Goal: Transaction & Acquisition: Purchase product/service

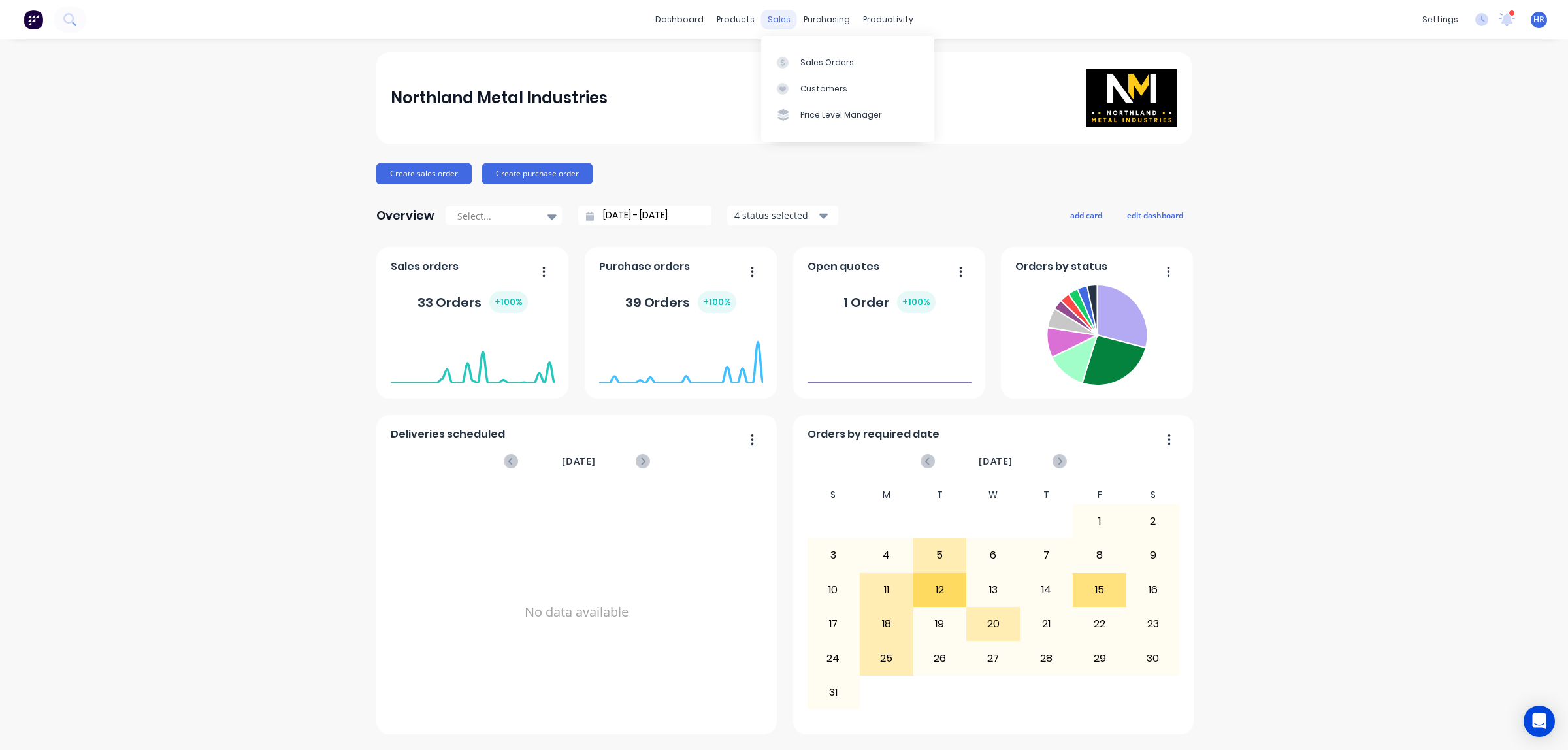
click at [772, 17] on div "sales" at bounding box center [779, 19] width 36 height 19
click at [796, 60] on div at bounding box center [786, 63] width 19 height 12
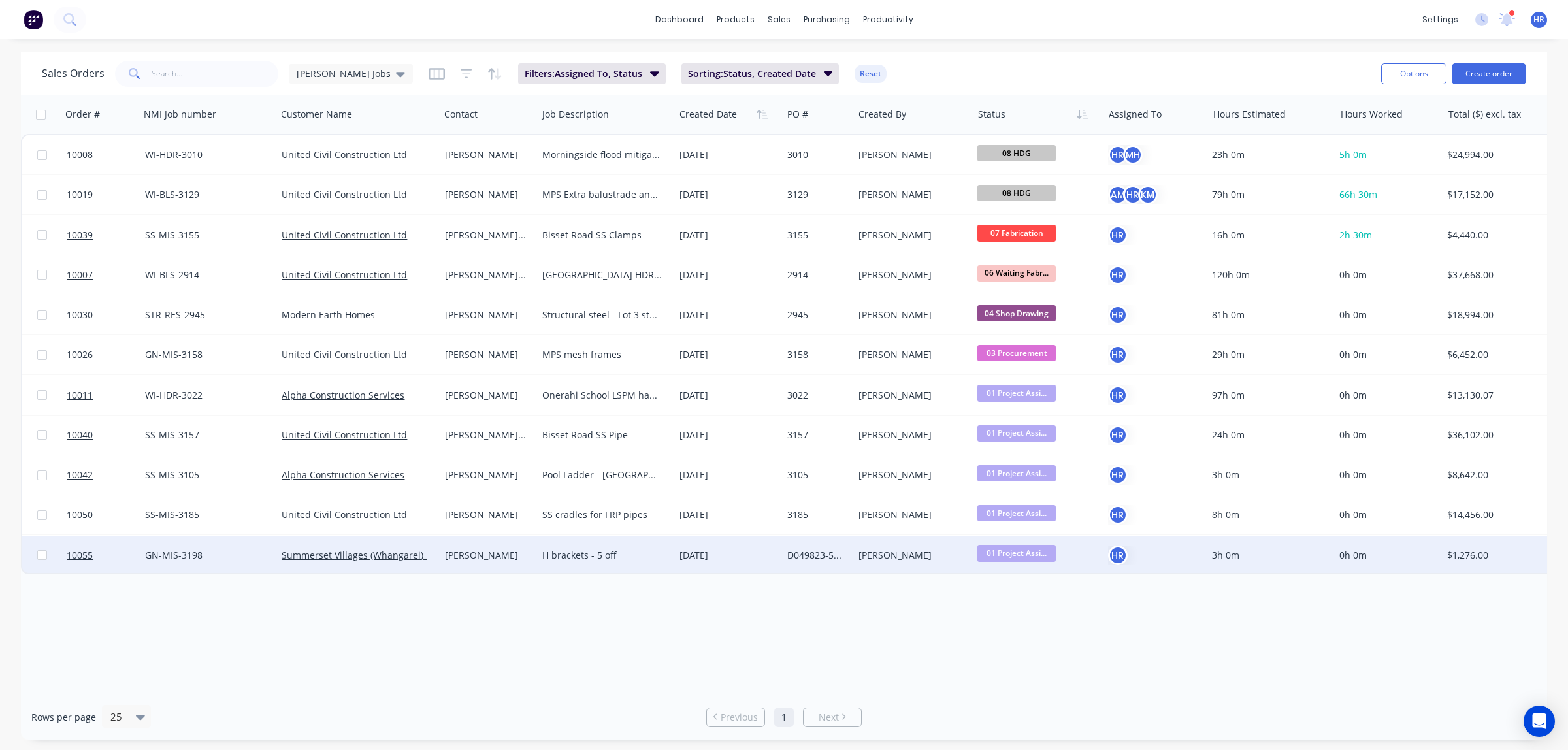
click at [481, 553] on div "[PERSON_NAME]" at bounding box center [486, 556] width 83 height 14
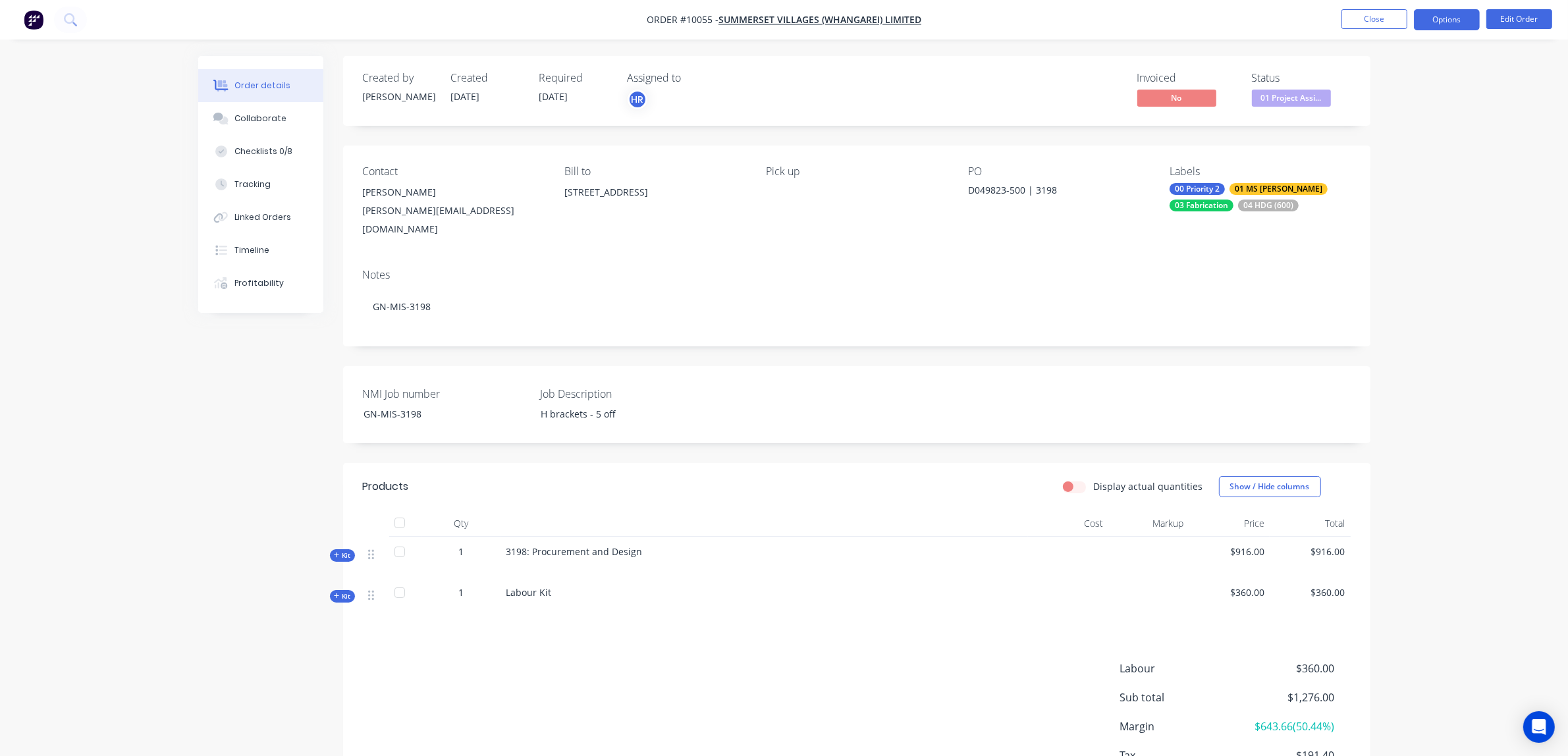
click at [1449, 15] on button "Options" at bounding box center [1447, 19] width 66 height 21
click at [1413, 237] on div "Purchase Products" at bounding box center [1408, 238] width 122 height 19
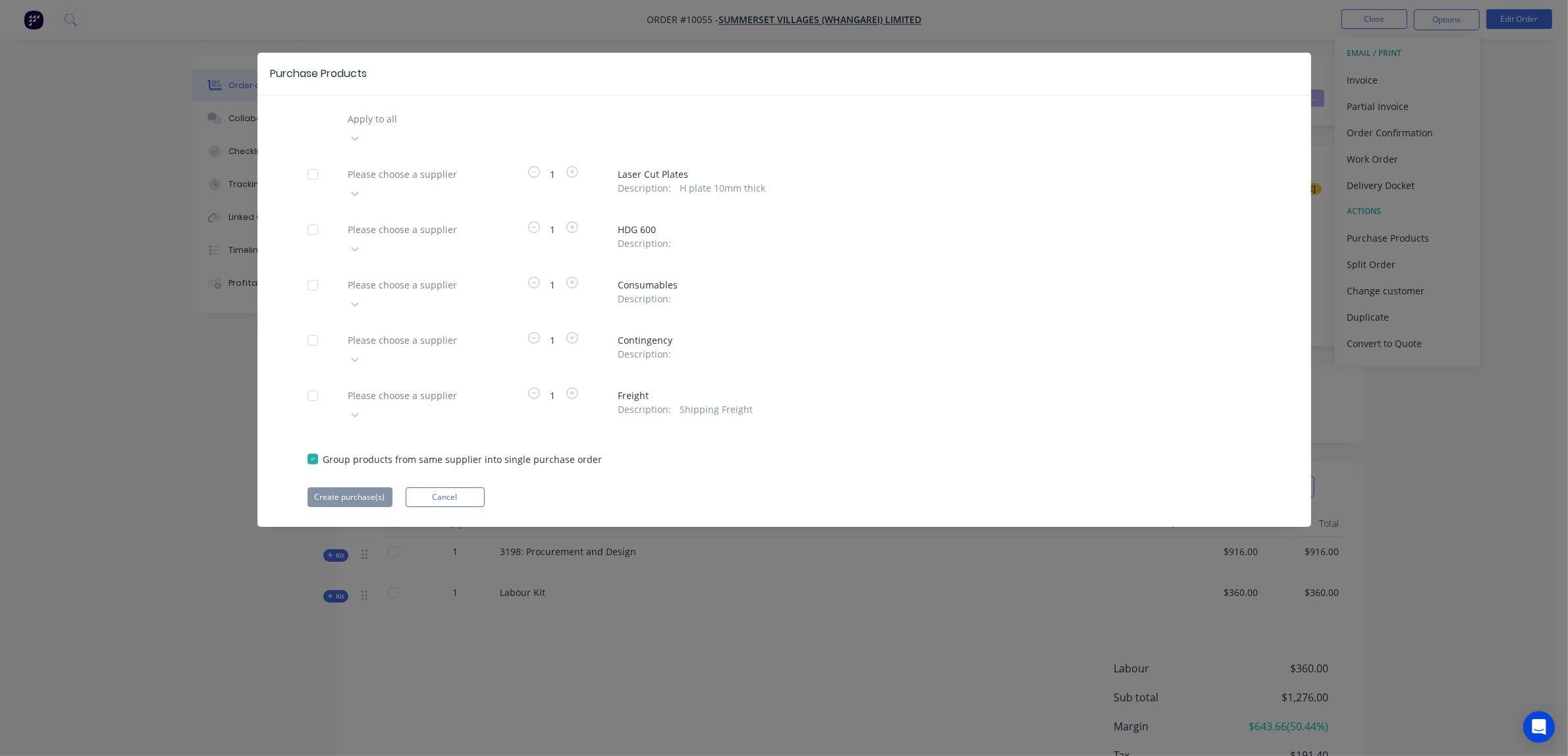
click at [417, 127] on div at bounding box center [442, 119] width 190 height 17
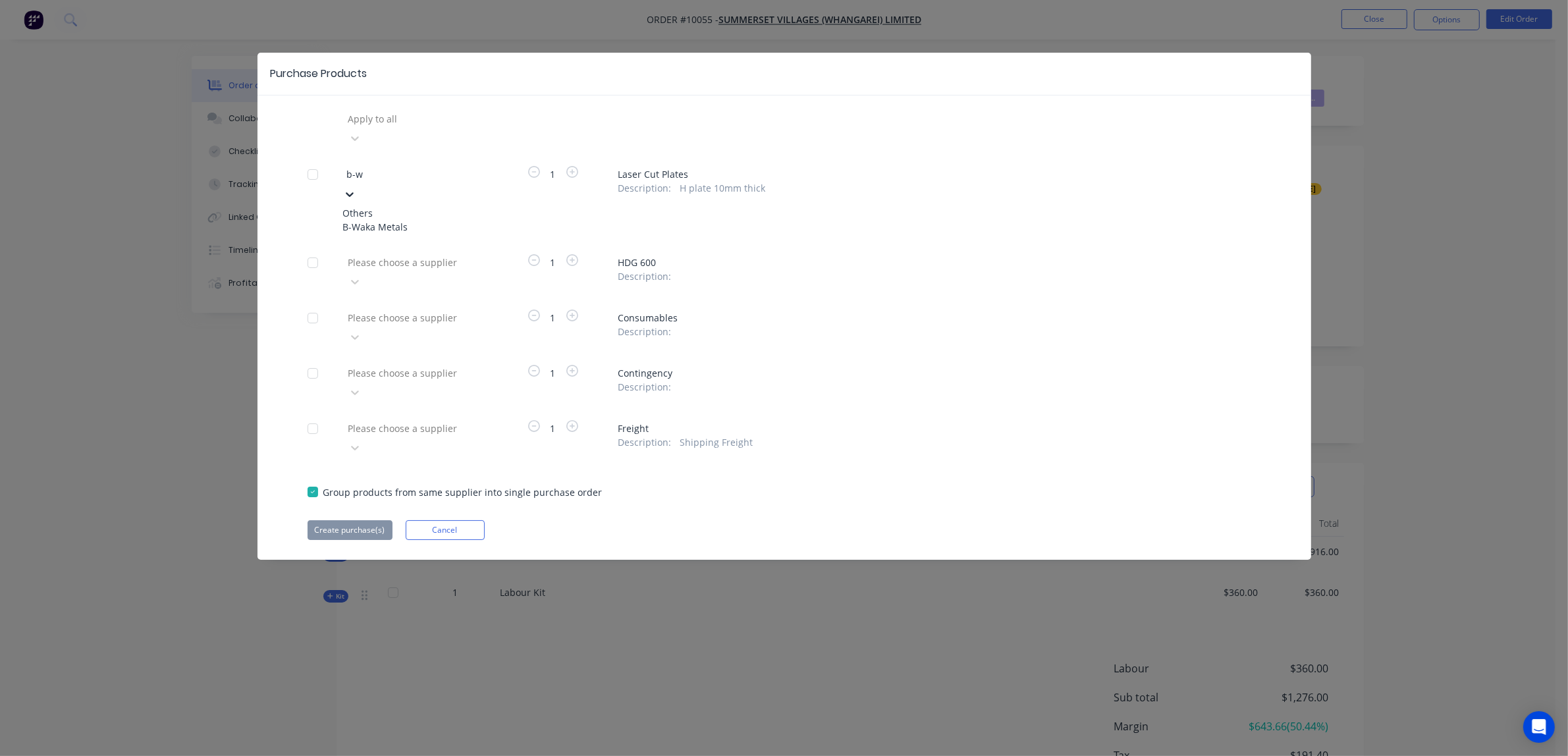
type input "b-wa"
click at [411, 220] on div "B-Waka Metals" at bounding box center [415, 227] width 145 height 14
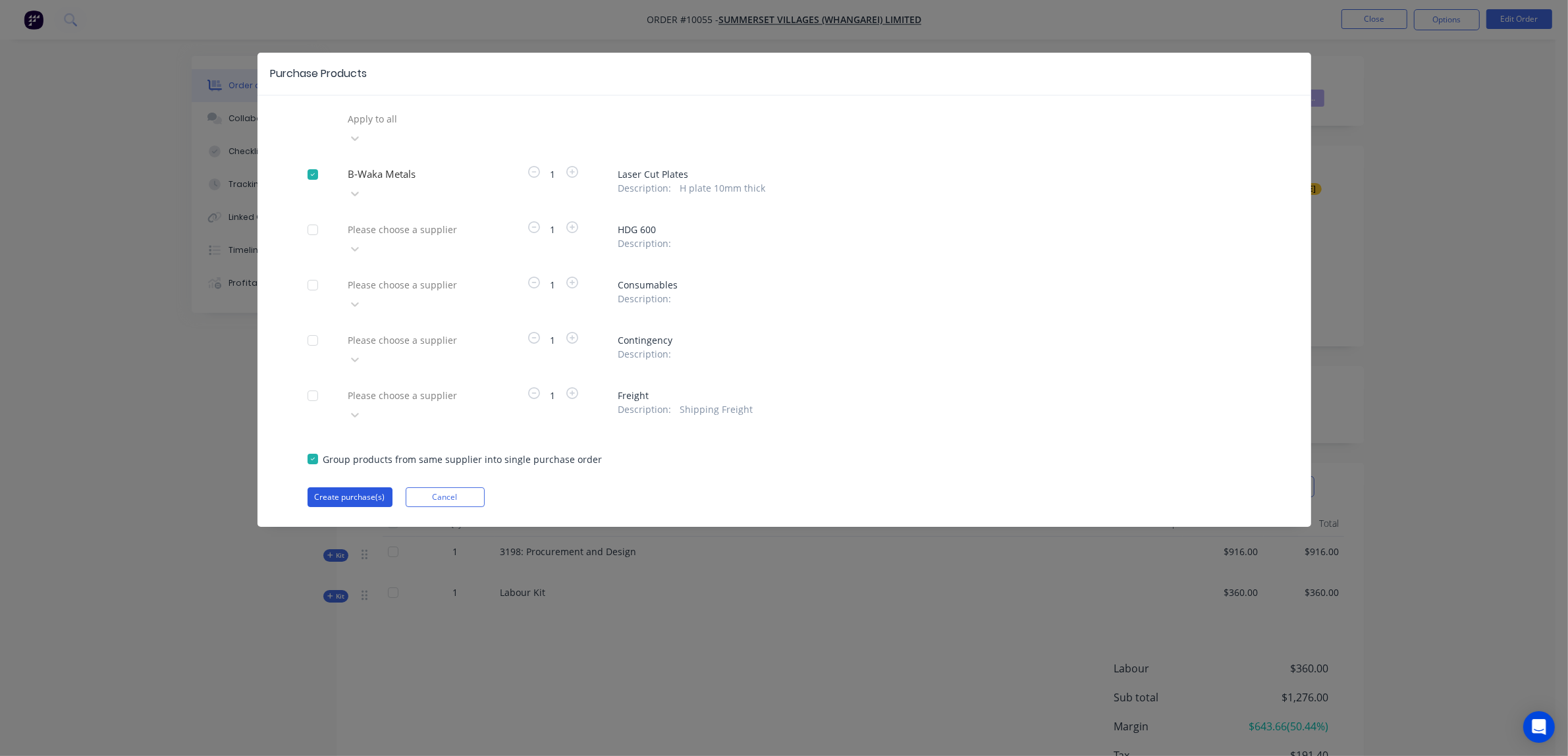
click at [357, 487] on button "Create purchase(s)" at bounding box center [349, 497] width 85 height 19
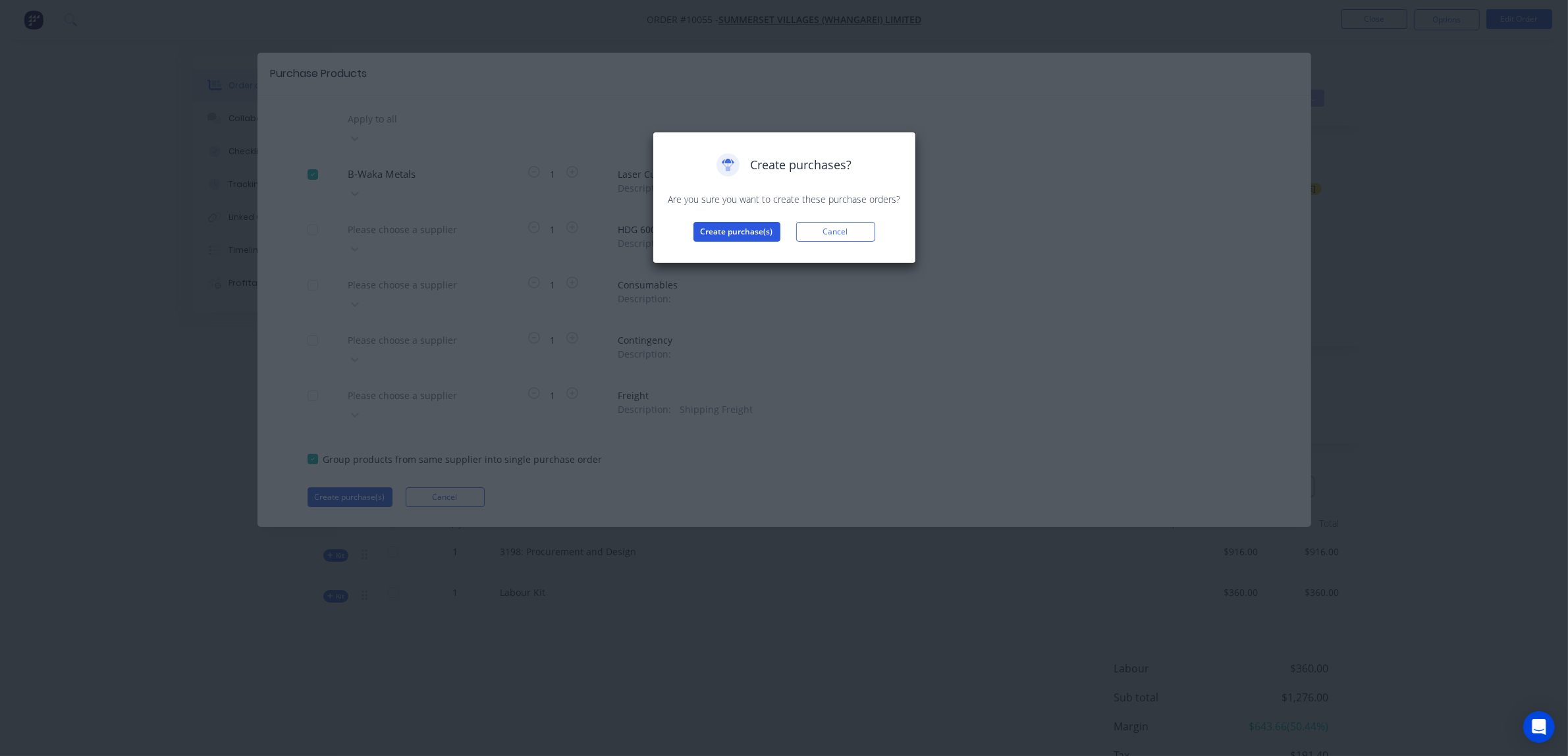
click at [719, 230] on button "Create purchase(s)" at bounding box center [736, 232] width 87 height 19
click at [729, 254] on button "View purchase(s)" at bounding box center [736, 253] width 79 height 19
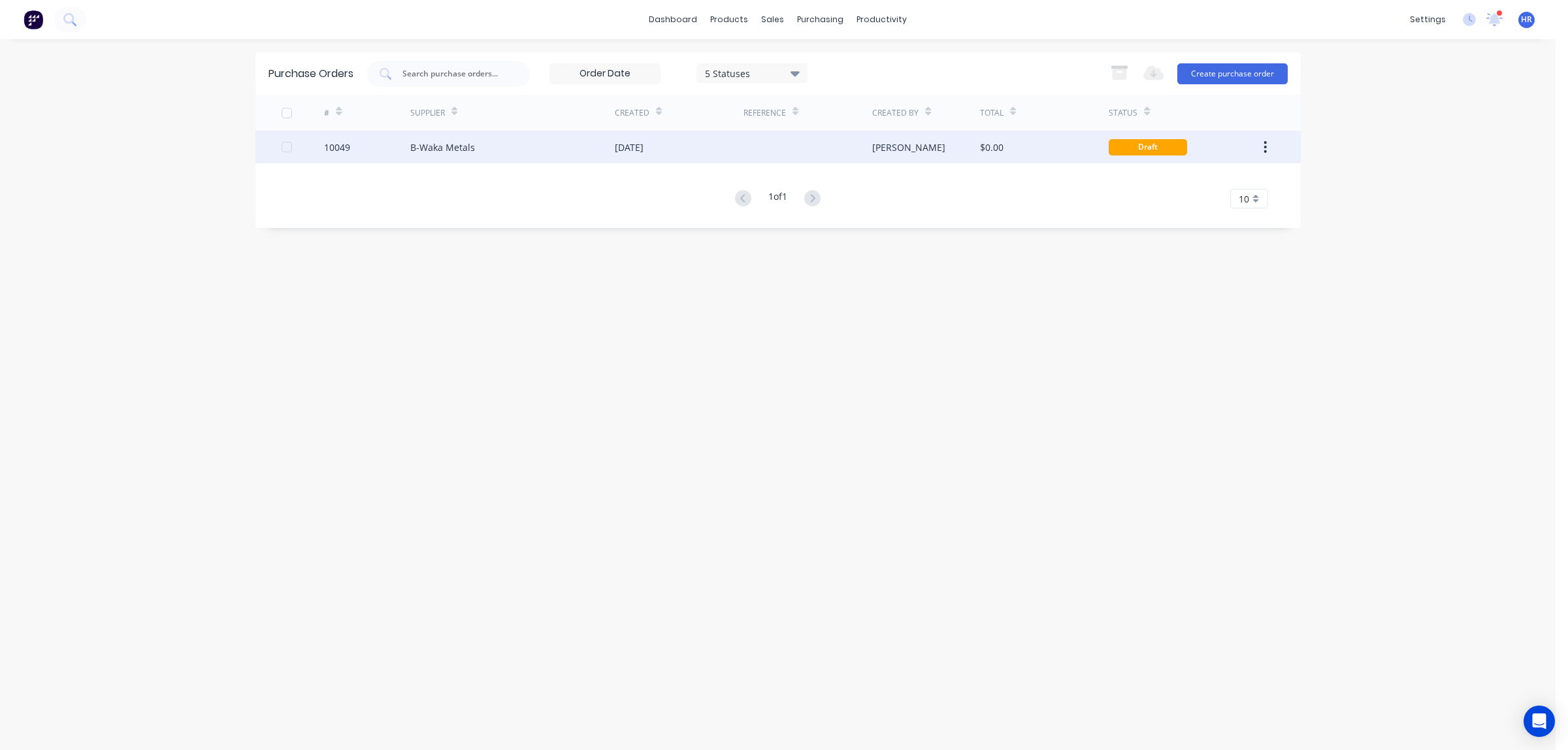
click at [619, 147] on div "[DATE]" at bounding box center [629, 148] width 29 height 14
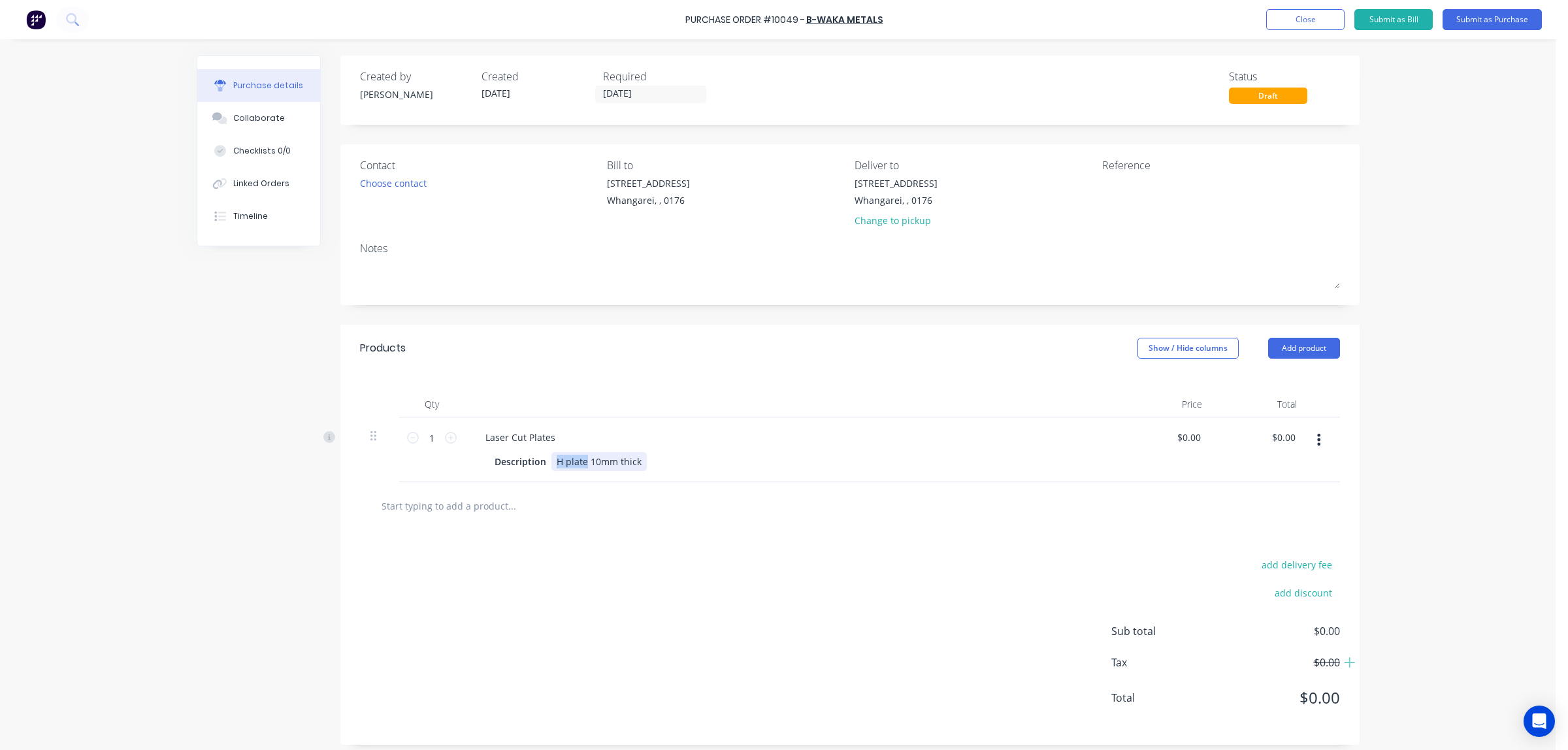
drag, startPoint x: 578, startPoint y: 462, endPoint x: 549, endPoint y: 468, distance: 29.6
click at [551, 468] on div "H plate 10mm thick" at bounding box center [598, 462] width 96 height 19
click at [1112, 186] on textarea at bounding box center [1183, 191] width 163 height 29
type textarea "3198"
type textarea "x"
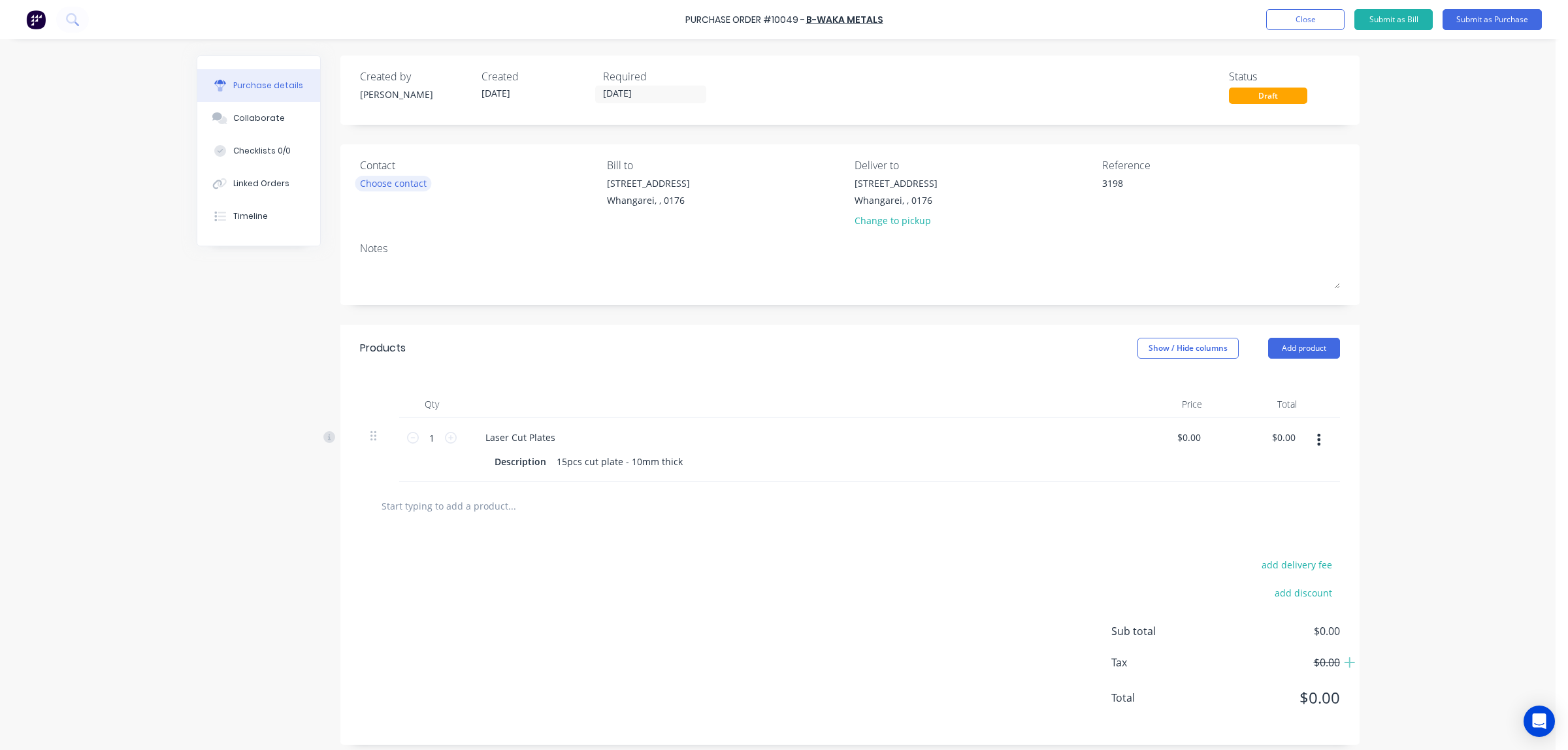
type textarea "3198"
click at [393, 181] on div "Choose contact" at bounding box center [393, 183] width 67 height 14
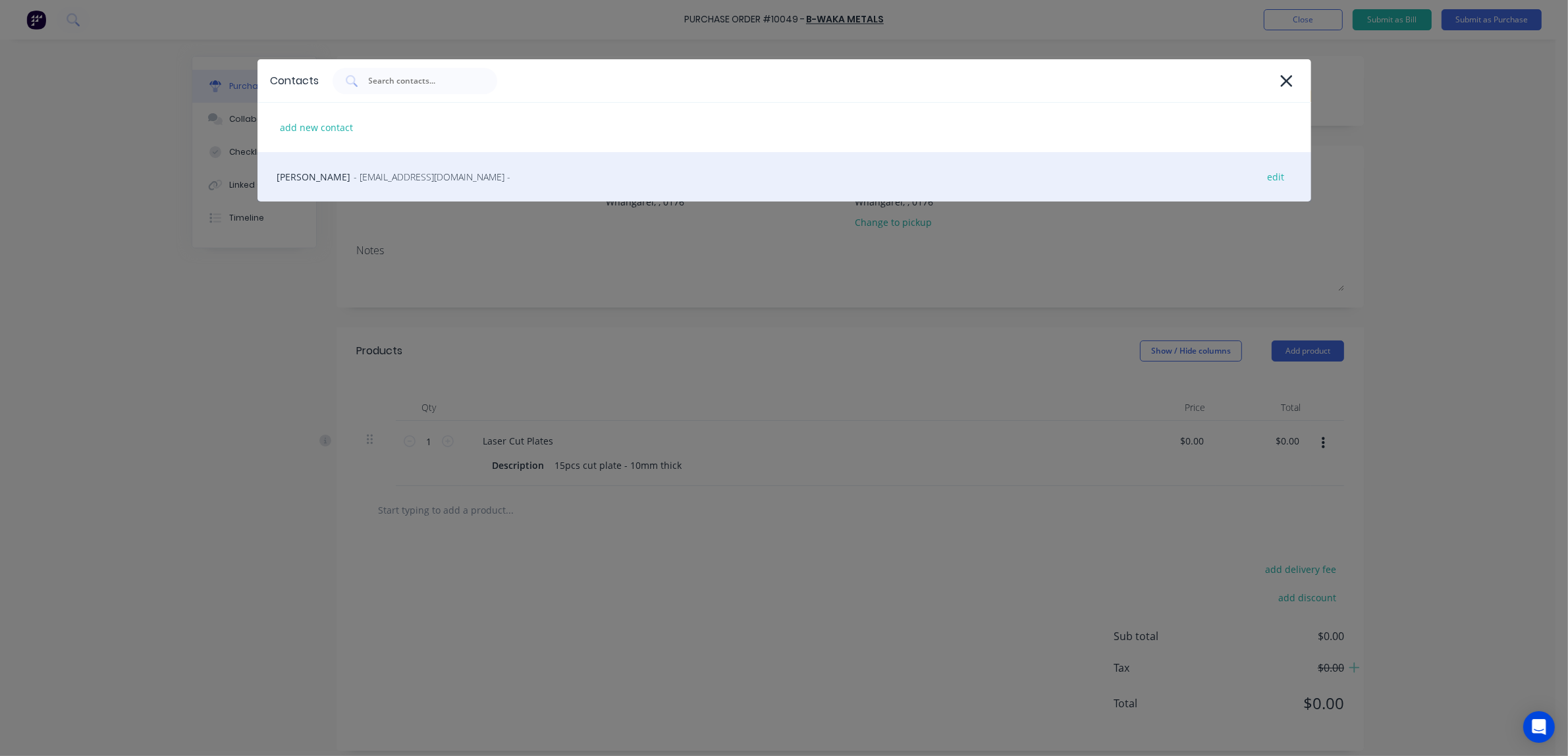
click at [313, 178] on div "[PERSON_NAME] - [EMAIL_ADDRESS][DOMAIN_NAME] - edit" at bounding box center [784, 176] width 1053 height 50
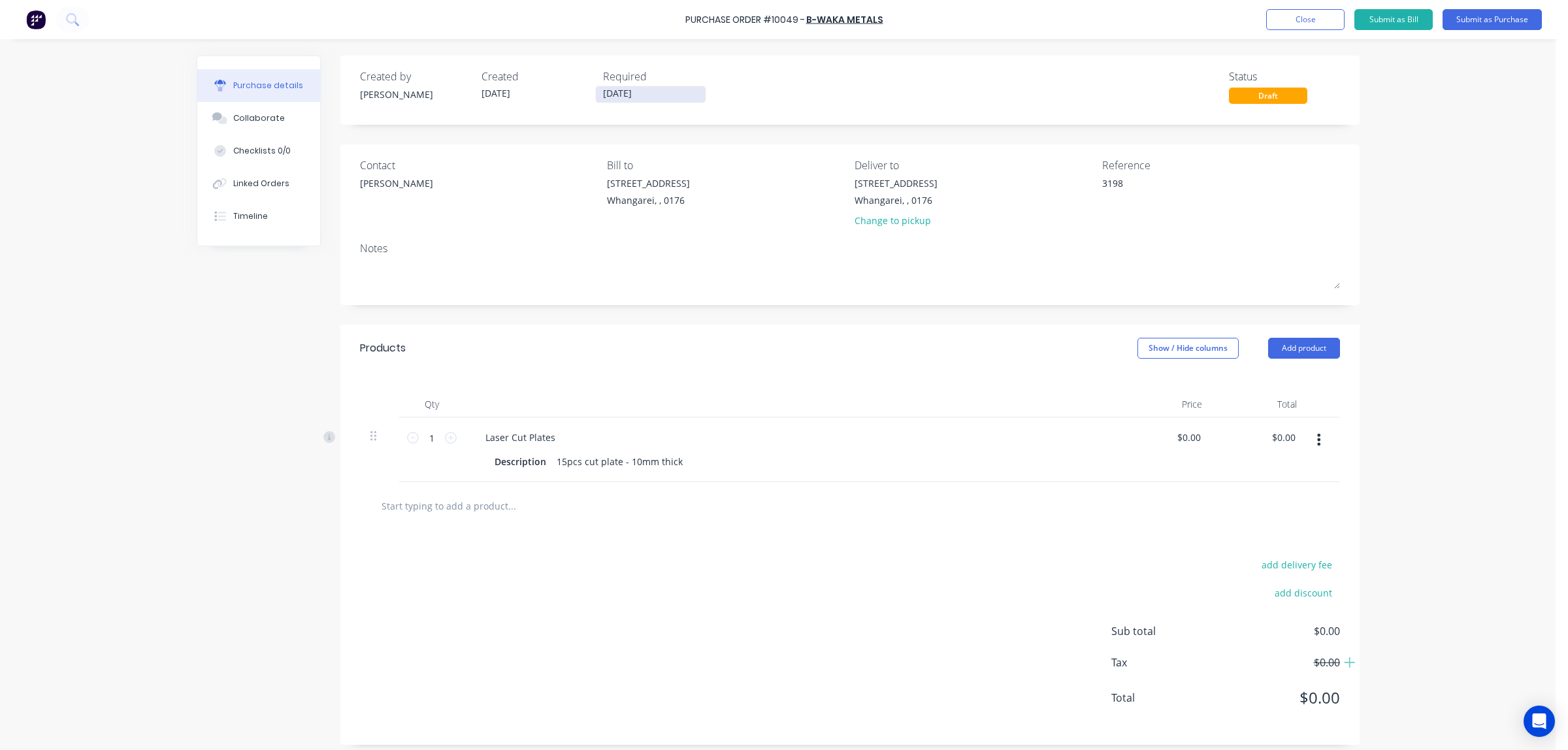
click at [606, 93] on input "[DATE]" at bounding box center [651, 94] width 110 height 16
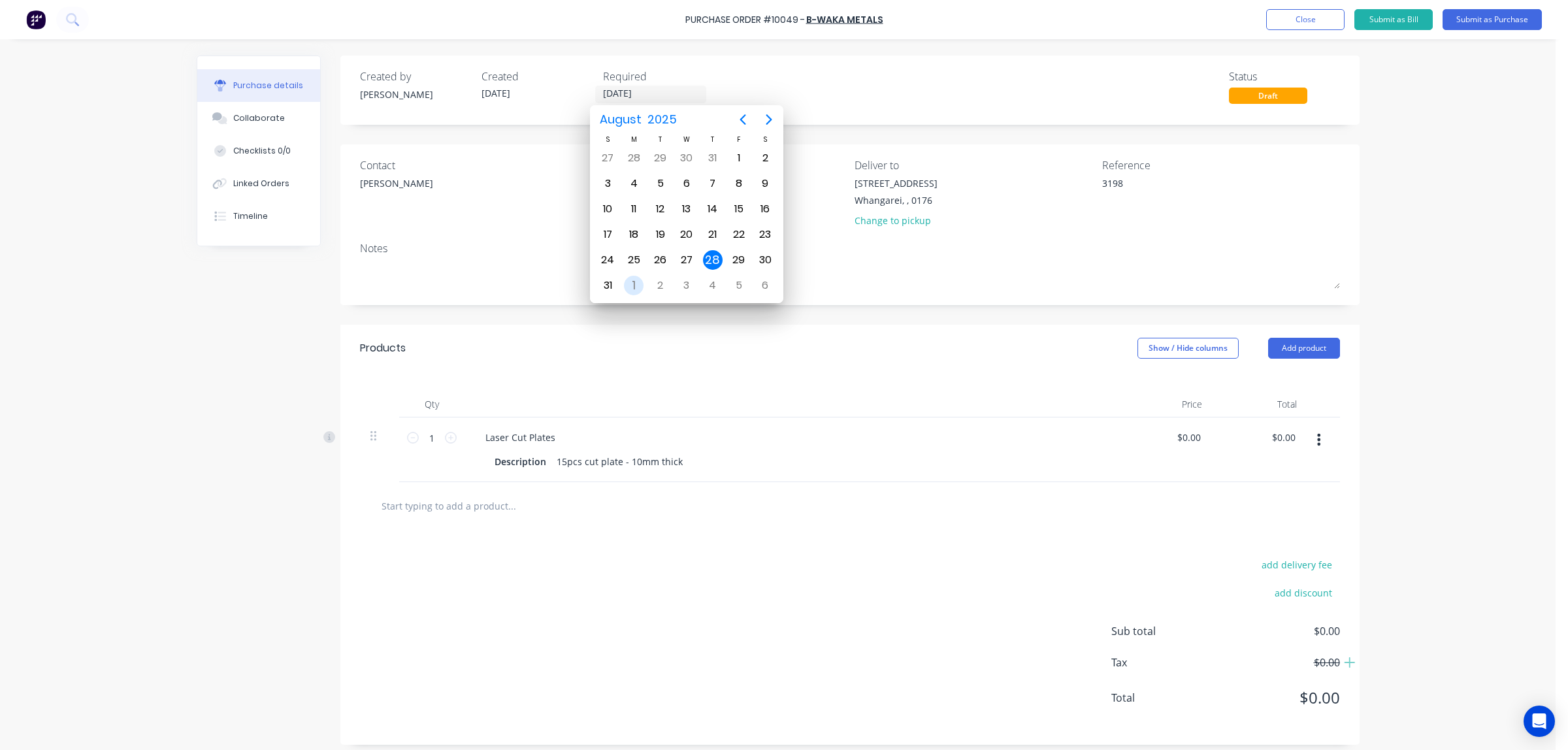
click at [625, 286] on div "1" at bounding box center [634, 286] width 19 height 19
type textarea "x"
type input "[DATE]"
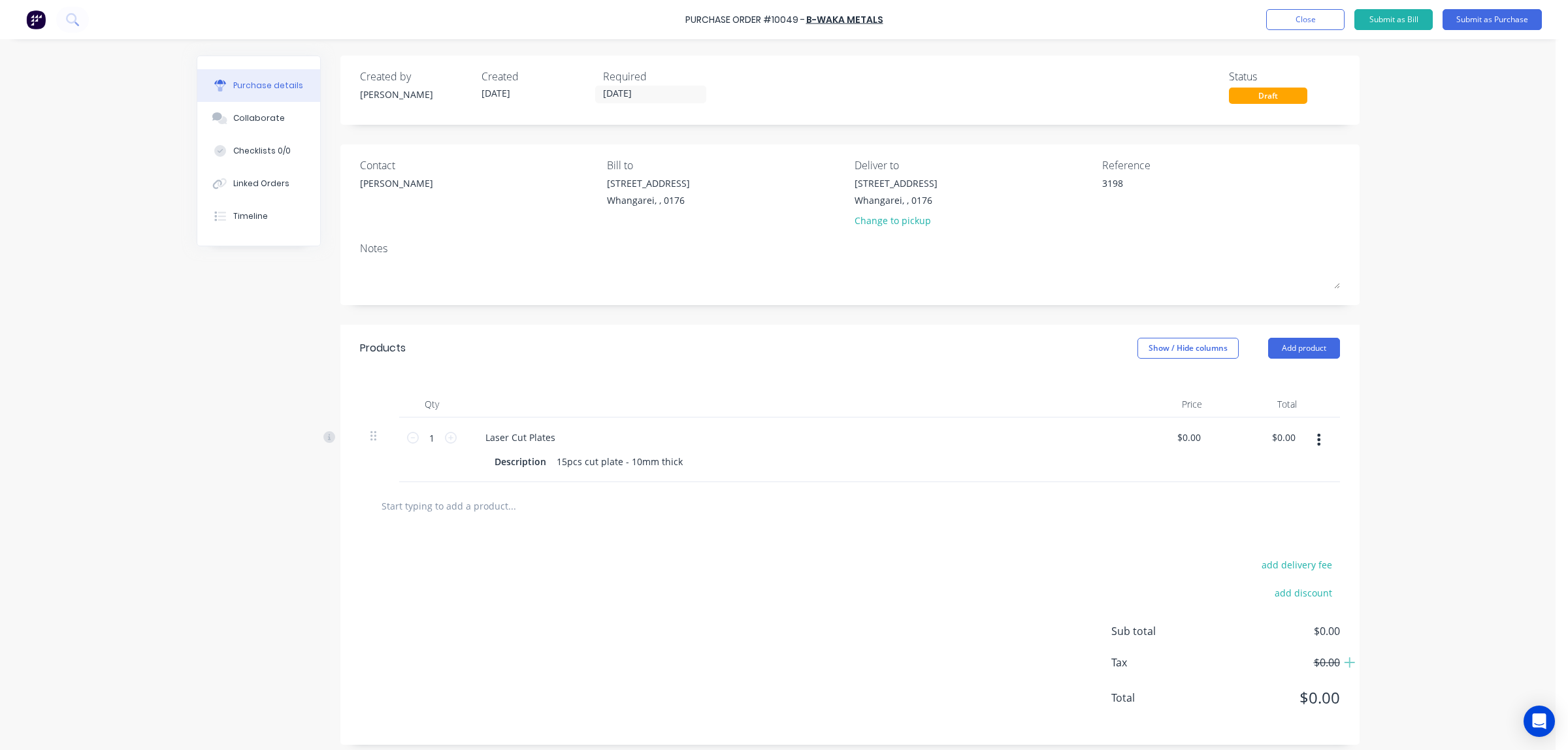
scroll to position [9, 0]
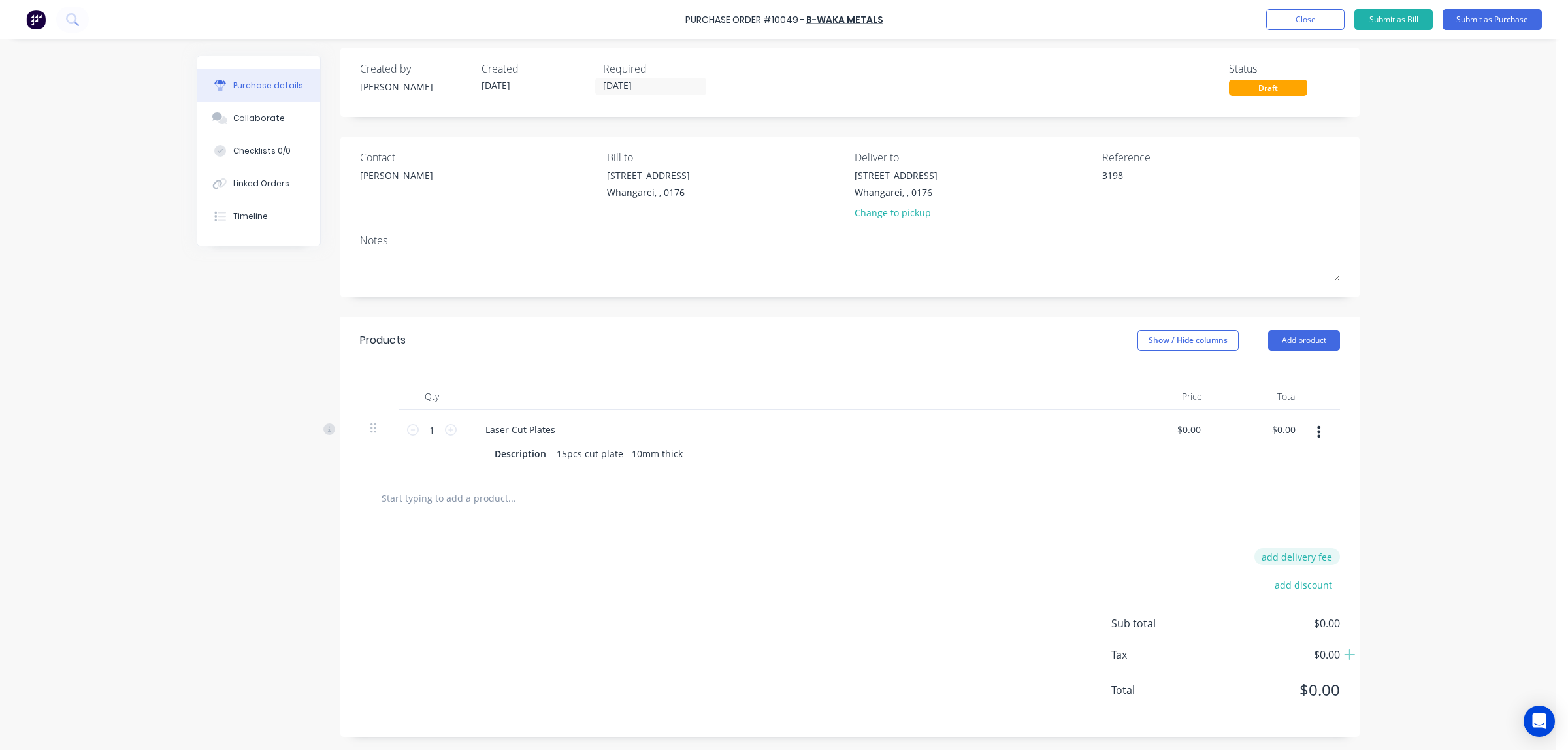
click at [1291, 556] on button "add delivery fee" at bounding box center [1297, 557] width 86 height 17
click at [842, 634] on div "add delivery fee add discount Sub total $0.00 Tax $0.00 Total $0.00" at bounding box center [850, 629] width 1019 height 215
click at [1478, 18] on button "Submit as Purchase" at bounding box center [1492, 19] width 99 height 21
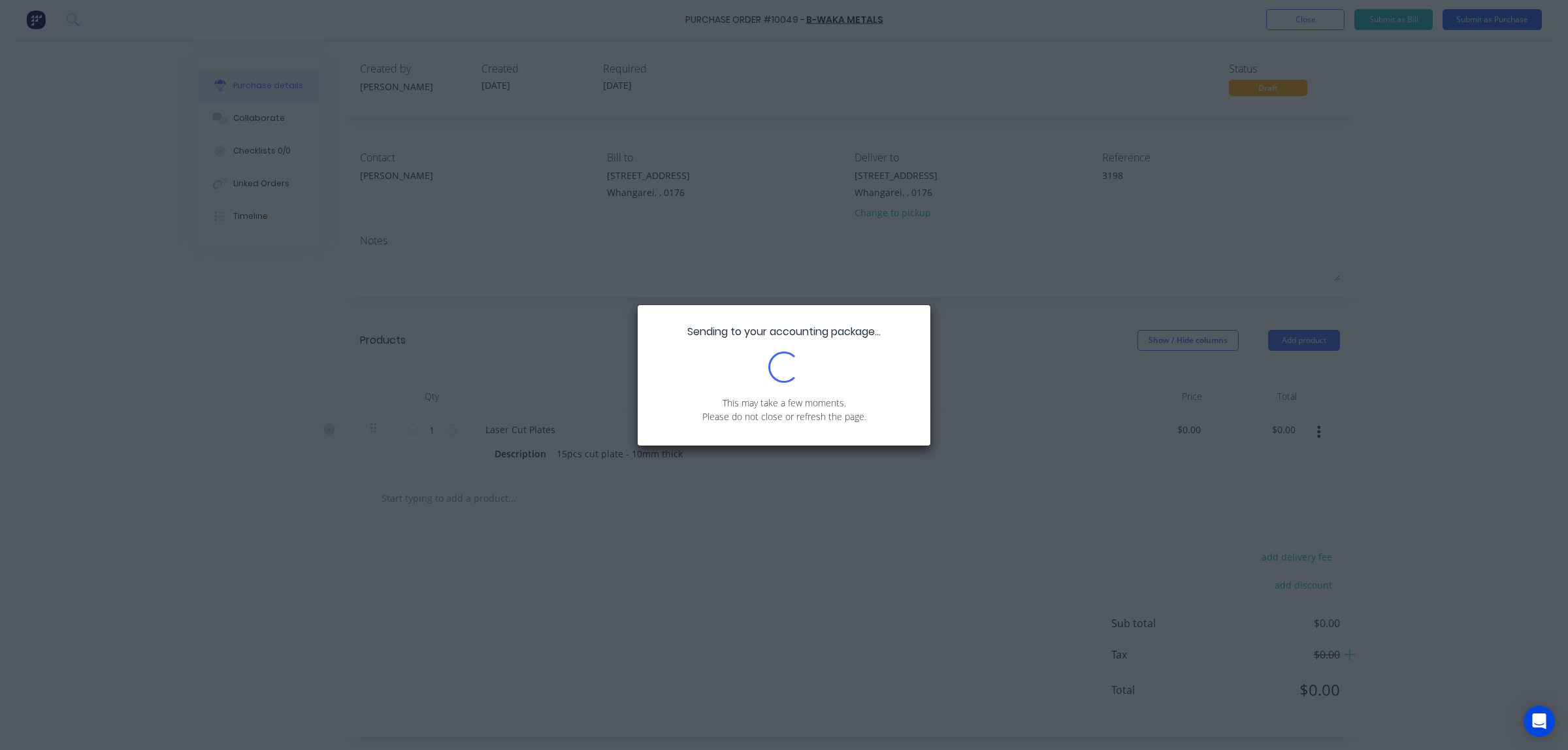
scroll to position [0, 0]
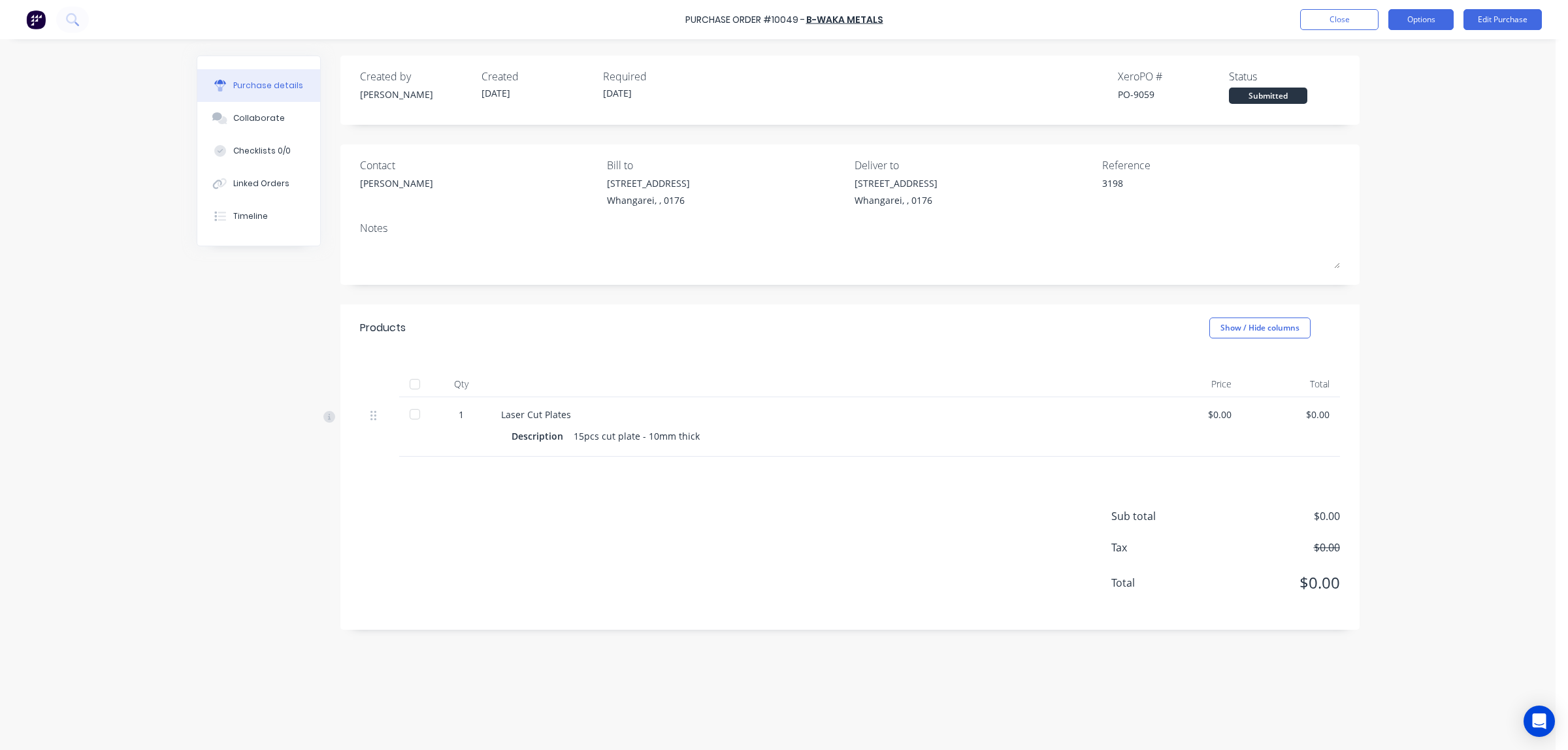
click at [1419, 23] on button "Options" at bounding box center [1421, 19] width 66 height 21
click at [1381, 56] on div "Print / Email" at bounding box center [1391, 53] width 100 height 19
click at [1377, 106] on div "Without pricing" at bounding box center [1391, 106] width 100 height 19
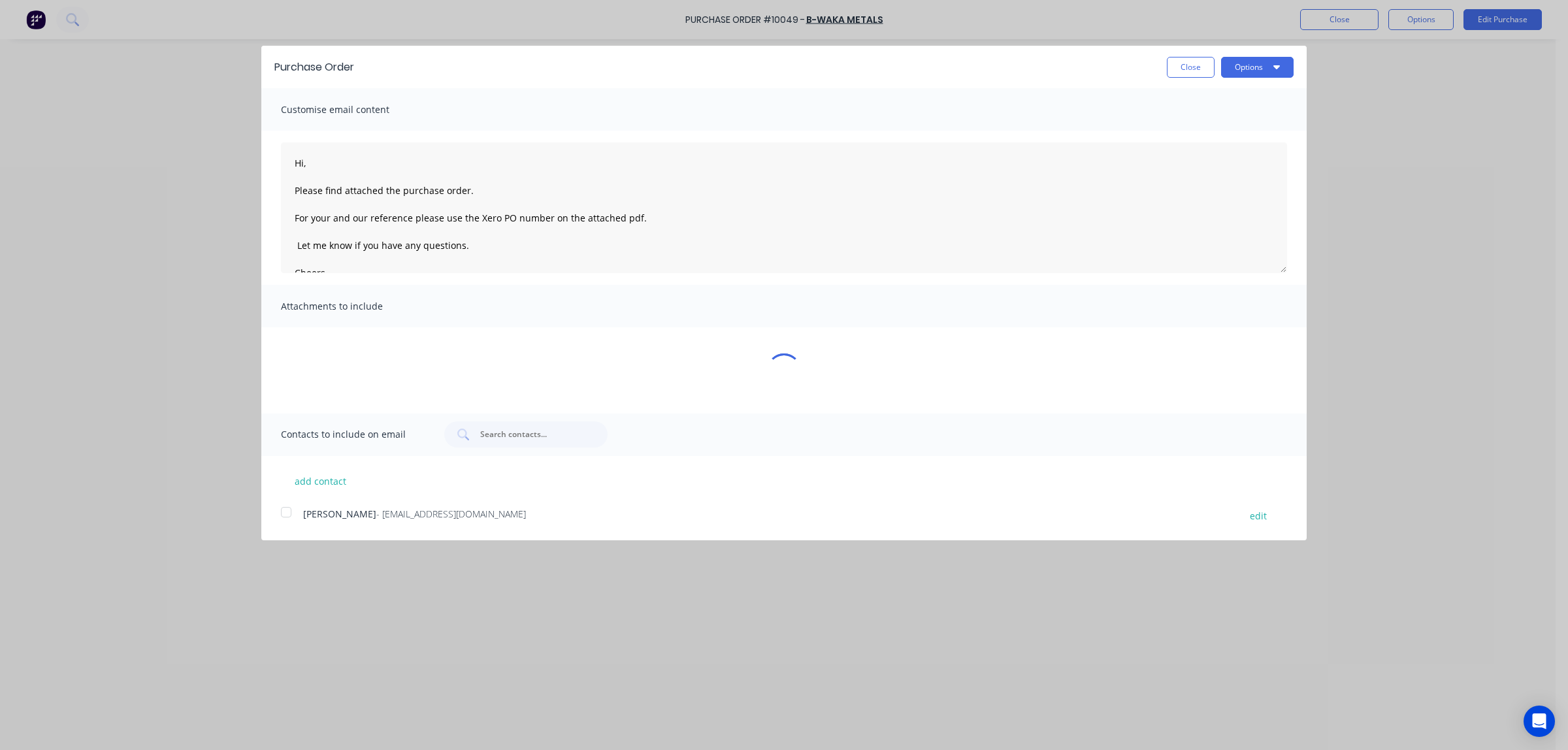
type textarea "x"
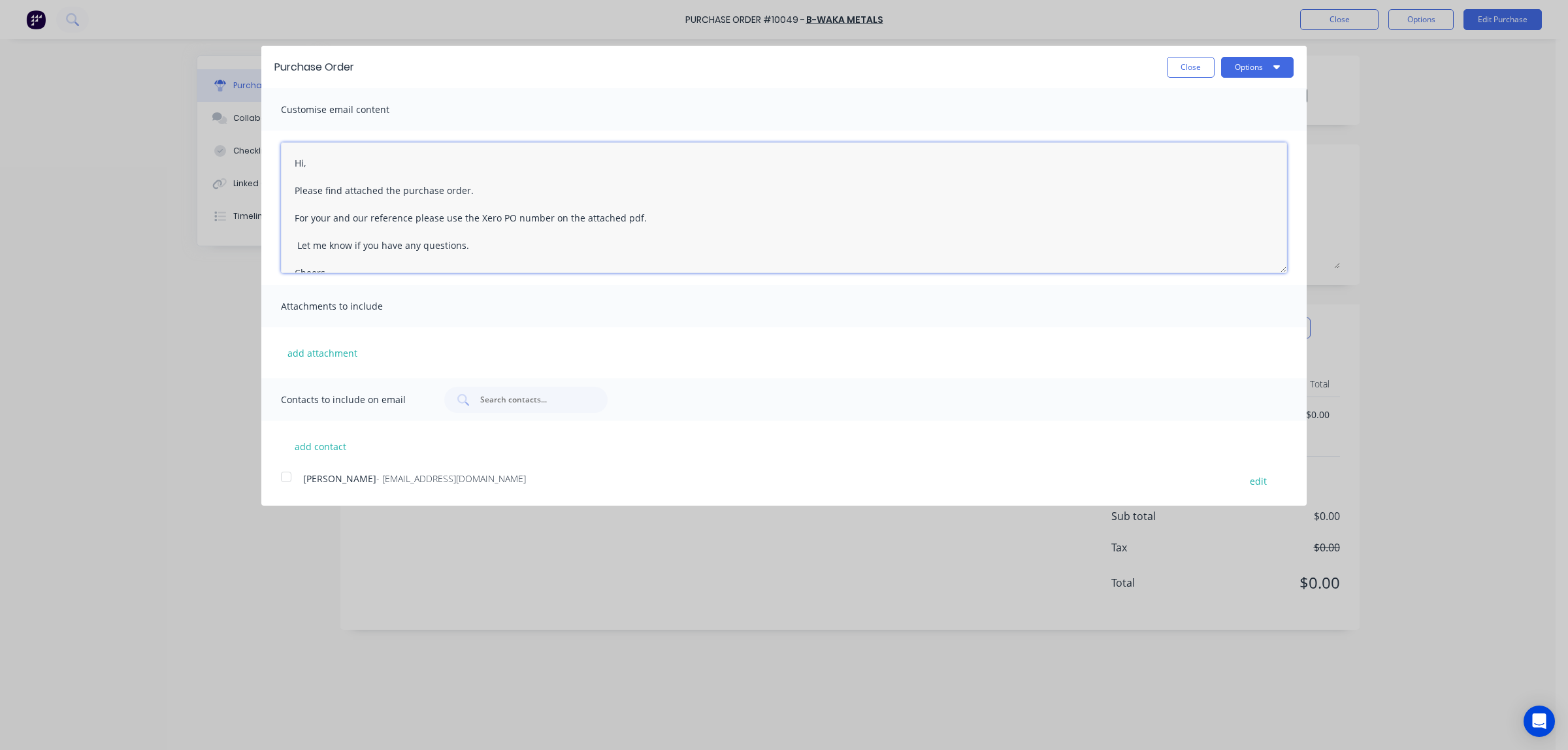
click at [312, 165] on textarea "Hi, Please find attached the purchase order. For your and our reference please …" at bounding box center [784, 208] width 1006 height 130
click at [337, 243] on textarea "Hi [PERSON_NAME], Please find attached the purchase order. For your and our ref…" at bounding box center [784, 208] width 1006 height 130
click at [295, 210] on textarea "Hi [PERSON_NAME], Please find attached the purchase order. For your and our ref…" at bounding box center [784, 208] width 1006 height 130
click at [549, 239] on textarea "Hi [PERSON_NAME], Please find attached the purchase order. For your and our ref…" at bounding box center [784, 208] width 1006 height 130
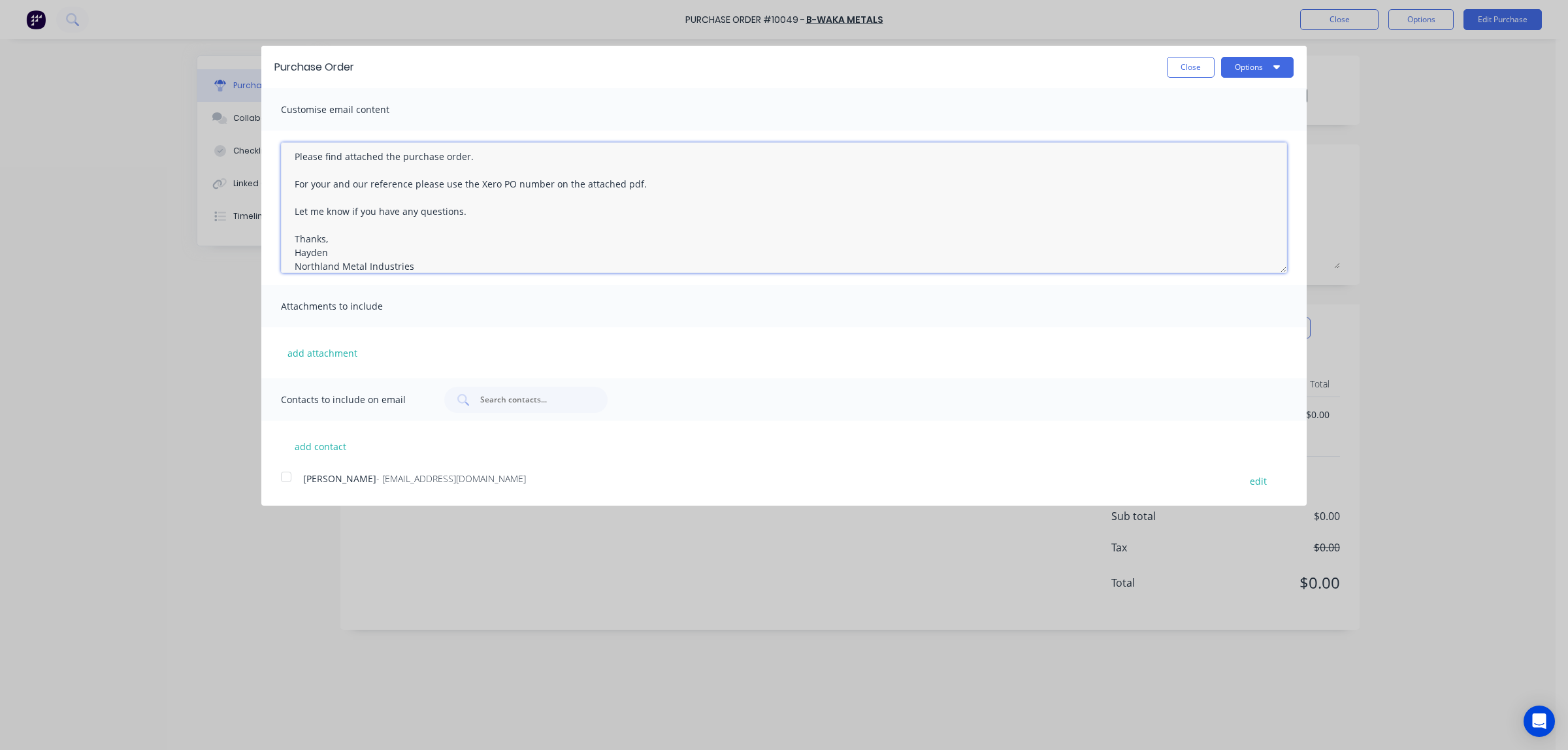
click at [289, 475] on div at bounding box center [286, 477] width 26 height 26
click at [481, 191] on textarea "Hi [PERSON_NAME], Please find attached the purchase order. For your and our ref…" at bounding box center [784, 208] width 1006 height 130
click at [473, 219] on textarea "Hi [PERSON_NAME], Please find attached the purchase order. For your and our ref…" at bounding box center [784, 208] width 1006 height 130
click at [531, 217] on textarea "Hi [PERSON_NAME], Please find attached the purchase order. For your and our ref…" at bounding box center [784, 208] width 1006 height 130
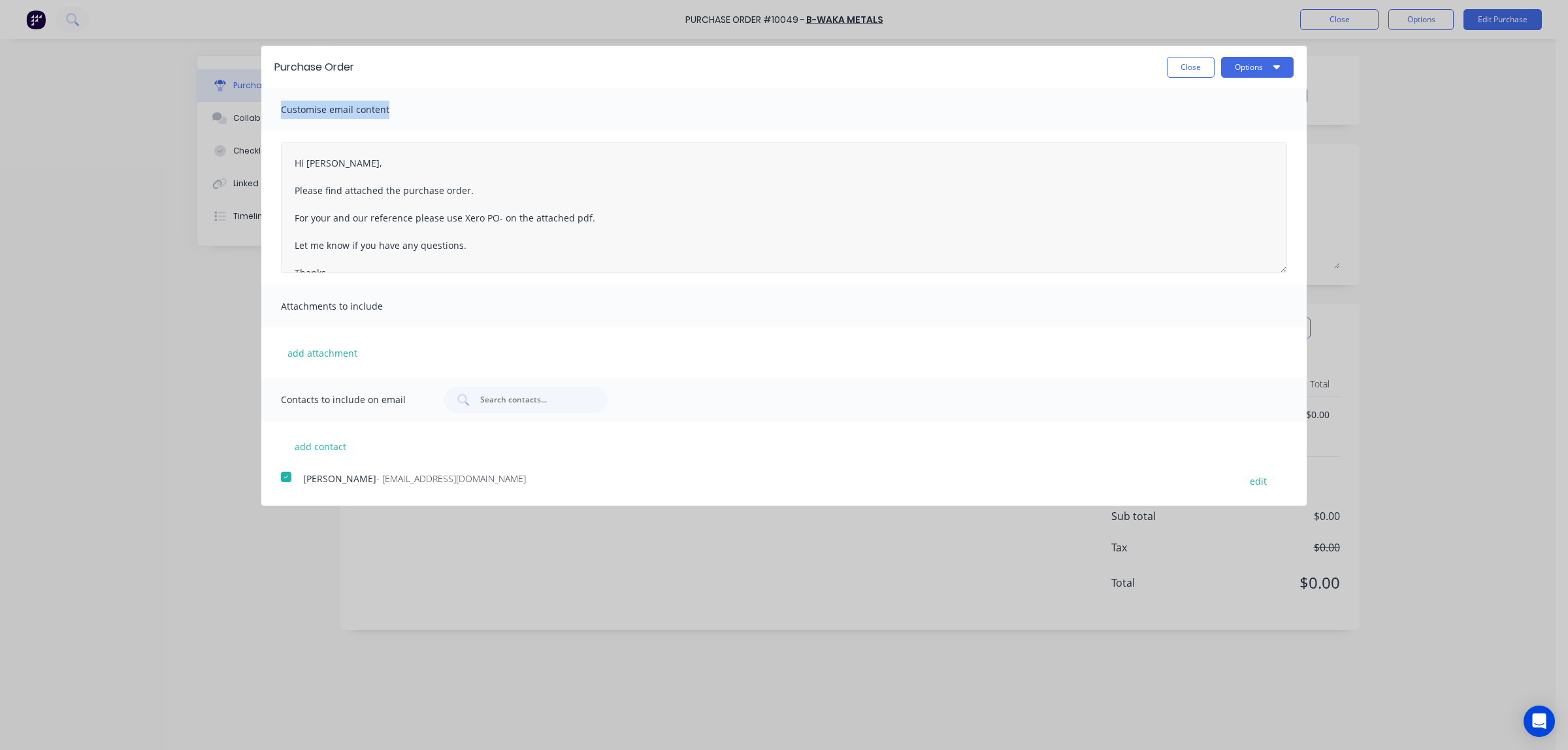
drag, startPoint x: 1076, startPoint y: 86, endPoint x: 906, endPoint y: 187, distance: 197.7
click at [905, 197] on div "Purchase Order Close Options Customise email content Hi [PERSON_NAME], Please f…" at bounding box center [784, 267] width 1045 height 444
drag, startPoint x: 1209, startPoint y: 501, endPoint x: 1199, endPoint y: 458, distance: 44.1
click at [1199, 458] on div "Purchase Order Close Options Customise email content Hi [PERSON_NAME], Please f…" at bounding box center [784, 275] width 1045 height 459
click at [458, 219] on textarea "Hi [PERSON_NAME], Please find attached the purchase order. For your and our ref…" at bounding box center [784, 208] width 1006 height 130
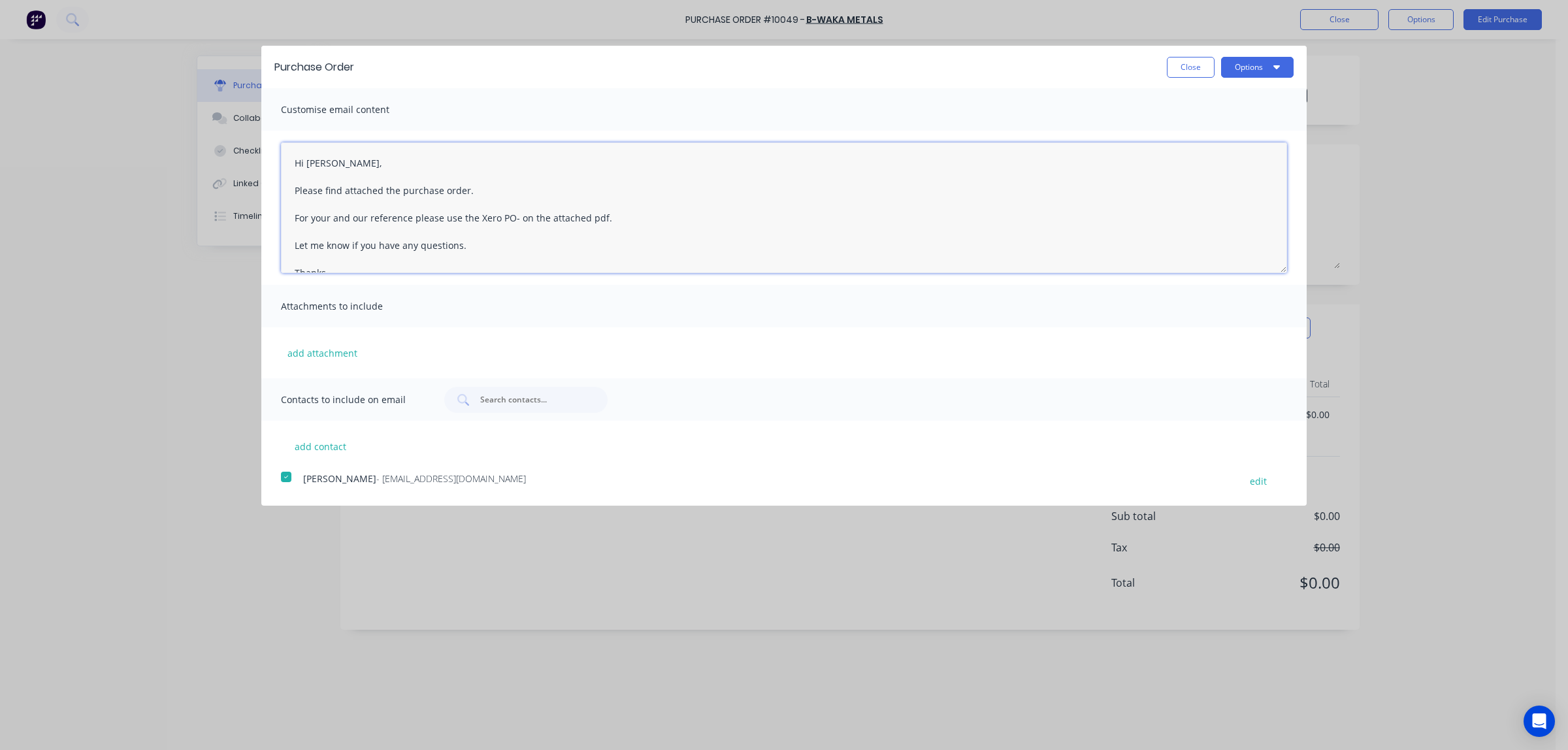
click at [513, 220] on textarea "Hi [PERSON_NAME], Please find attached the purchase order. For your and our ref…" at bounding box center [784, 208] width 1006 height 130
click at [724, 233] on textarea "Hi [PERSON_NAME], Please find attached the purchase order. For your and our ref…" at bounding box center [784, 208] width 1006 height 130
type textarea "Hi [PERSON_NAME], Please find attached the purchase order. For your and our ref…"
click at [1248, 68] on button "Options" at bounding box center [1256, 68] width 72 height 21
click at [1202, 123] on div "Email" at bounding box center [1231, 126] width 100 height 19
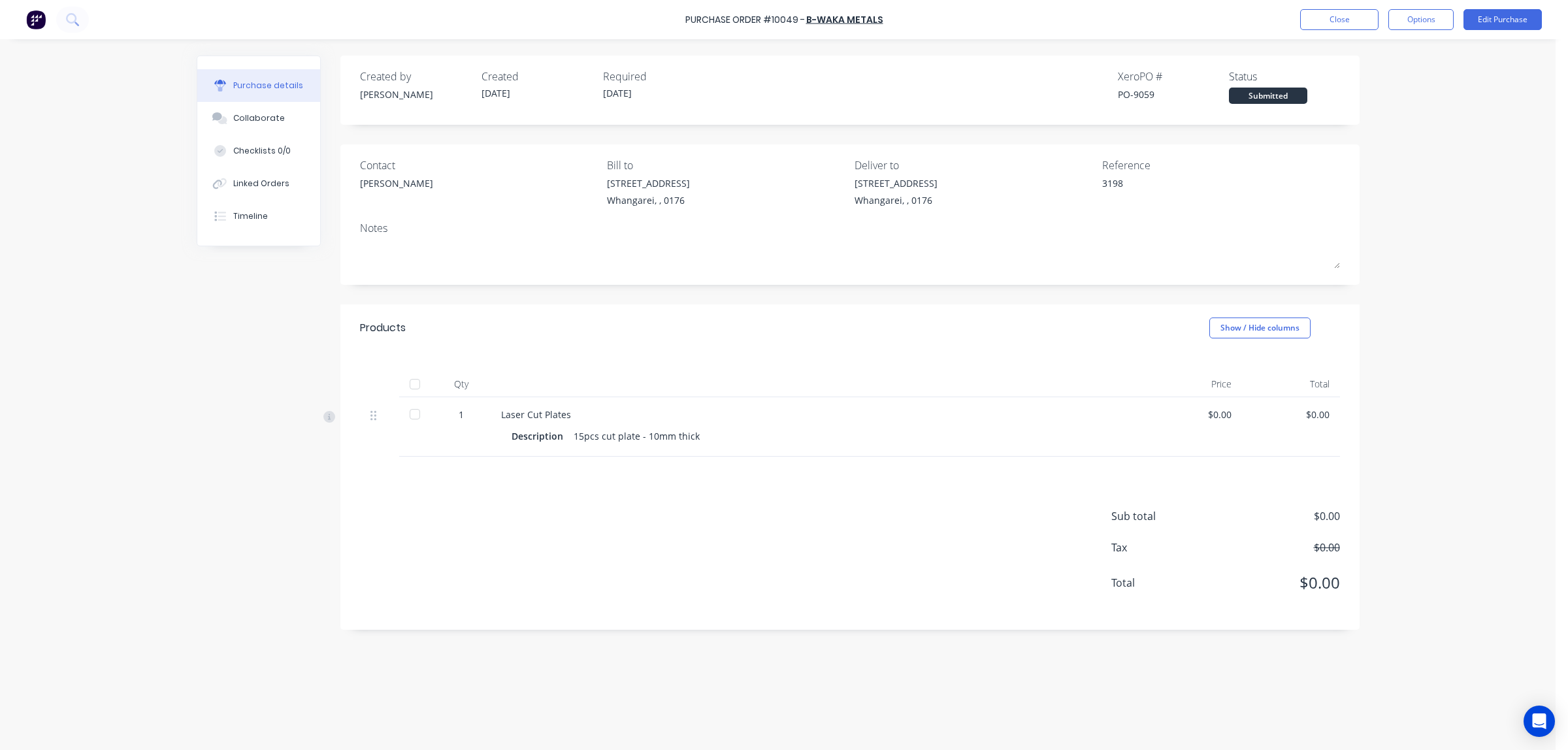
type textarea "x"
click at [1338, 17] on button "Close" at bounding box center [1338, 19] width 78 height 21
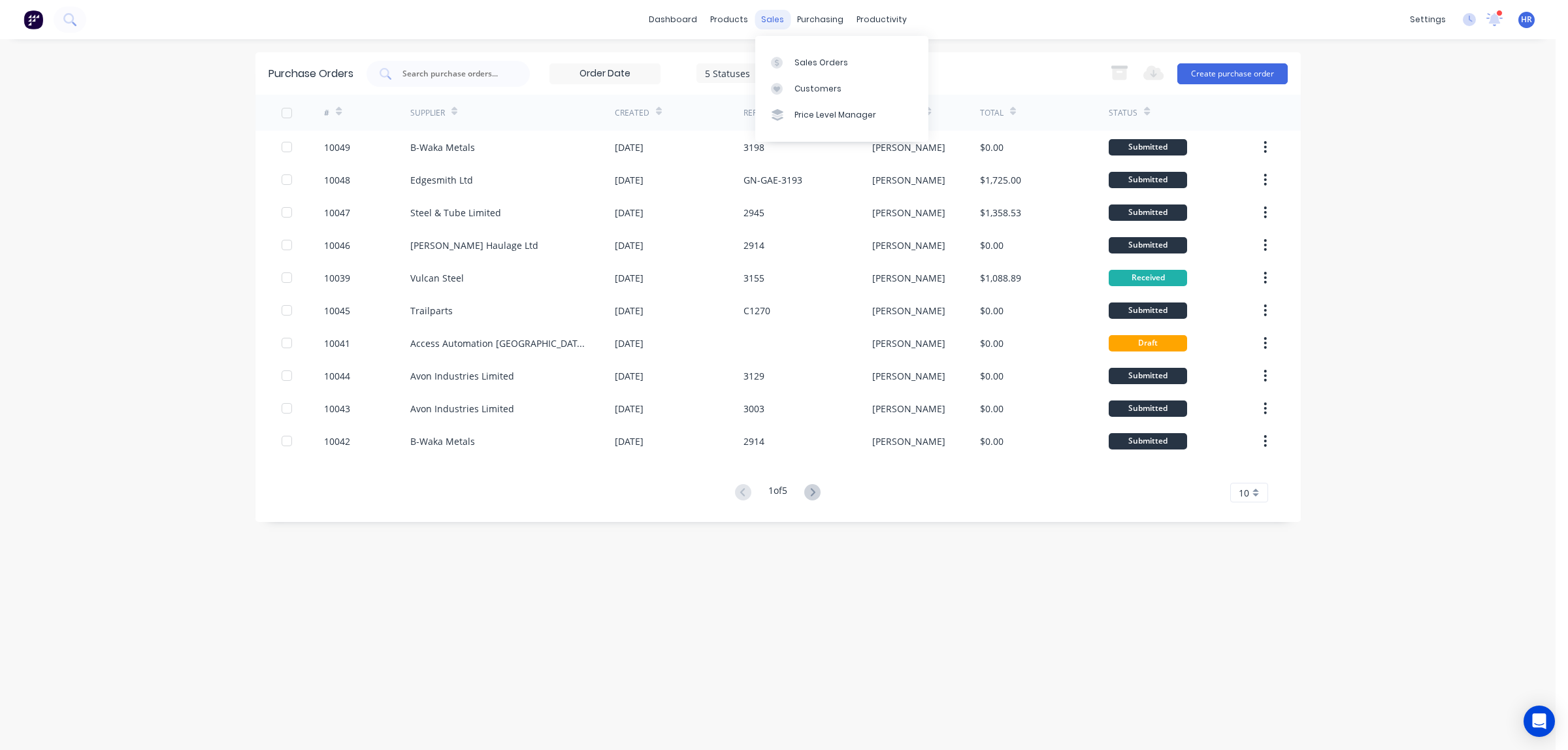
click at [768, 16] on div "sales" at bounding box center [772, 19] width 36 height 19
click at [788, 61] on div at bounding box center [781, 63] width 19 height 12
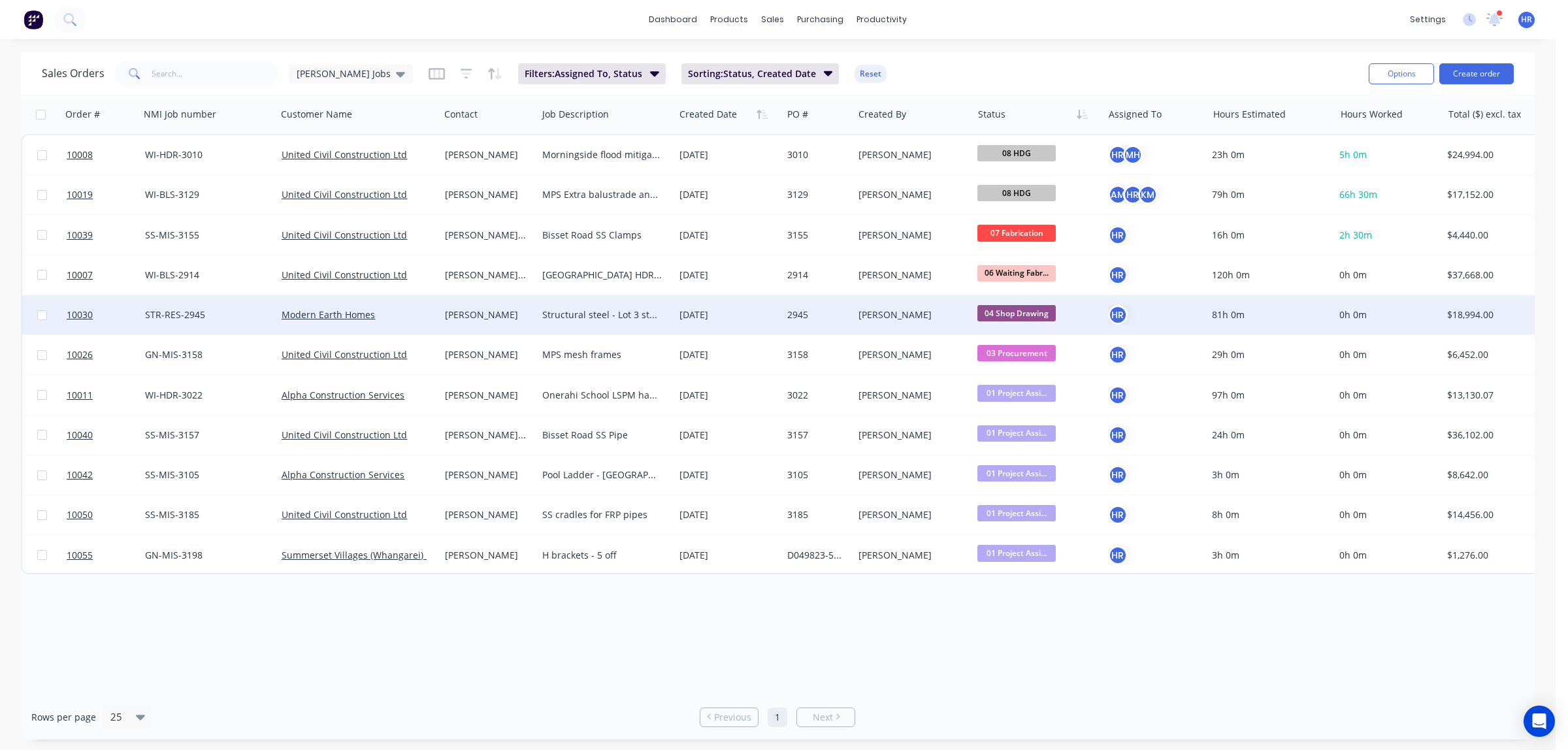
click at [468, 314] on div "[PERSON_NAME]" at bounding box center [486, 316] width 83 height 14
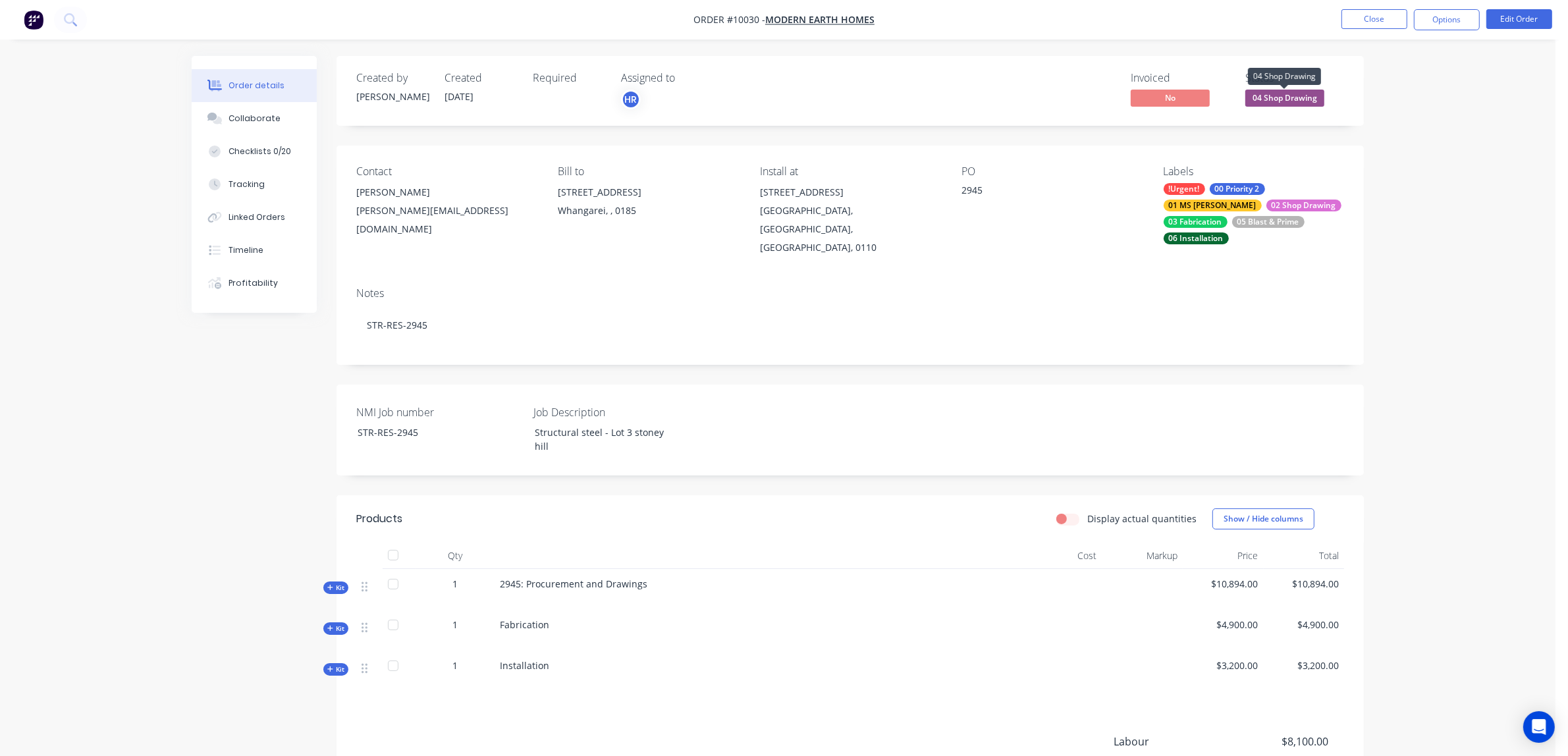
click at [1278, 99] on span "04 Shop Drawing" at bounding box center [1284, 97] width 79 height 17
click at [1078, 276] on div "Notes STR-RES-2945" at bounding box center [850, 320] width 1027 height 89
click at [1302, 101] on span "04 Shop Drawing" at bounding box center [1284, 97] width 79 height 17
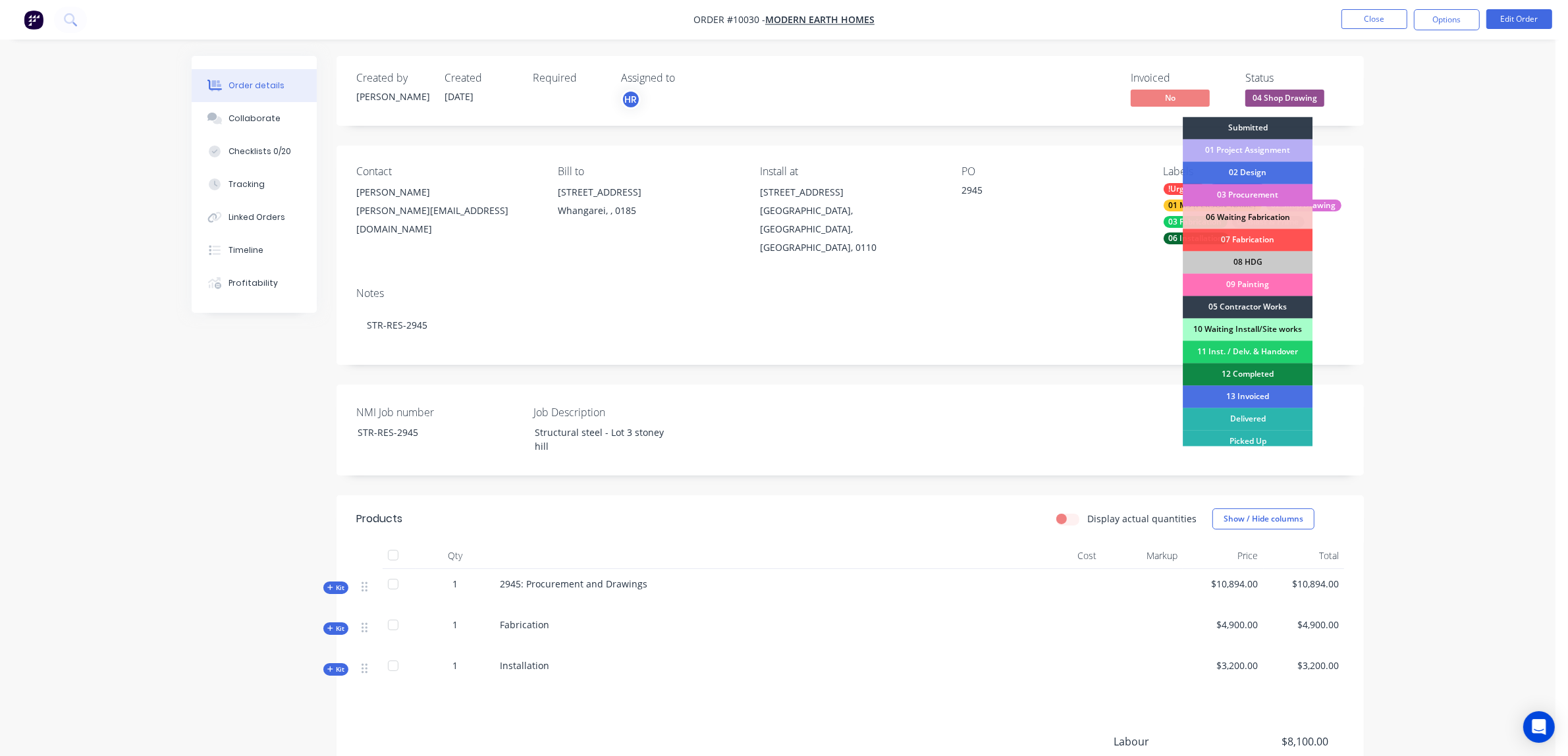
click at [1269, 198] on div "03 Procurement" at bounding box center [1247, 196] width 129 height 22
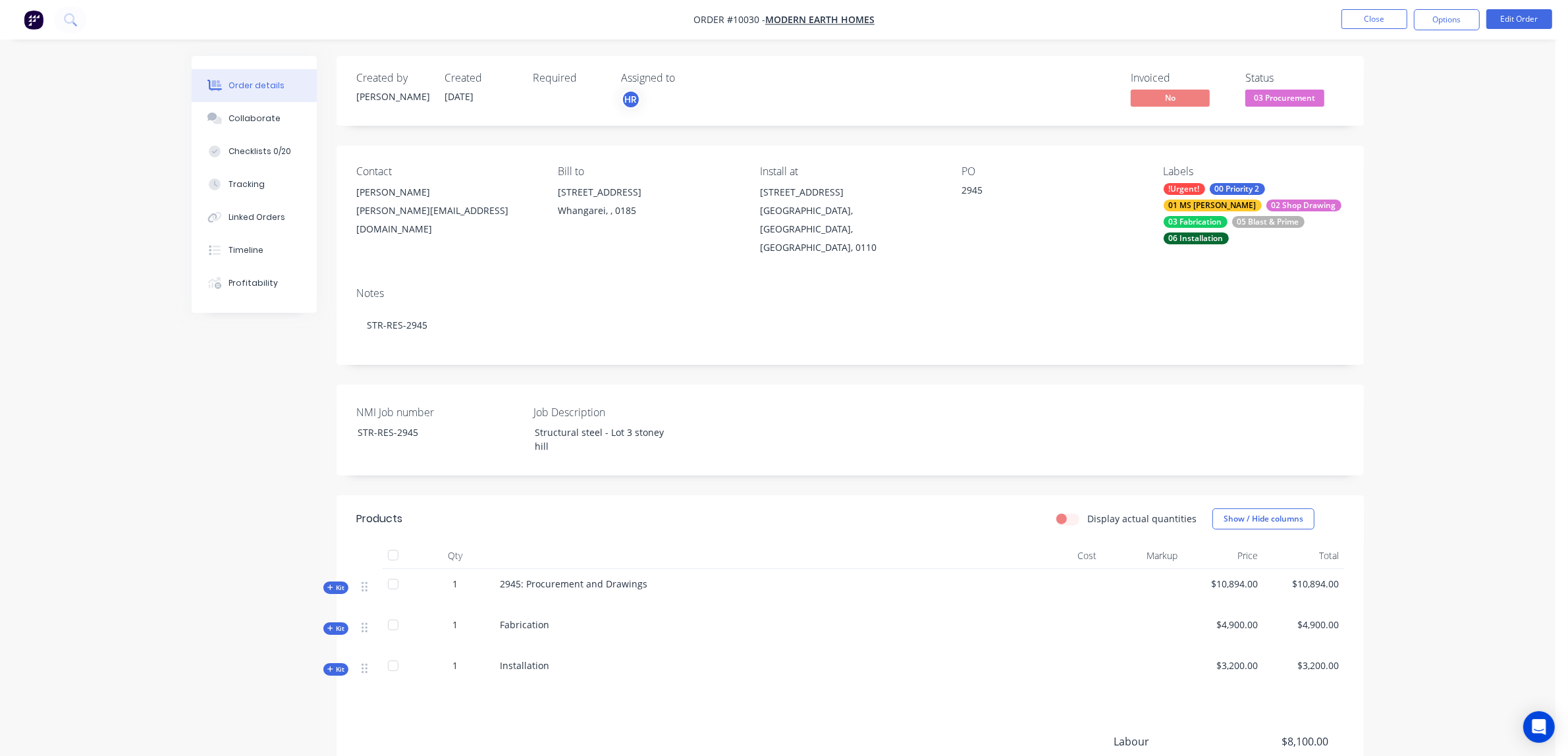
click at [333, 585] on icon at bounding box center [331, 588] width 6 height 7
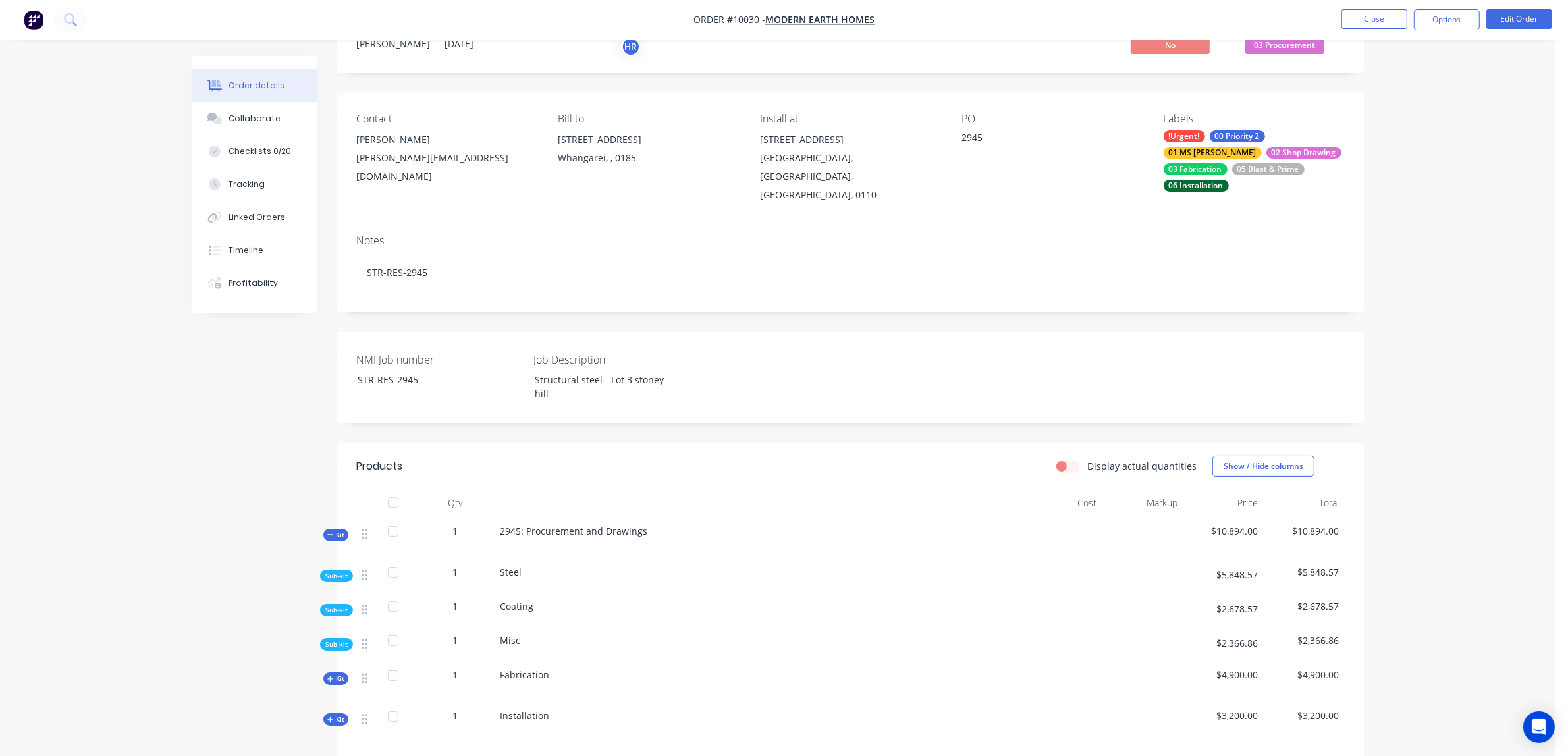
scroll to position [83, 0]
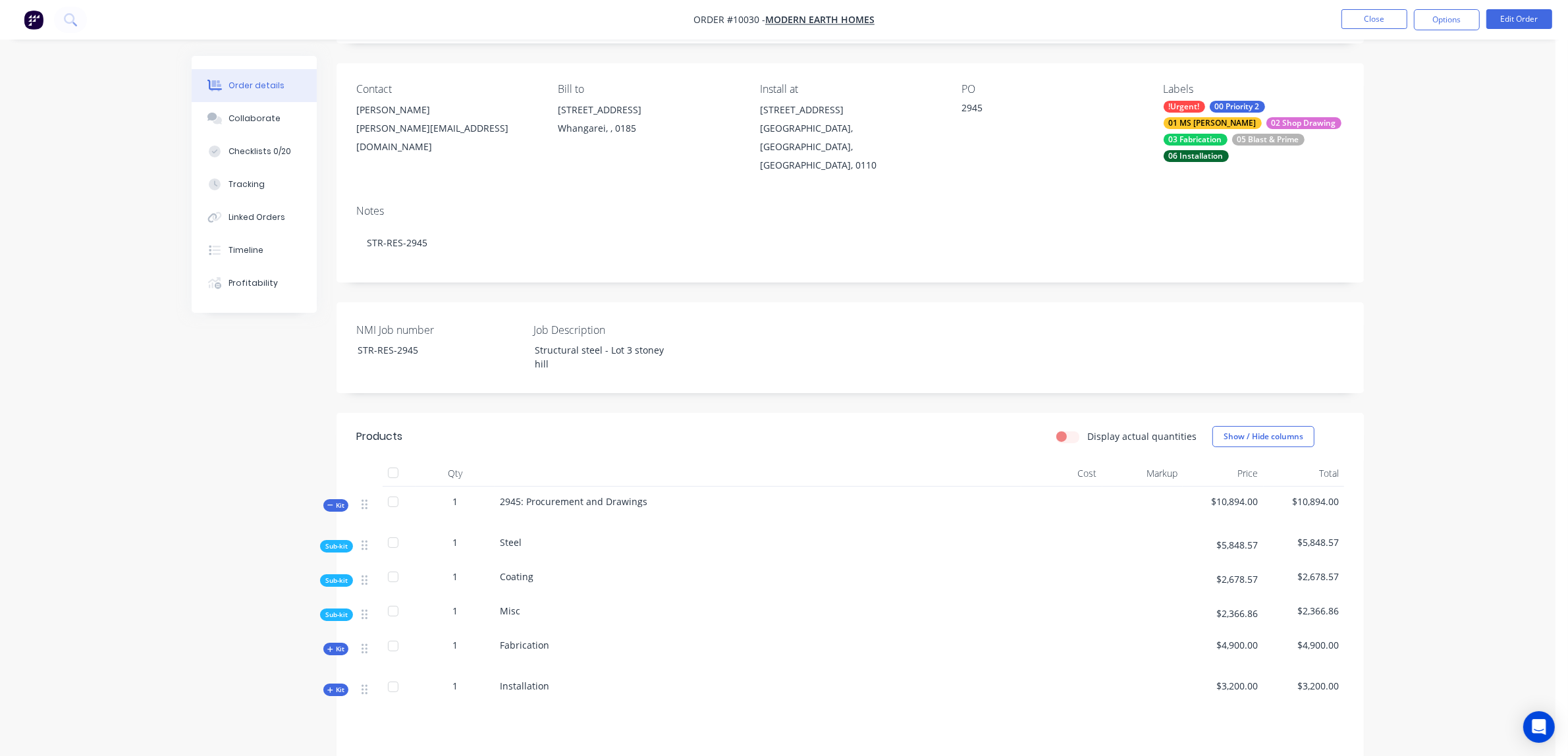
click at [333, 542] on span "Sub-kit" at bounding box center [336, 547] width 22 height 10
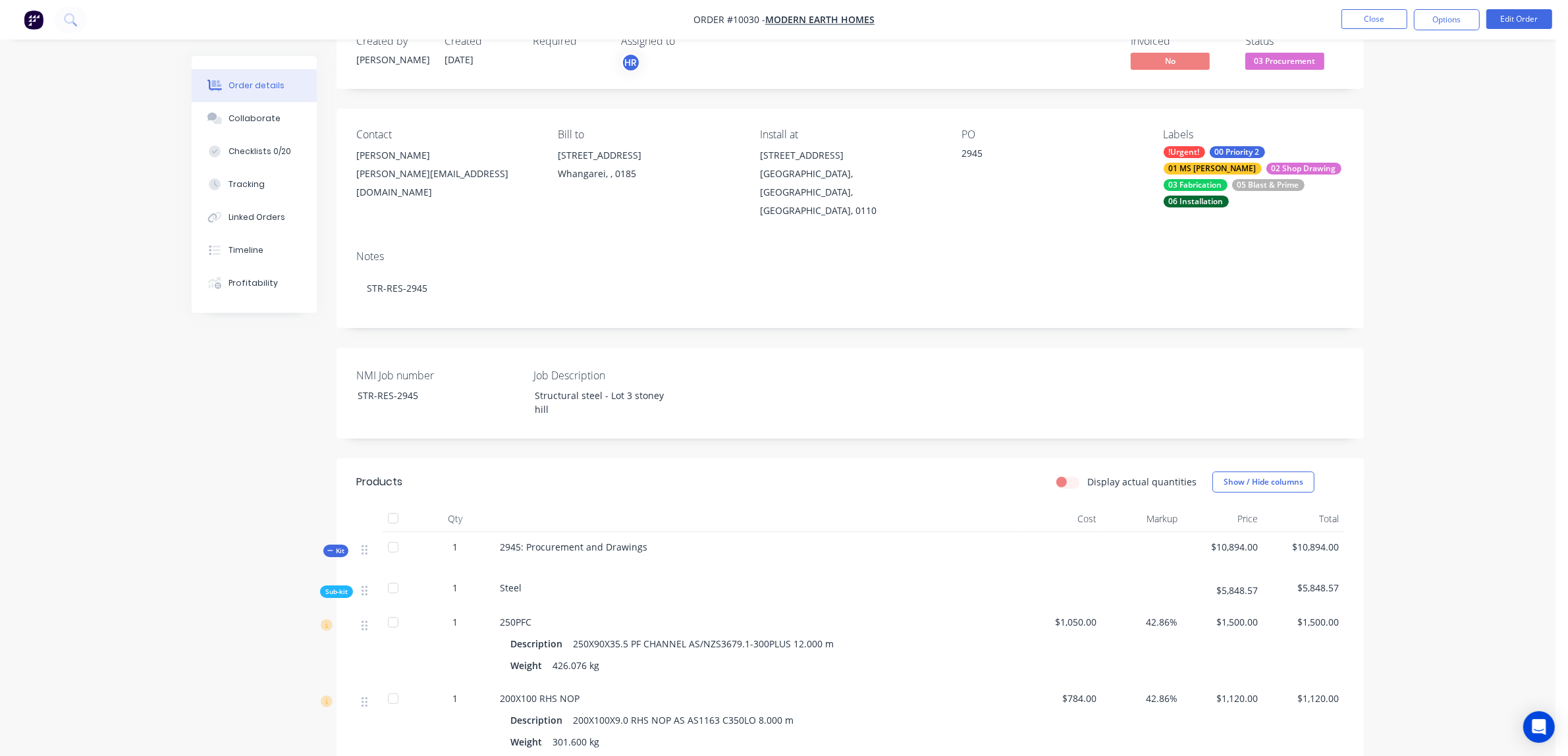
scroll to position [0, 0]
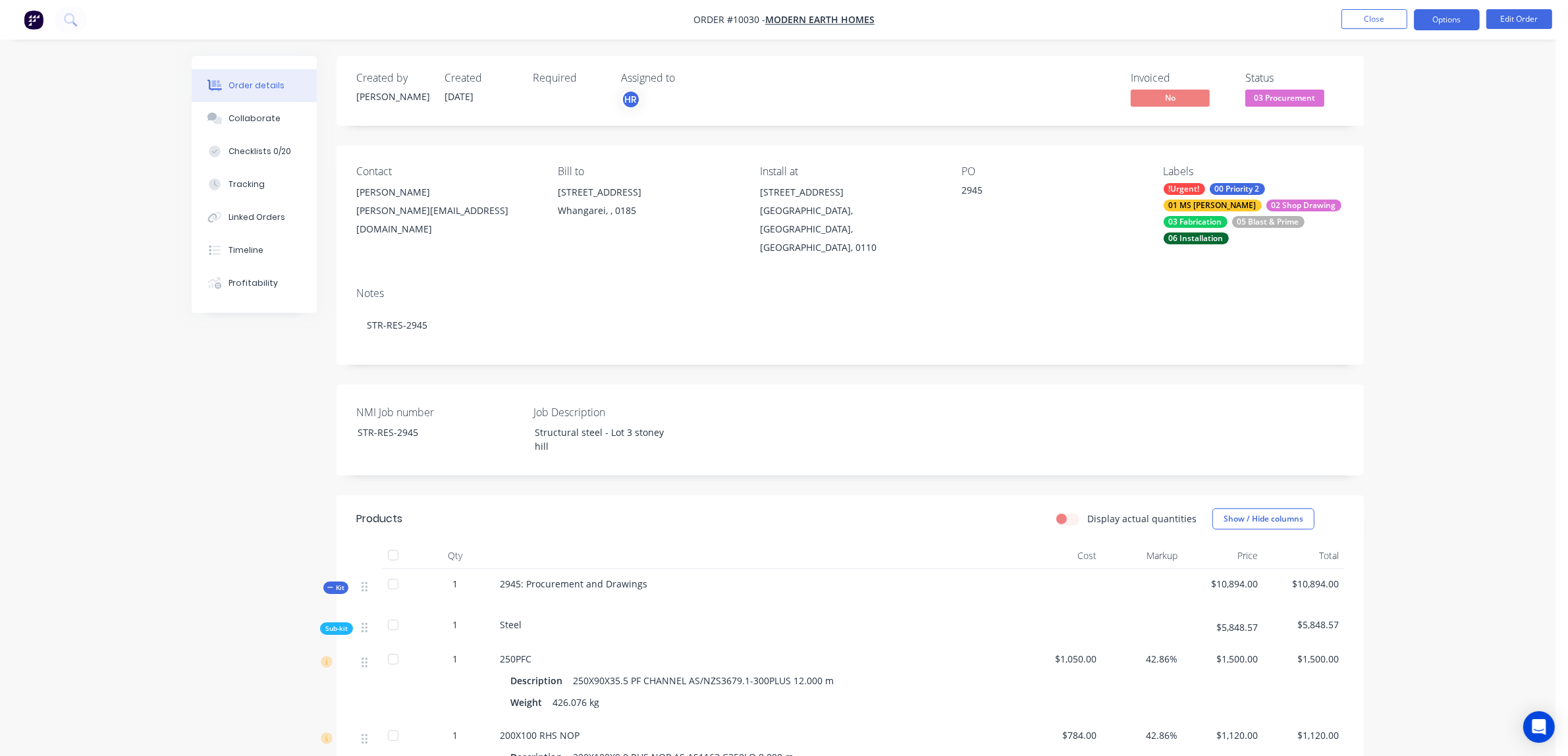
click at [1452, 21] on button "Options" at bounding box center [1447, 19] width 66 height 21
click at [1386, 237] on div "Purchase Products" at bounding box center [1408, 238] width 122 height 19
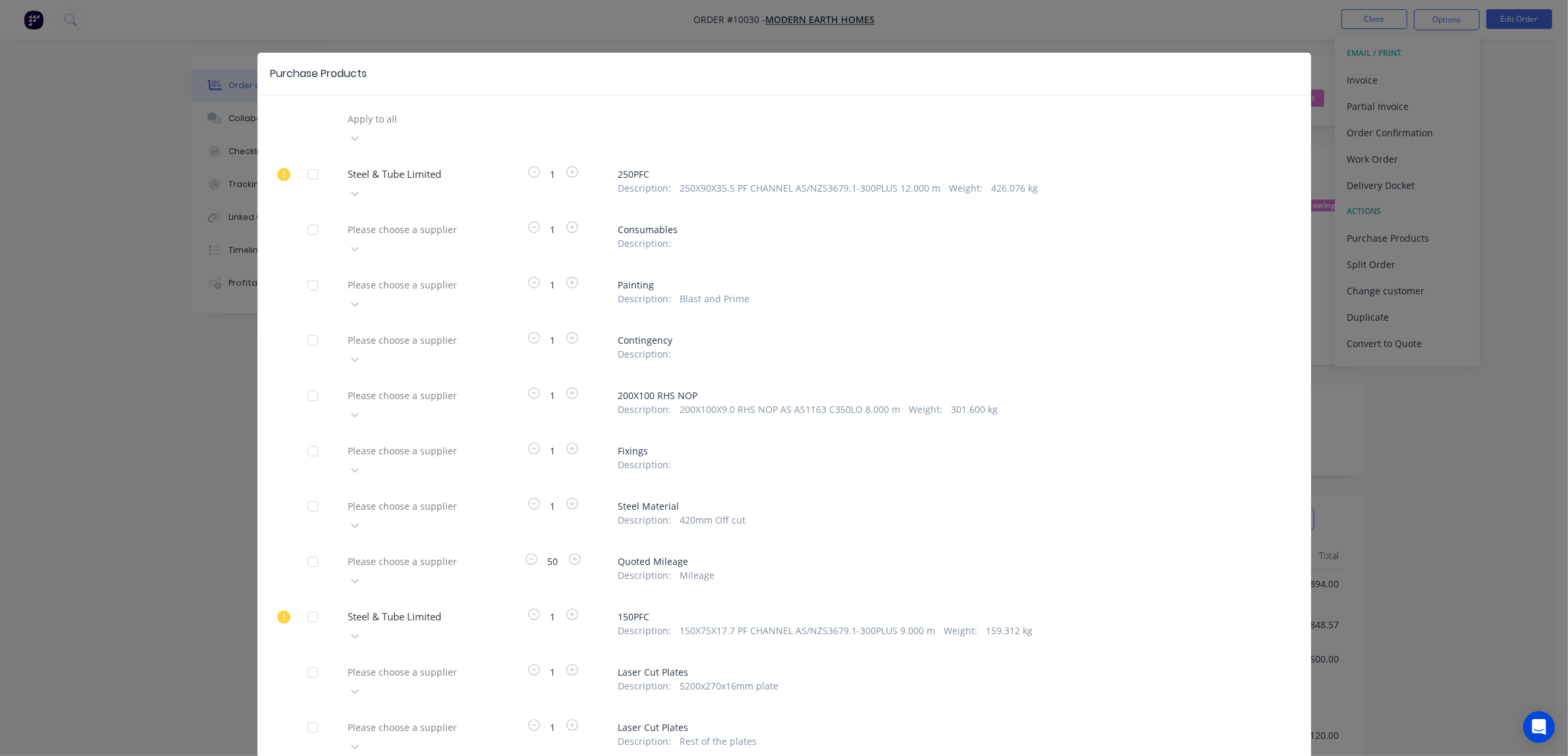
click at [412, 148] on div "Please choose a supplier" at bounding box center [415, 128] width 145 height 40
type input "b-wak"
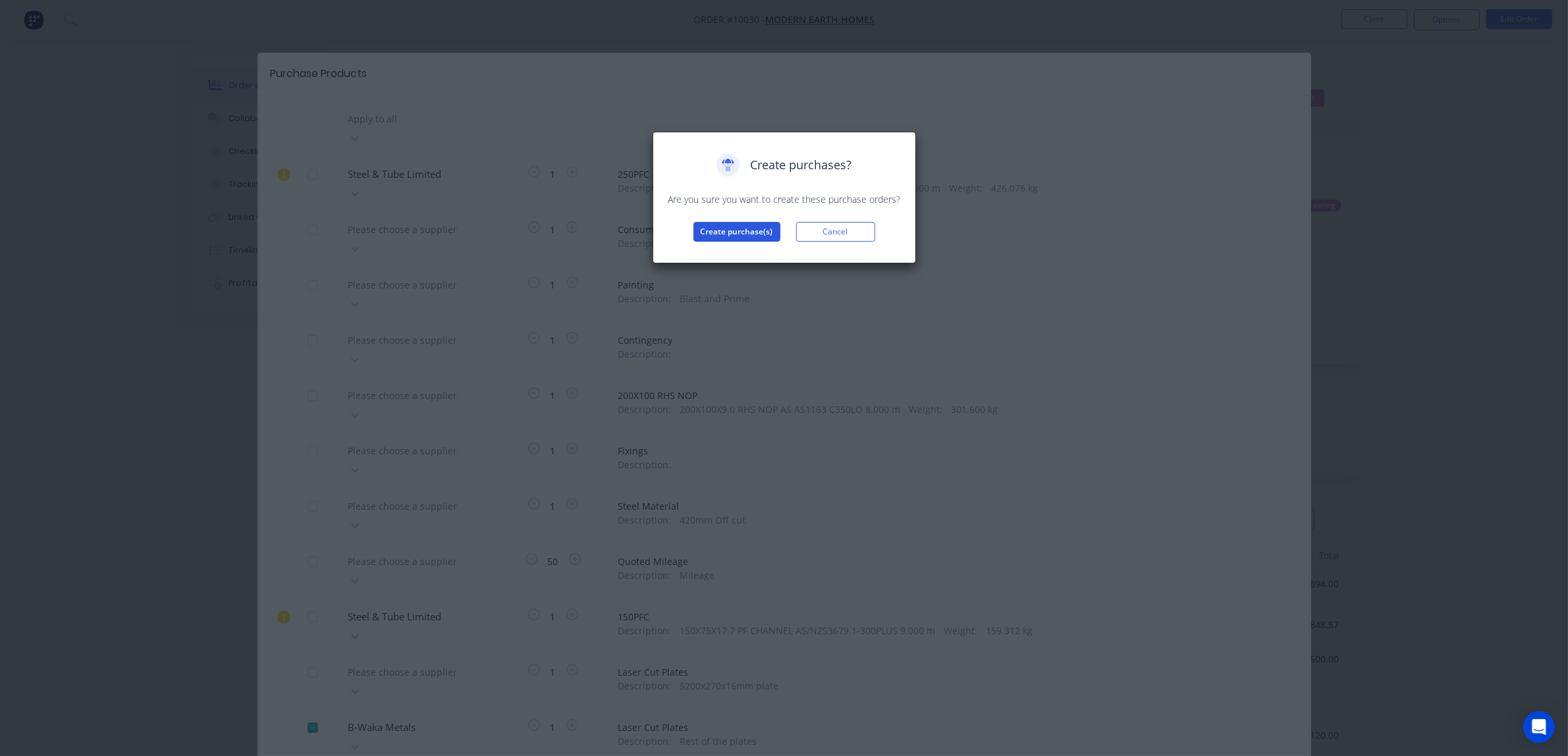
click at [725, 234] on button "Create purchase(s)" at bounding box center [736, 232] width 87 height 19
click at [731, 252] on button "View purchase(s)" at bounding box center [736, 253] width 79 height 19
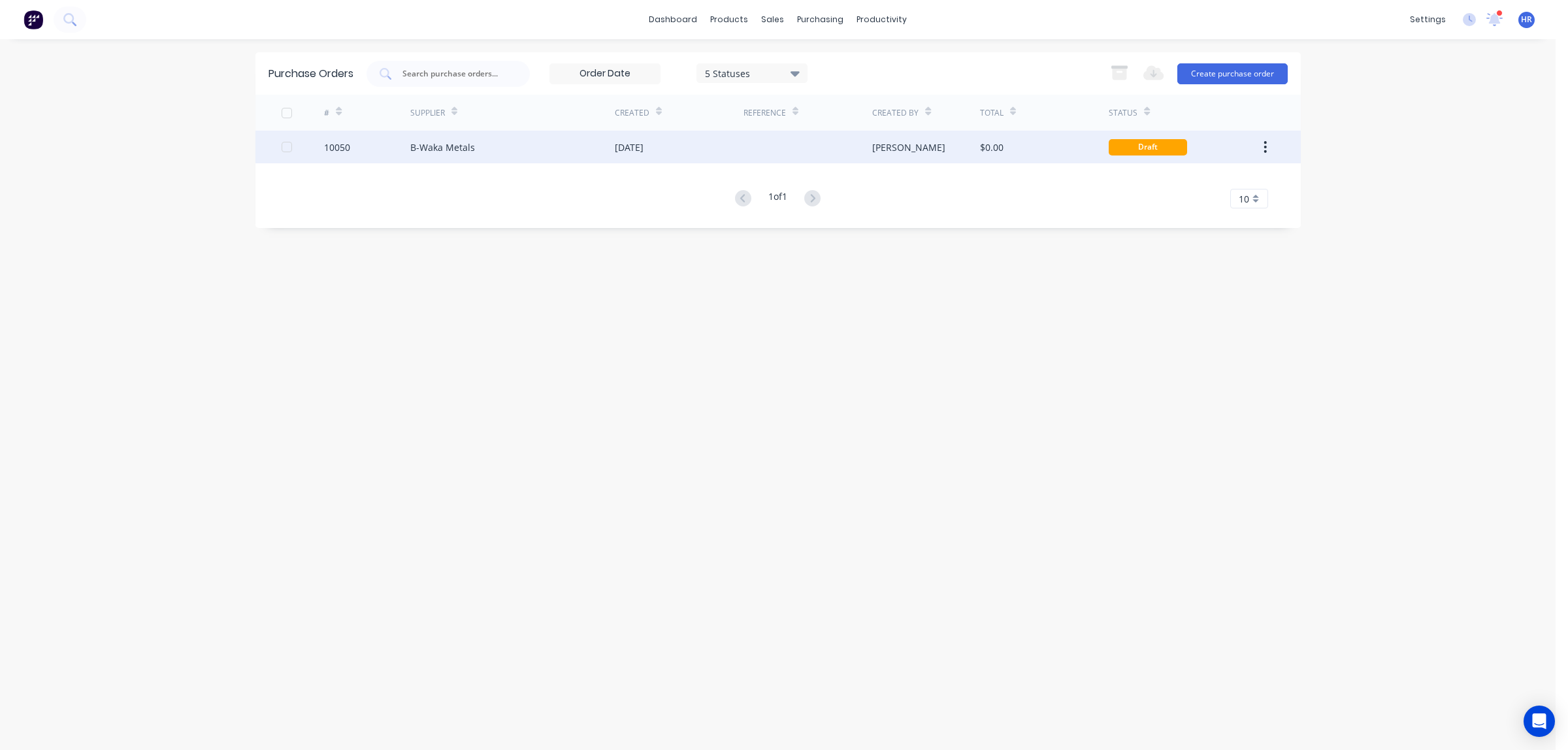
click at [616, 142] on div "[DATE]" at bounding box center [629, 148] width 29 height 14
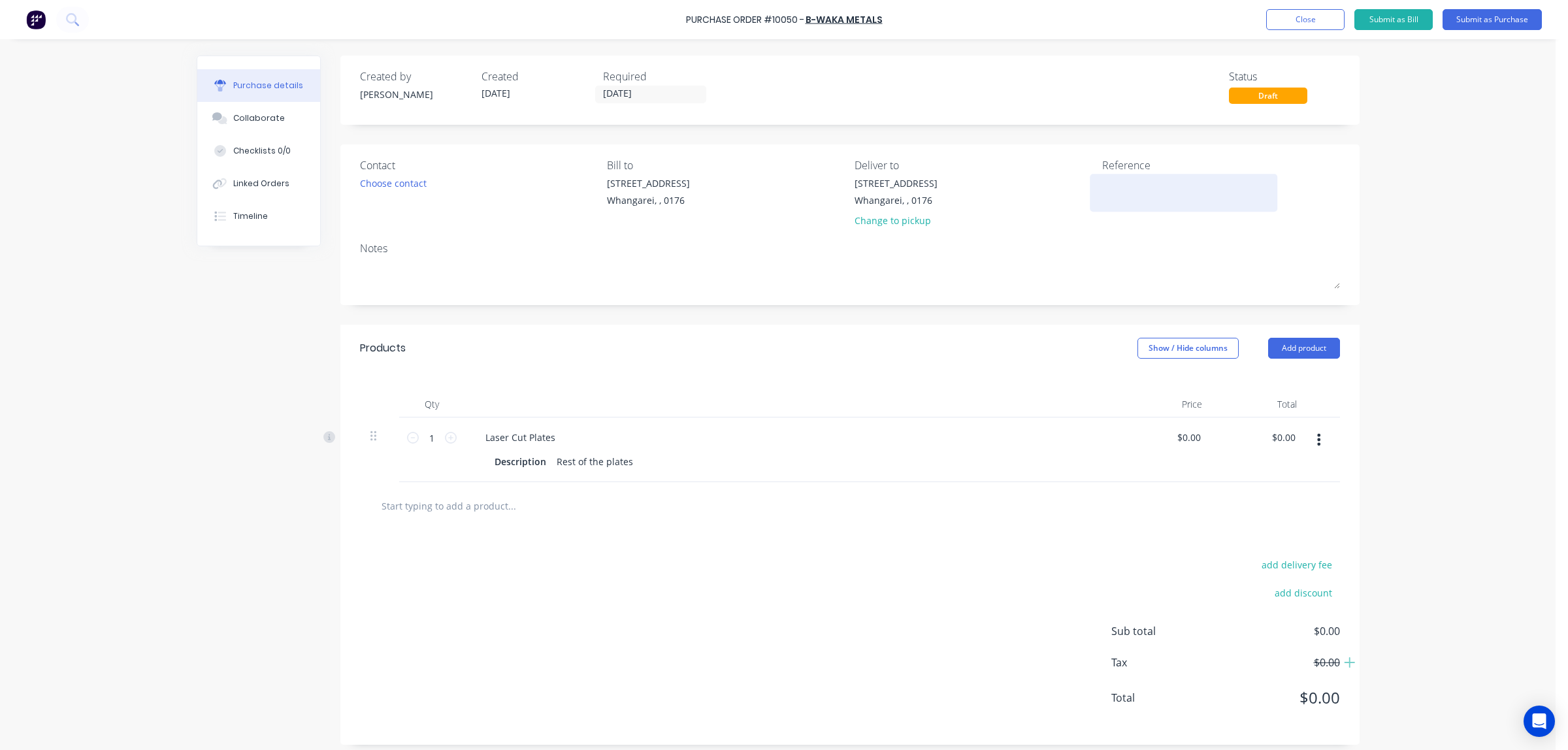
click at [1119, 200] on textarea at bounding box center [1183, 191] width 163 height 29
type textarea "2"
type textarea "x"
type textarea "29"
type textarea "x"
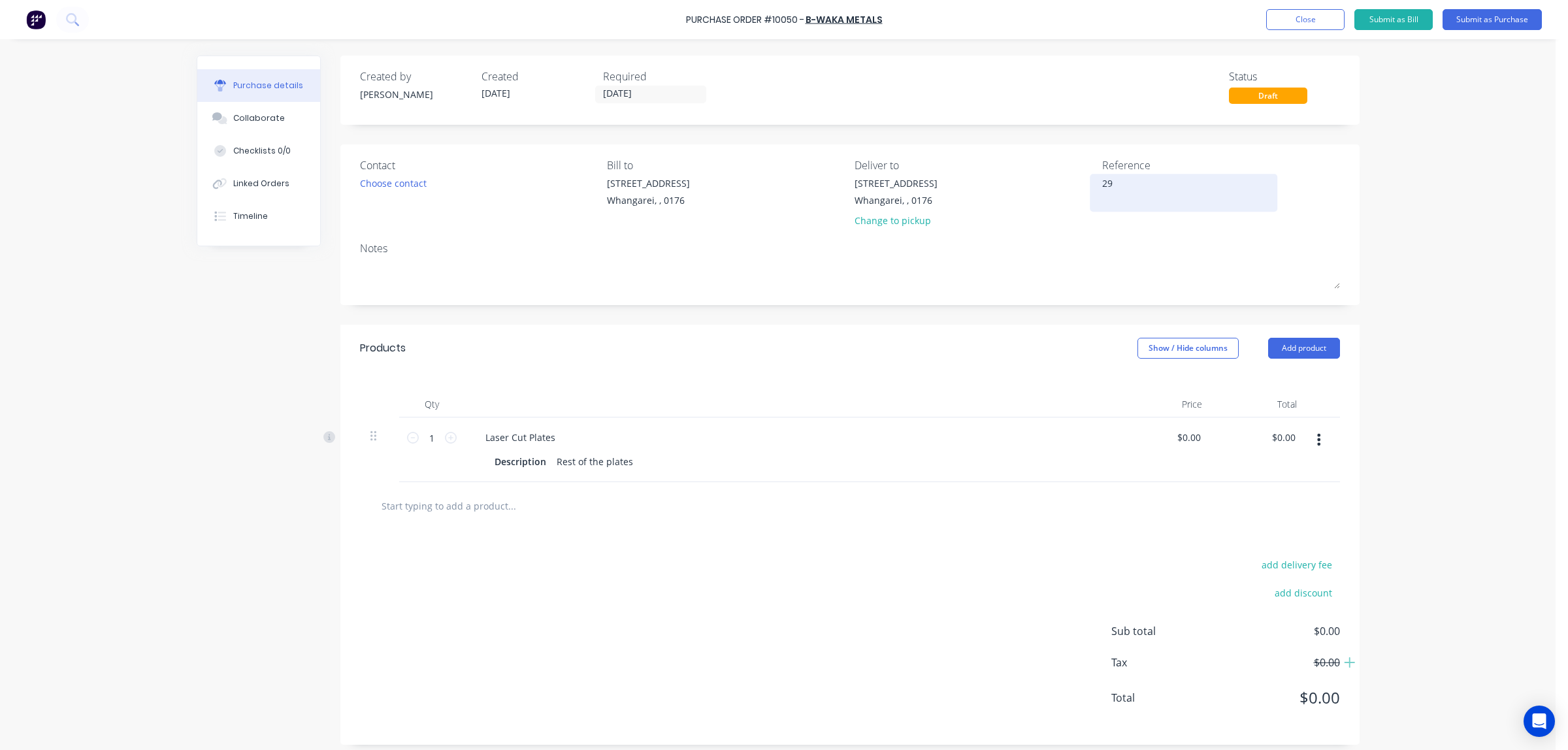
type textarea "294"
type textarea "x"
type textarea "2945"
type textarea "x"
type textarea "2945"
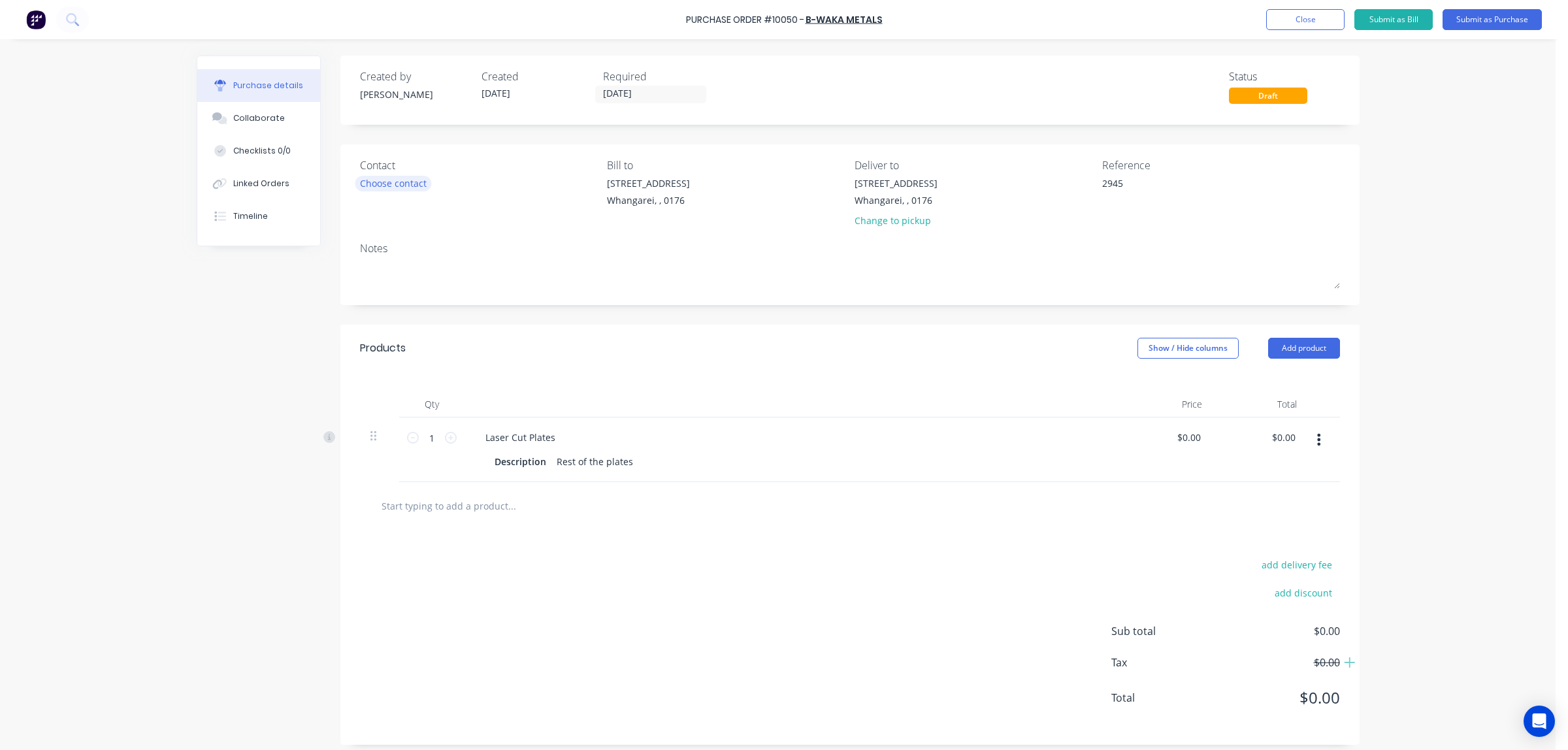
click at [398, 188] on div "Choose contact" at bounding box center [393, 183] width 67 height 14
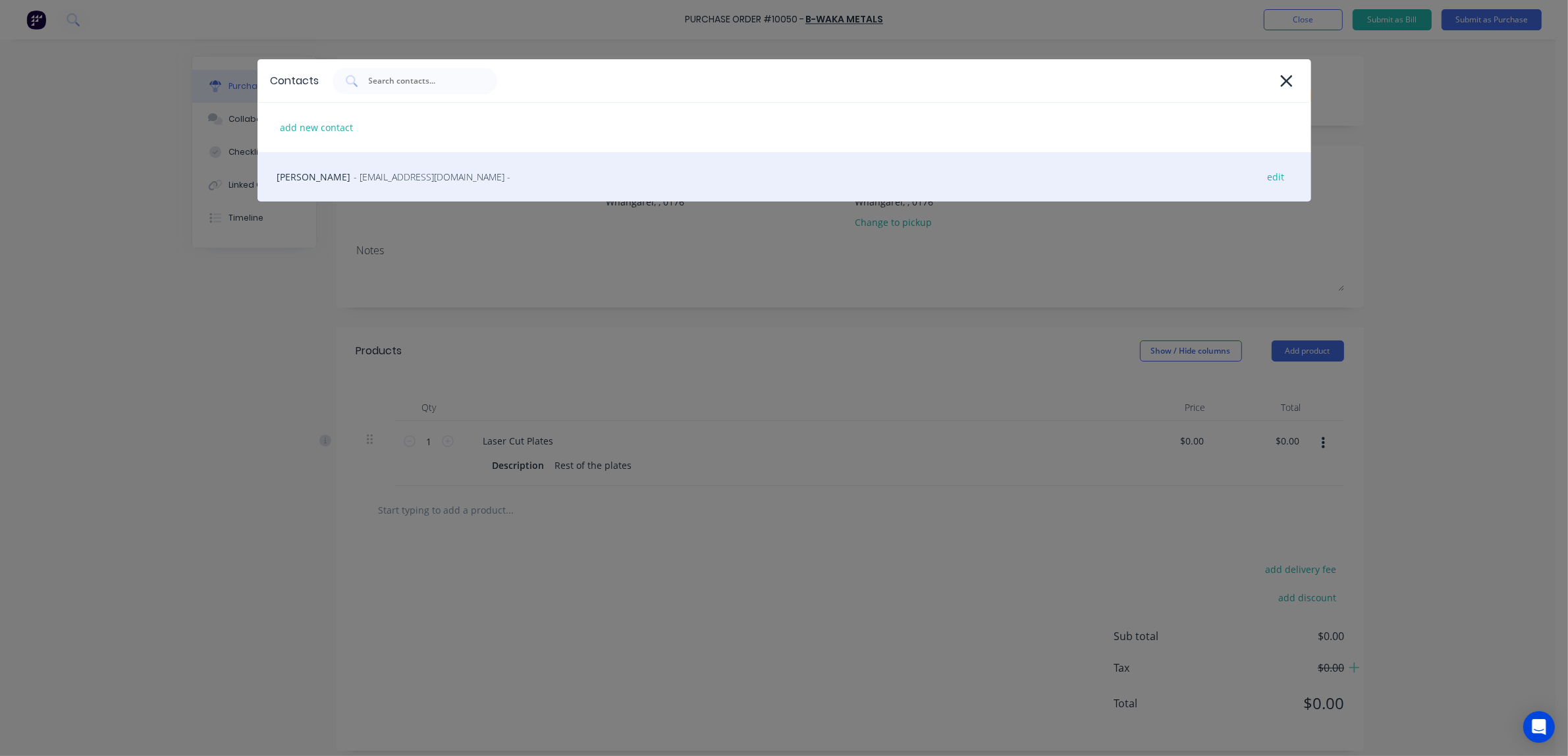
click at [376, 173] on span "- [EMAIL_ADDRESS][DOMAIN_NAME] -" at bounding box center [432, 177] width 157 height 14
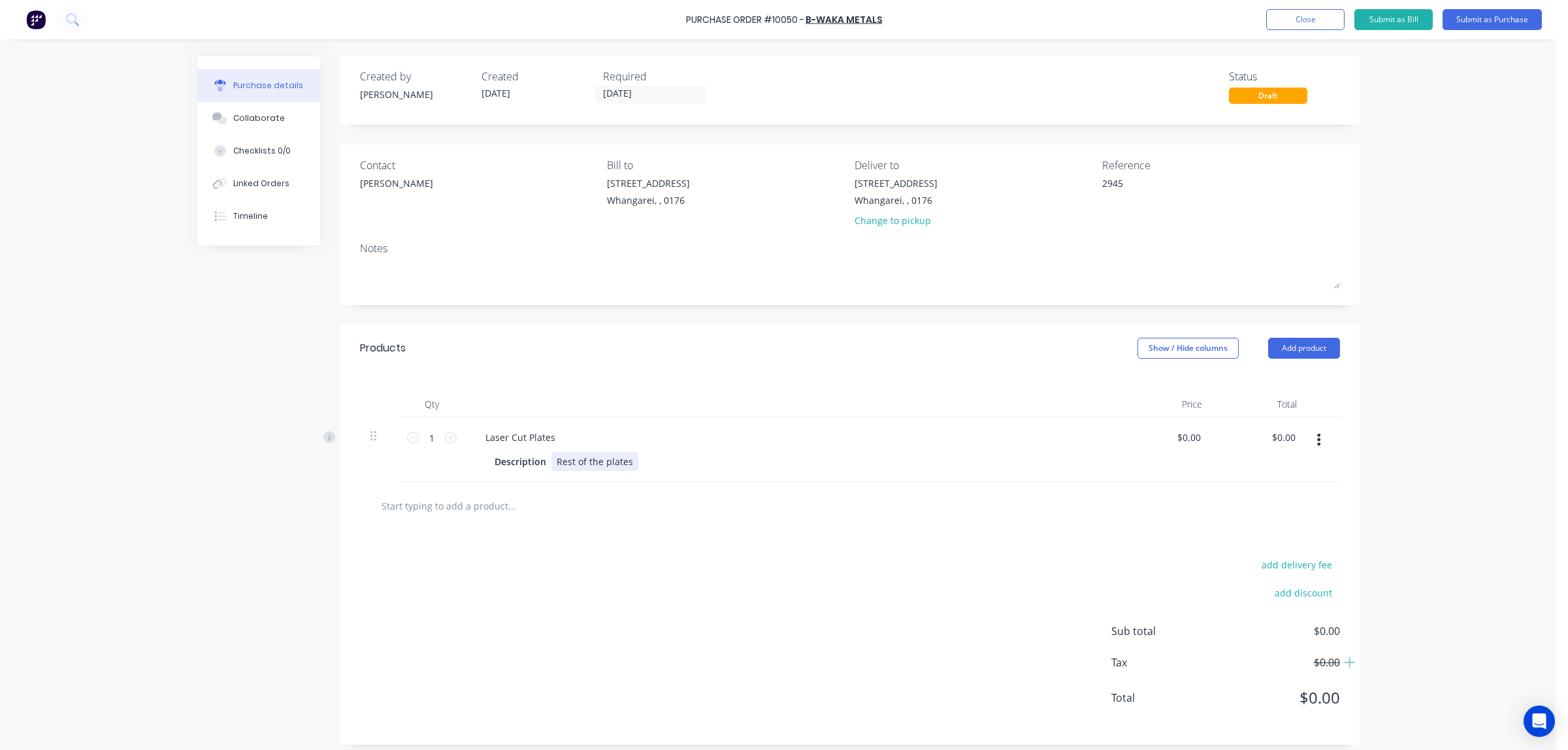
type textarea "x"
click at [624, 460] on div "Rest of the plates" at bounding box center [594, 462] width 87 height 19
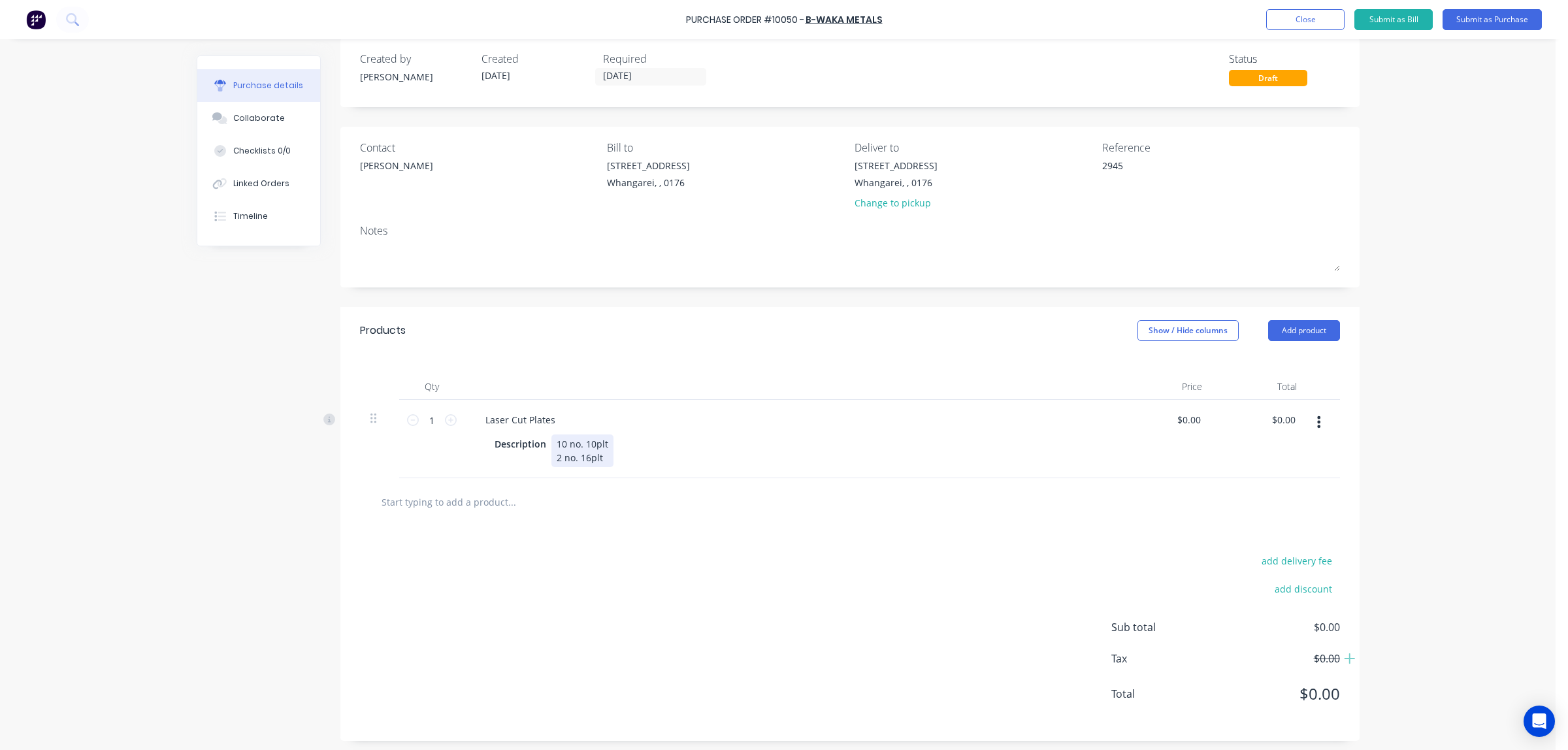
scroll to position [23, 0]
click at [650, 72] on input "[DATE]" at bounding box center [651, 72] width 110 height 16
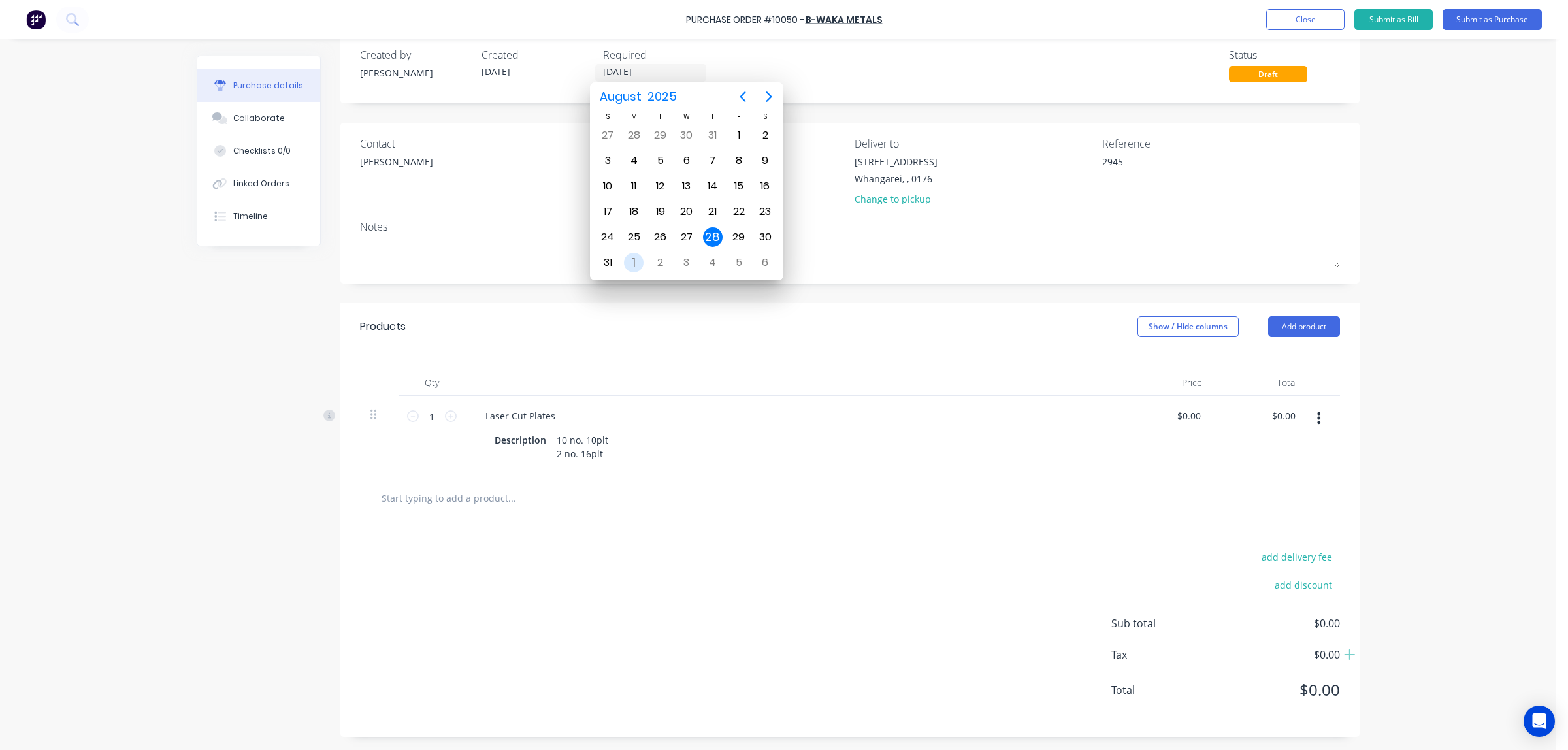
click at [637, 260] on div "1" at bounding box center [634, 263] width 19 height 19
type textarea "x"
type input "[DATE]"
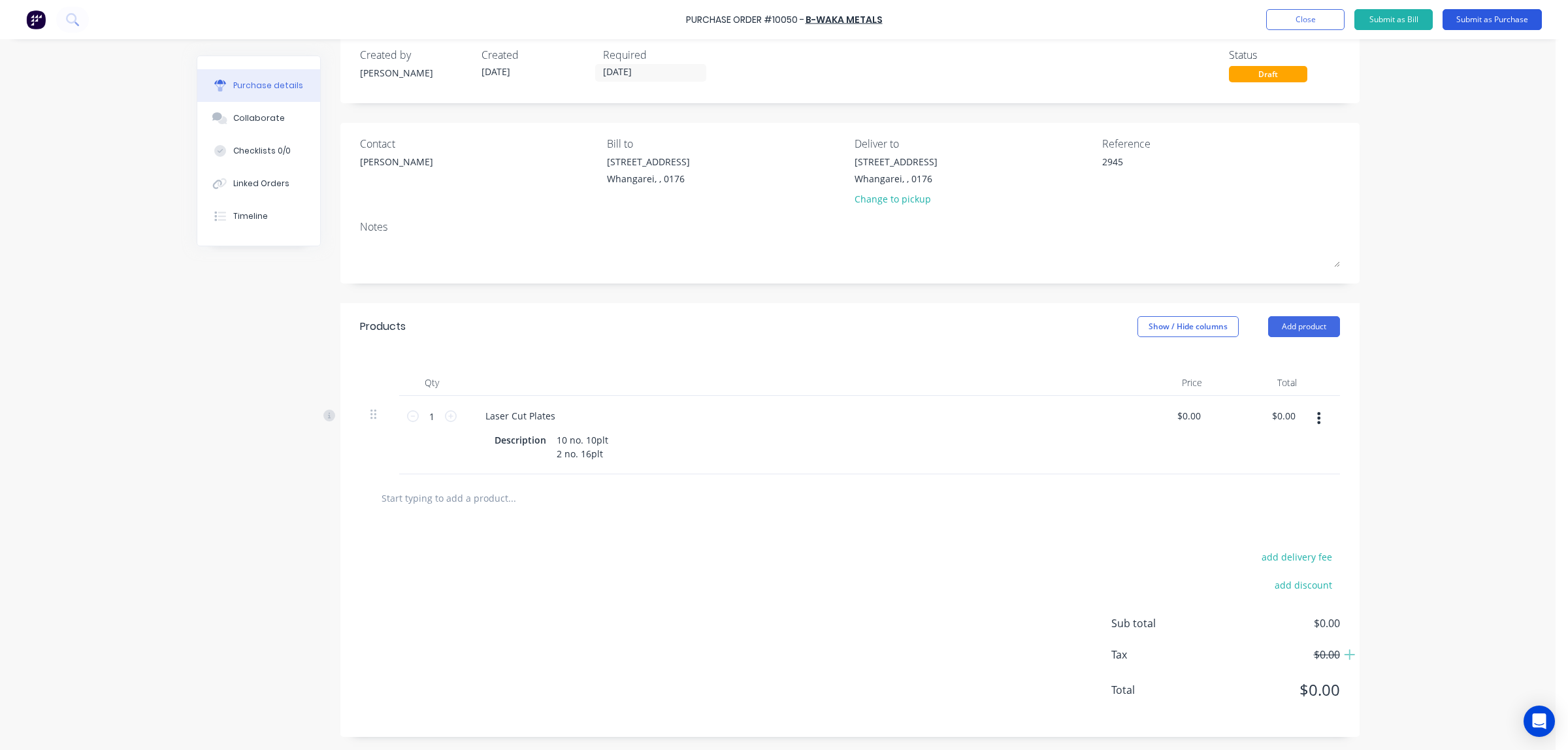
click at [1495, 21] on button "Submit as Purchase" at bounding box center [1492, 19] width 99 height 21
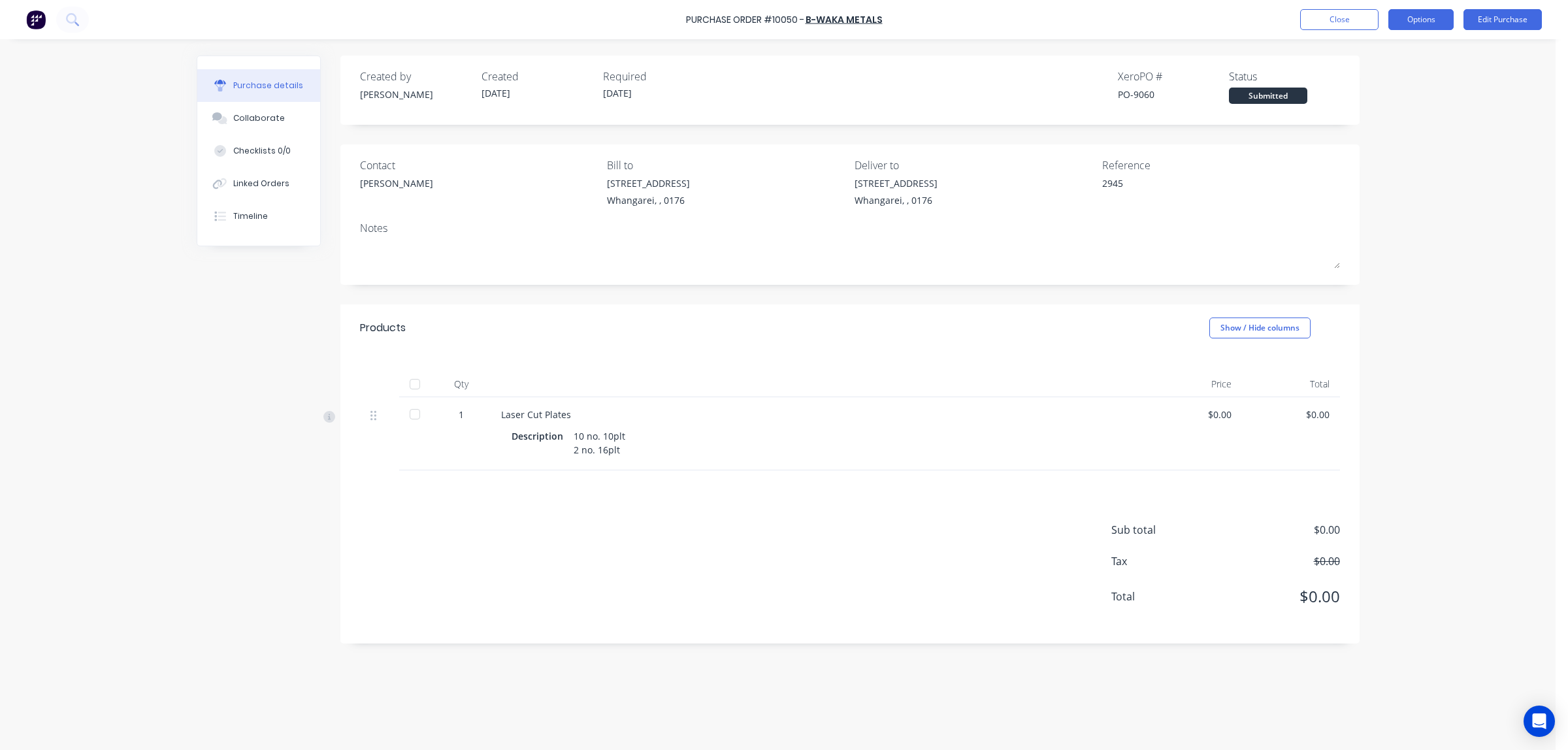
click at [1425, 24] on button "Options" at bounding box center [1421, 19] width 66 height 21
click at [1382, 52] on div "Print / Email" at bounding box center [1391, 53] width 100 height 19
click at [1373, 106] on div "Without pricing" at bounding box center [1391, 106] width 100 height 19
type textarea "x"
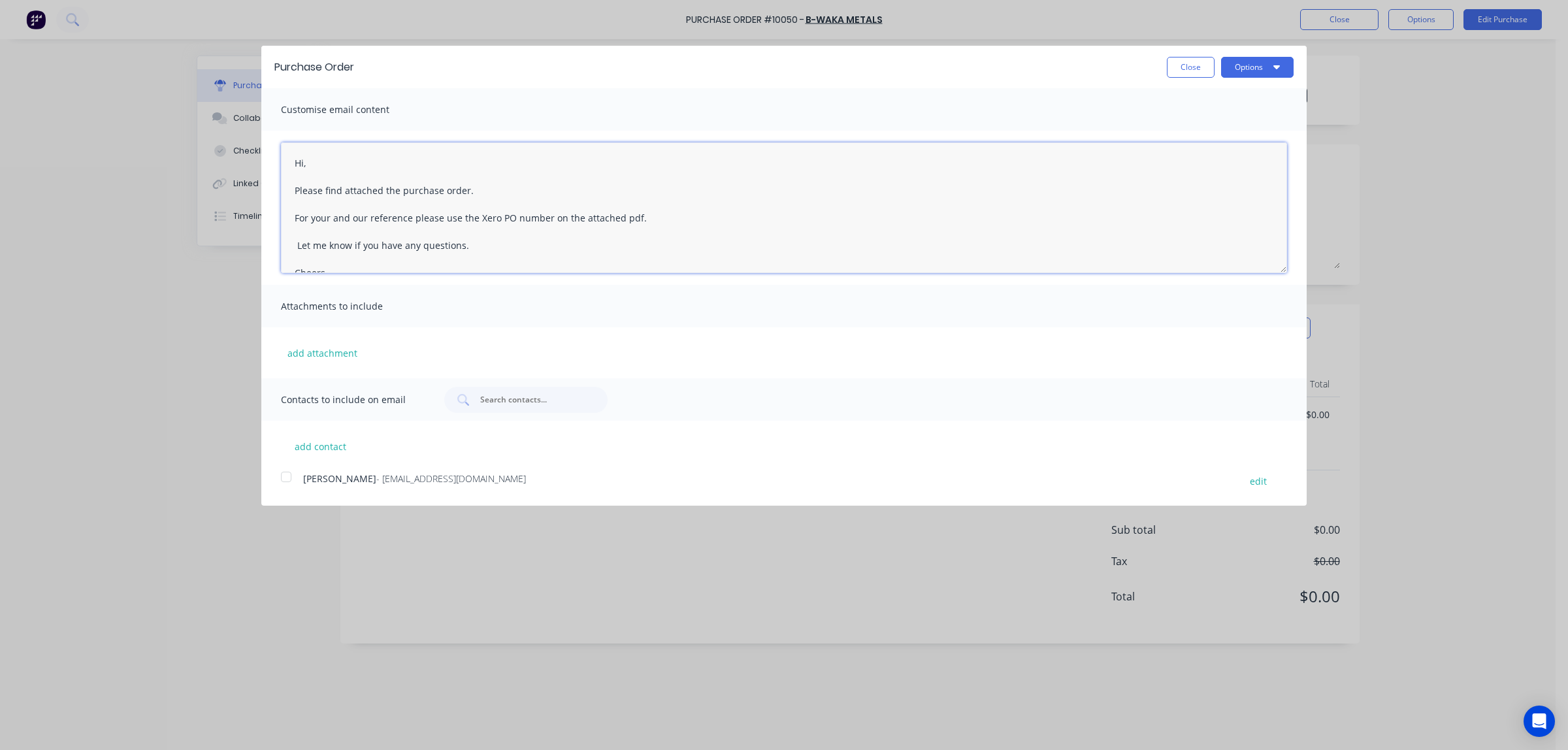
click at [304, 162] on textarea "Hi, Please find attached the purchase order. For your and our reference please …" at bounding box center [784, 208] width 1006 height 130
click at [472, 219] on textarea "Hi [PERSON_NAME], Please find attached the purchase order. For your and our ref…" at bounding box center [784, 208] width 1006 height 130
click at [493, 217] on textarea "Hi [PERSON_NAME], Please find attached the purchase order. For your and our ref…" at bounding box center [784, 208] width 1006 height 130
drag, startPoint x: 648, startPoint y: 219, endPoint x: 520, endPoint y: 217, distance: 128.0
click at [520, 217] on textarea "Hi [PERSON_NAME], Please find attached the purchase order. For your and our ref…" at bounding box center [784, 208] width 1006 height 130
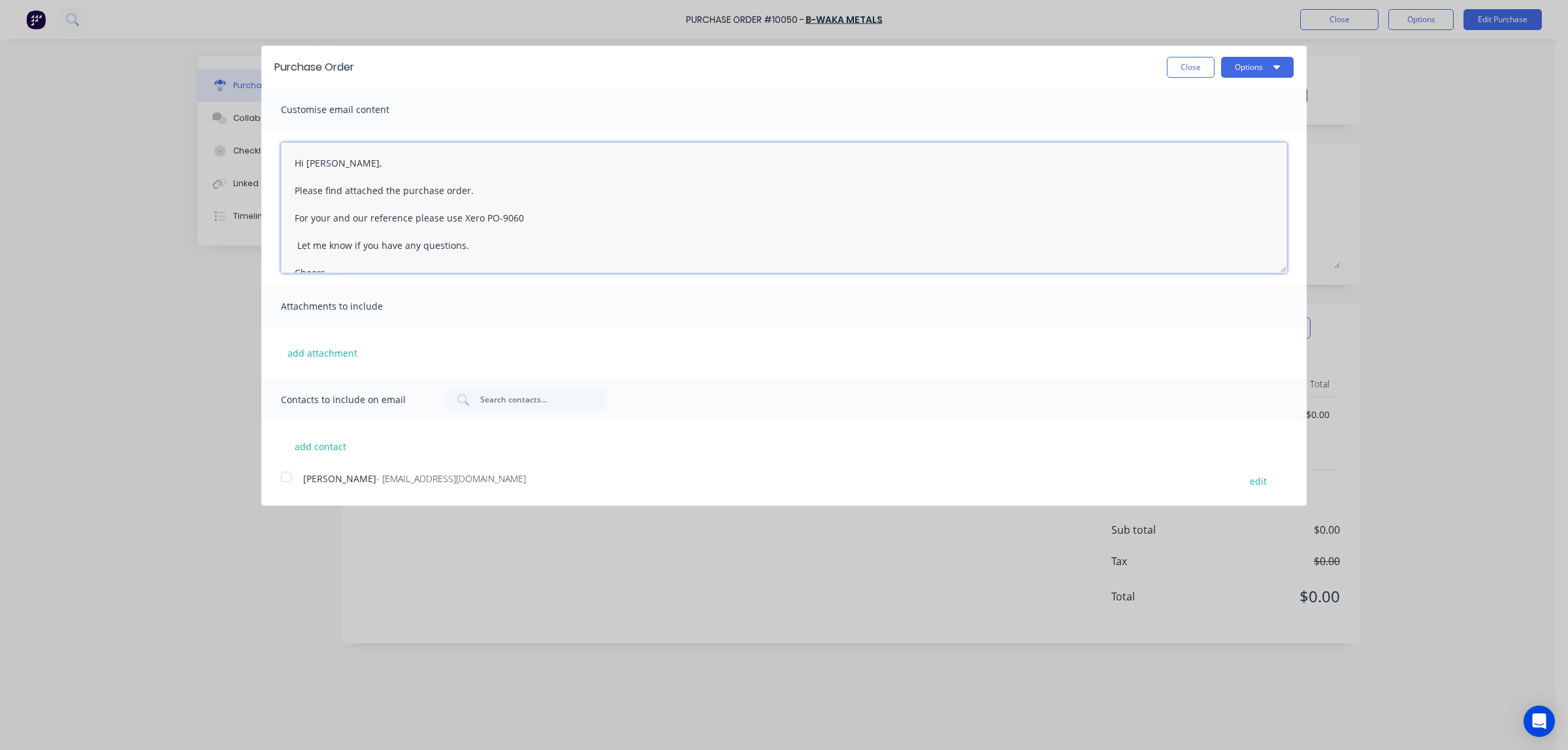
click at [481, 219] on textarea "Hi [PERSON_NAME], Please find attached the purchase order. For your and our ref…" at bounding box center [784, 208] width 1006 height 130
click at [297, 248] on textarea "Hi [PERSON_NAME], Please find attached the purchase order. For your and our ref…" at bounding box center [784, 208] width 1006 height 130
drag, startPoint x: 343, startPoint y: 234, endPoint x: 287, endPoint y: 240, distance: 56.3
click at [287, 240] on textarea "Hi [PERSON_NAME], Please find attached the purchase order. For your and our ref…" at bounding box center [784, 208] width 1006 height 130
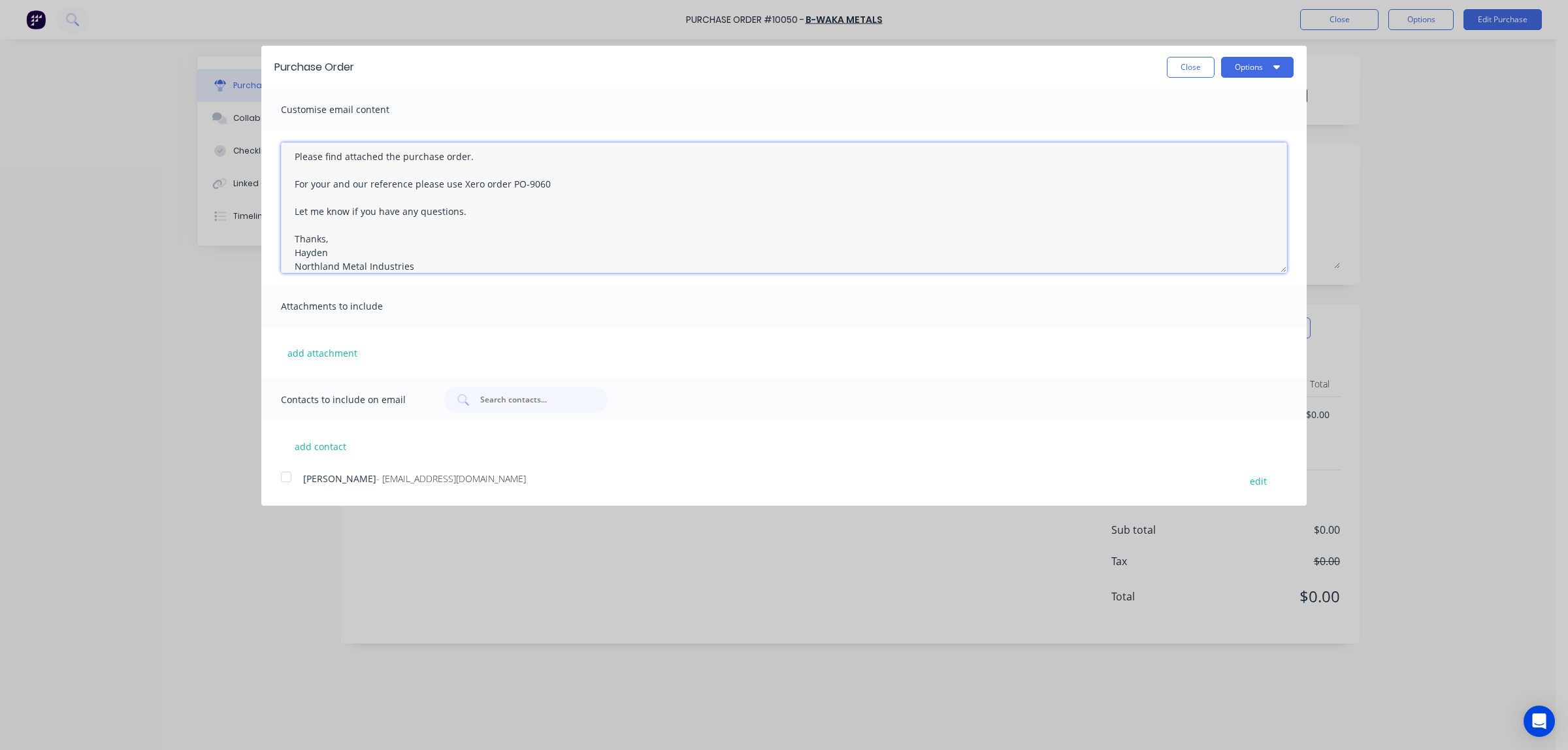
click at [289, 477] on div at bounding box center [286, 477] width 26 height 26
click at [399, 155] on textarea "Hi [PERSON_NAME], Please find attached the purchase order. For your and our ref…" at bounding box center [784, 208] width 1006 height 130
type textarea "Hi [PERSON_NAME], Please find attached purchase order. For your and our referen…"
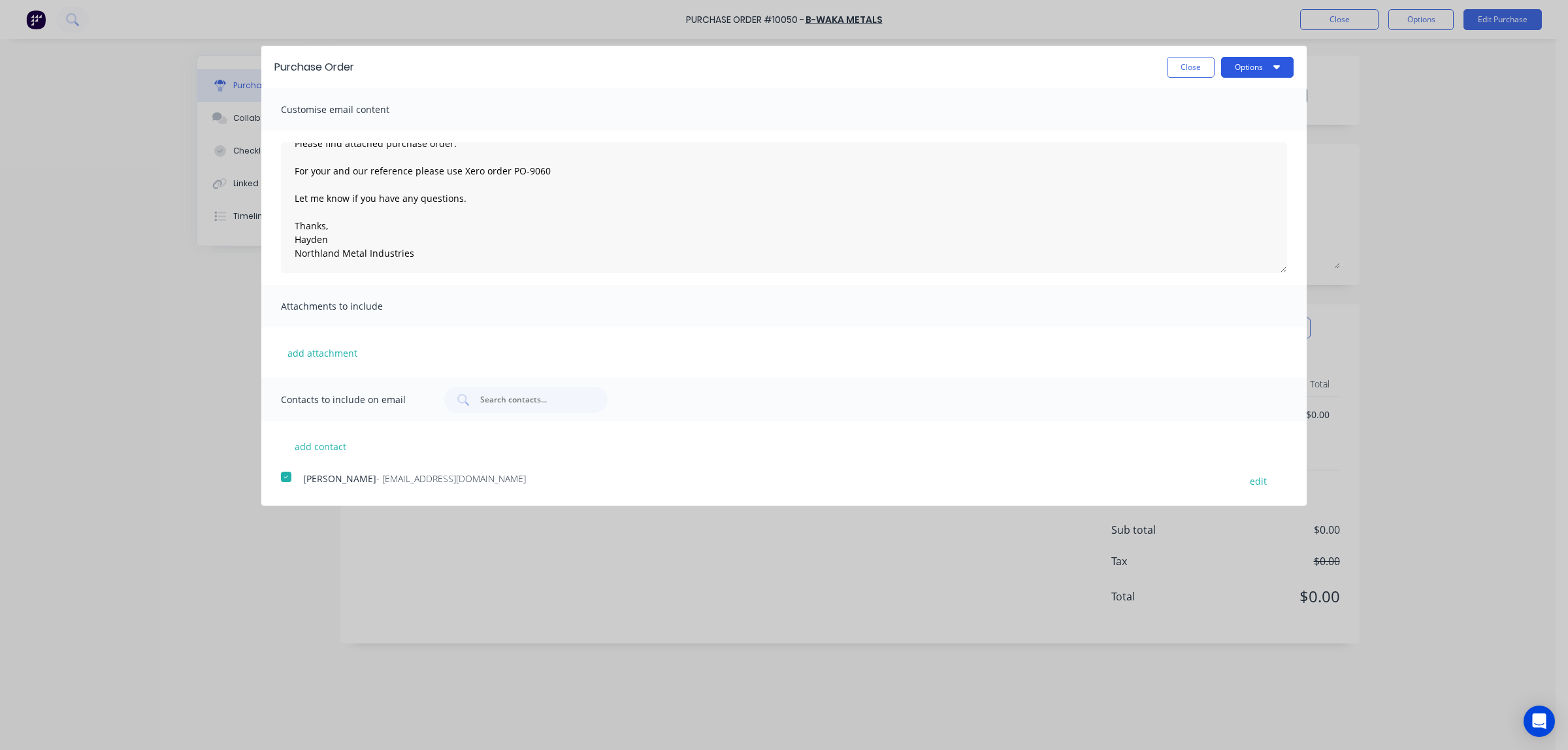
click at [1233, 66] on button "Options" at bounding box center [1256, 68] width 72 height 21
click at [1207, 130] on div "Email" at bounding box center [1231, 126] width 100 height 19
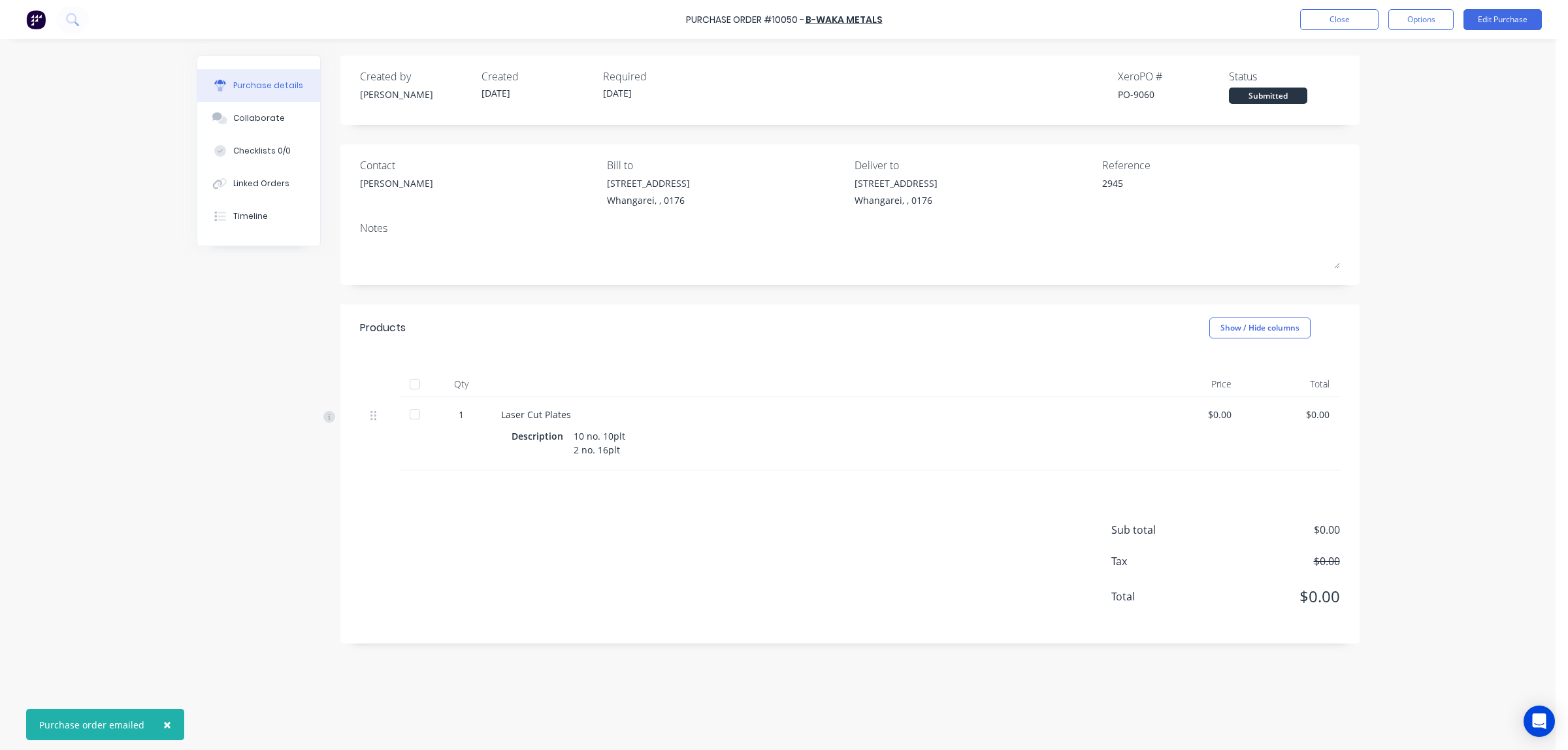
type textarea "x"
click at [1417, 23] on button "Options" at bounding box center [1421, 19] width 66 height 21
click at [1275, 97] on div "Submitted" at bounding box center [1268, 96] width 78 height 16
click at [1336, 19] on button "Close" at bounding box center [1338, 19] width 78 height 21
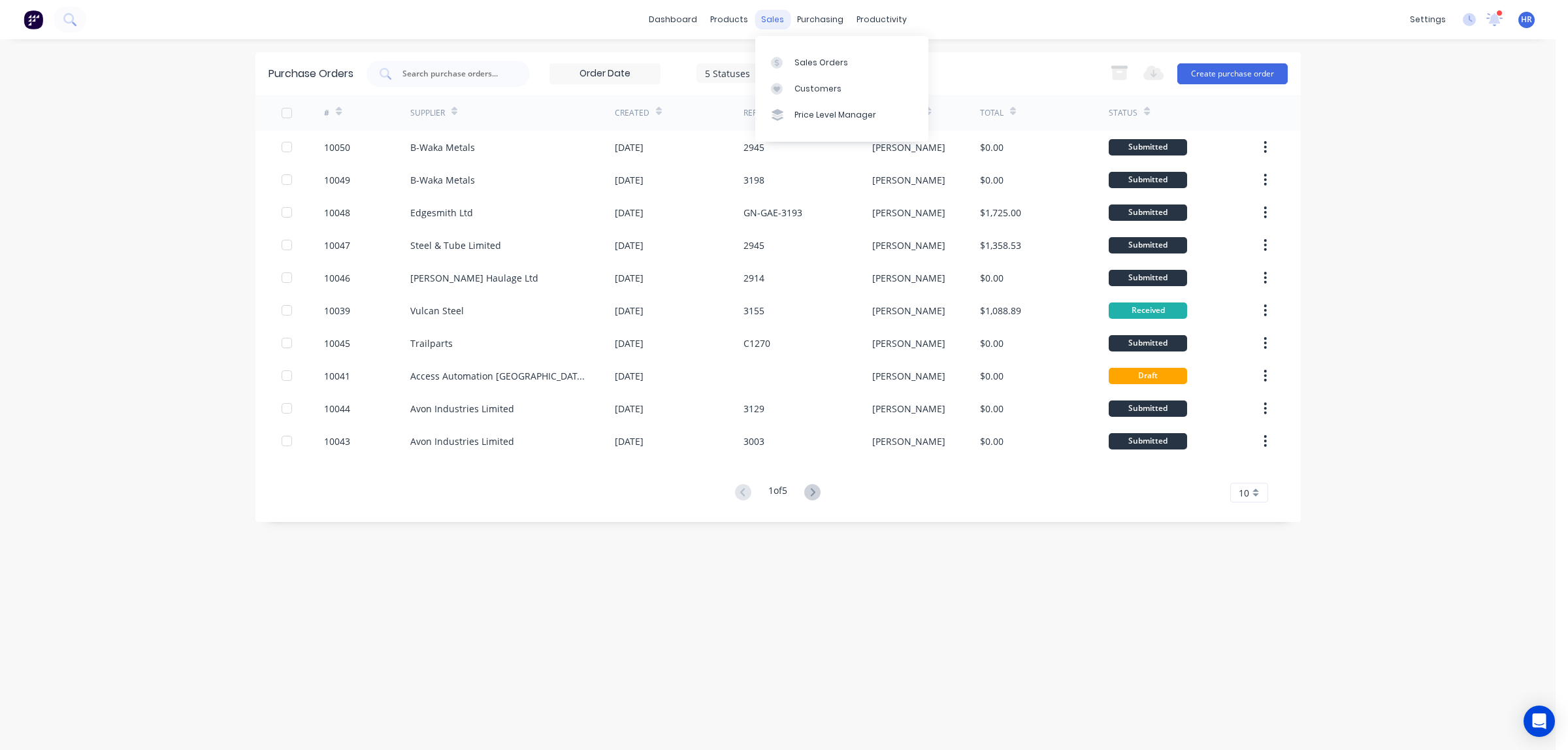
click at [771, 21] on div "sales" at bounding box center [772, 19] width 36 height 19
click at [798, 56] on link "Sales Orders" at bounding box center [841, 62] width 173 height 26
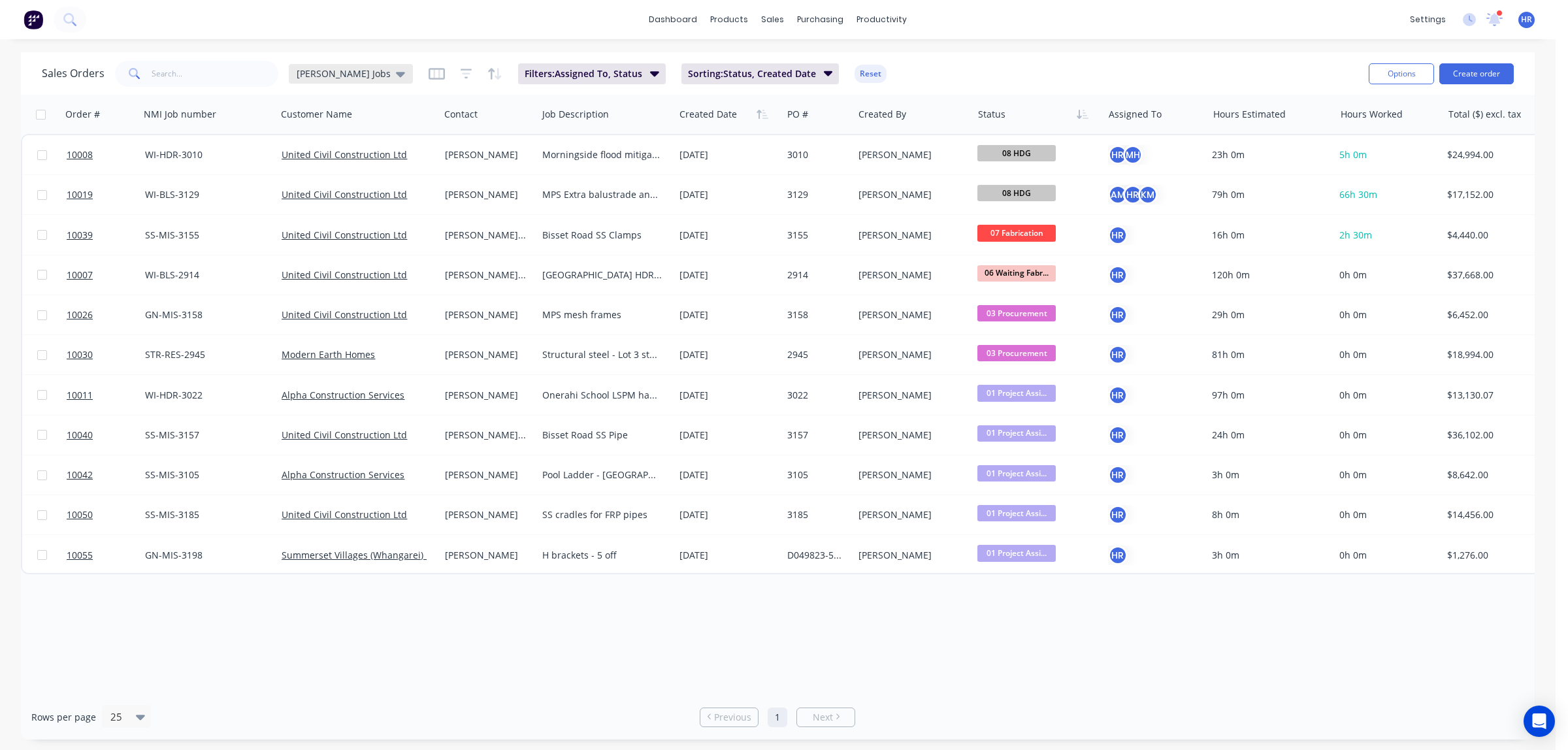
click at [396, 72] on icon at bounding box center [399, 73] width 9 height 5
click at [321, 237] on button "Main View" at bounding box center [368, 237] width 149 height 15
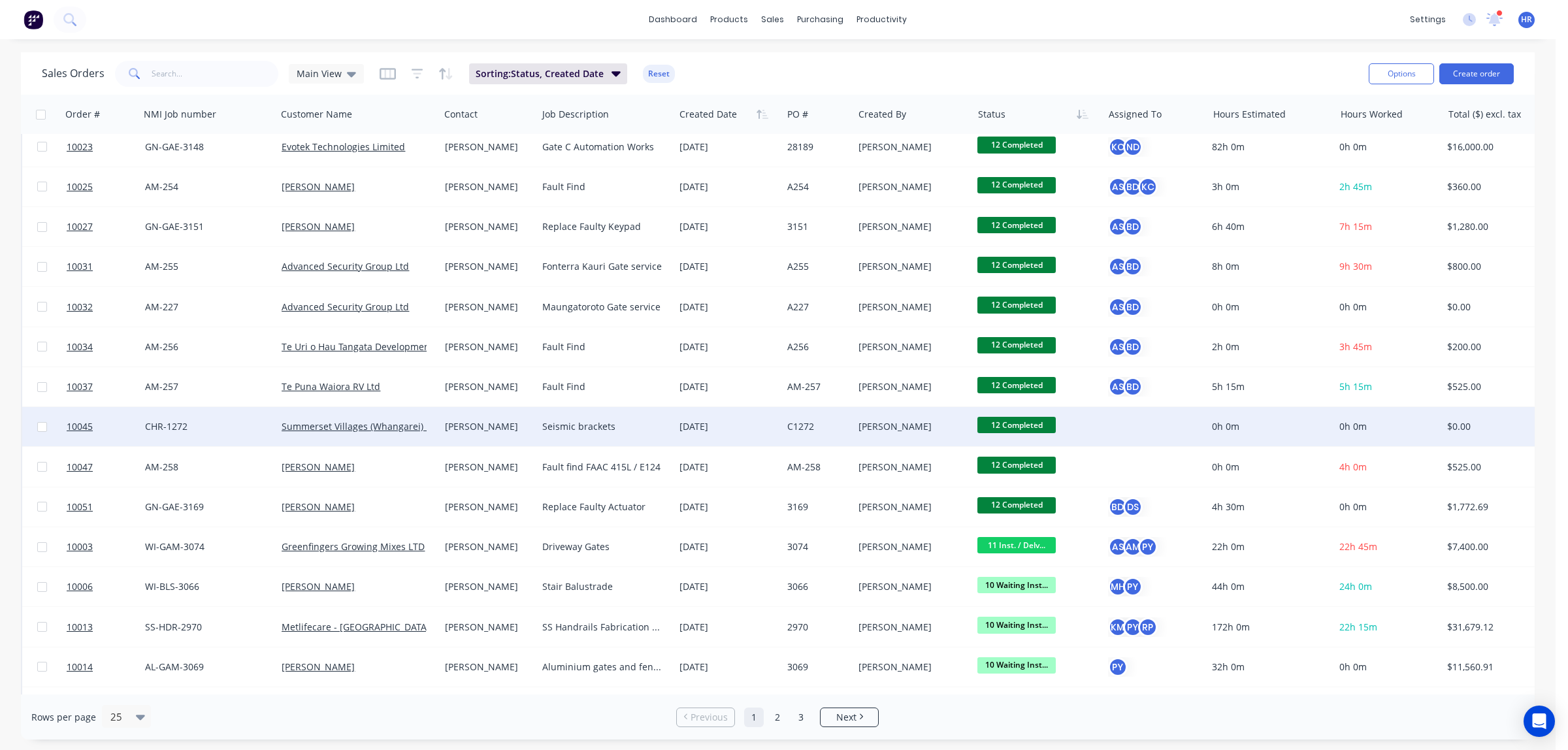
scroll to position [446, 0]
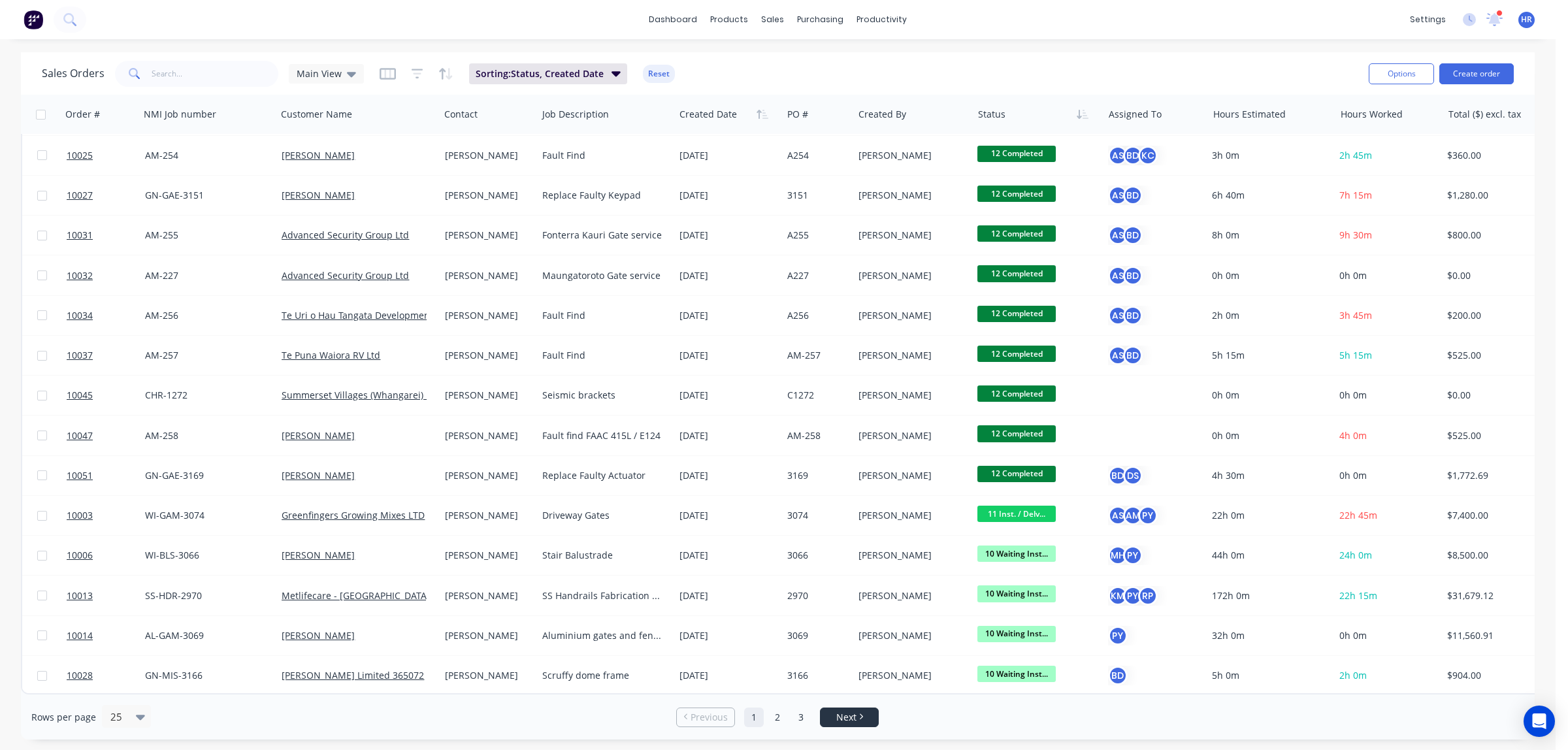
click at [841, 720] on span "Next" at bounding box center [846, 718] width 20 height 14
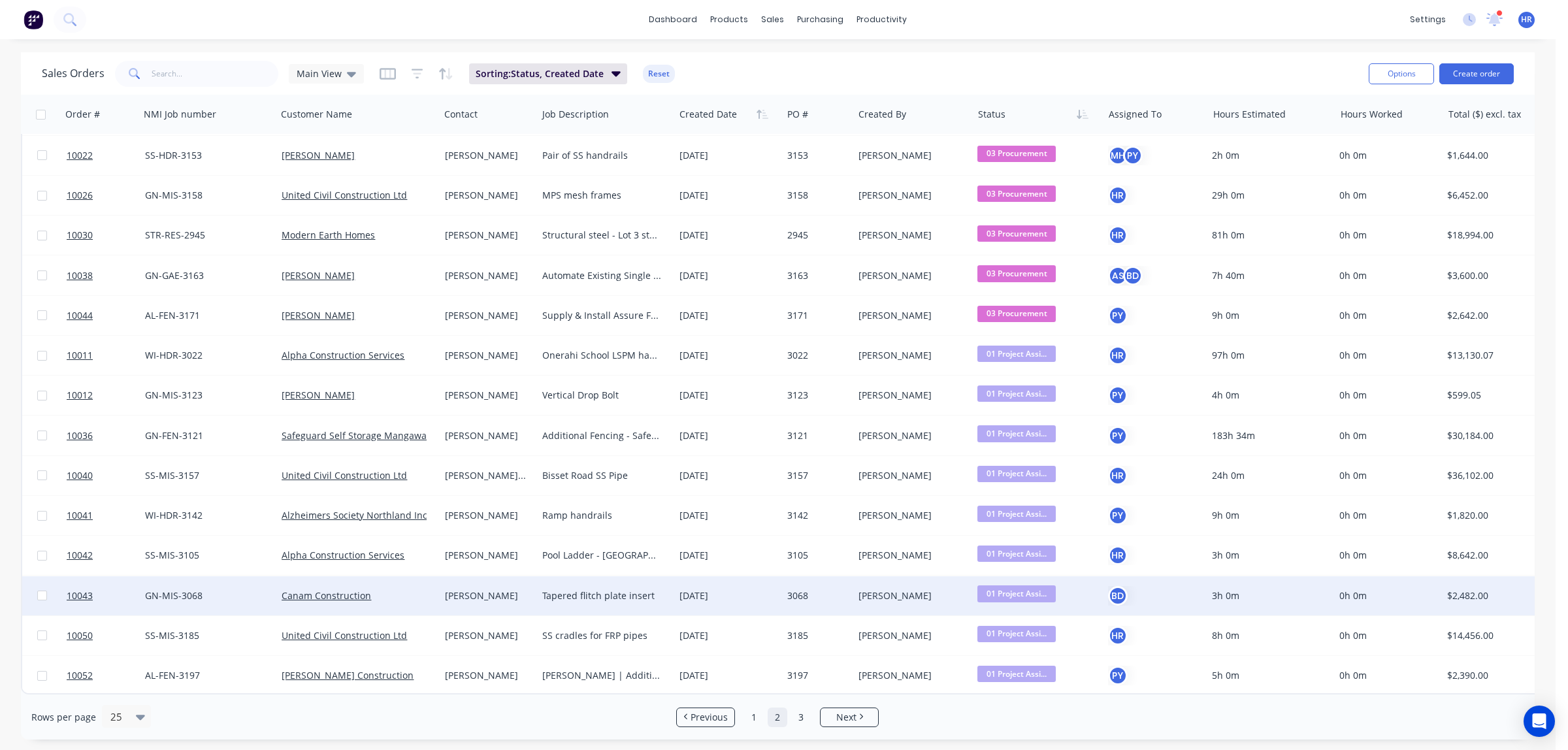
click at [596, 590] on div "Tapered flitch plate insert" at bounding box center [602, 597] width 121 height 14
click at [495, 590] on div "[PERSON_NAME]" at bounding box center [486, 597] width 83 height 14
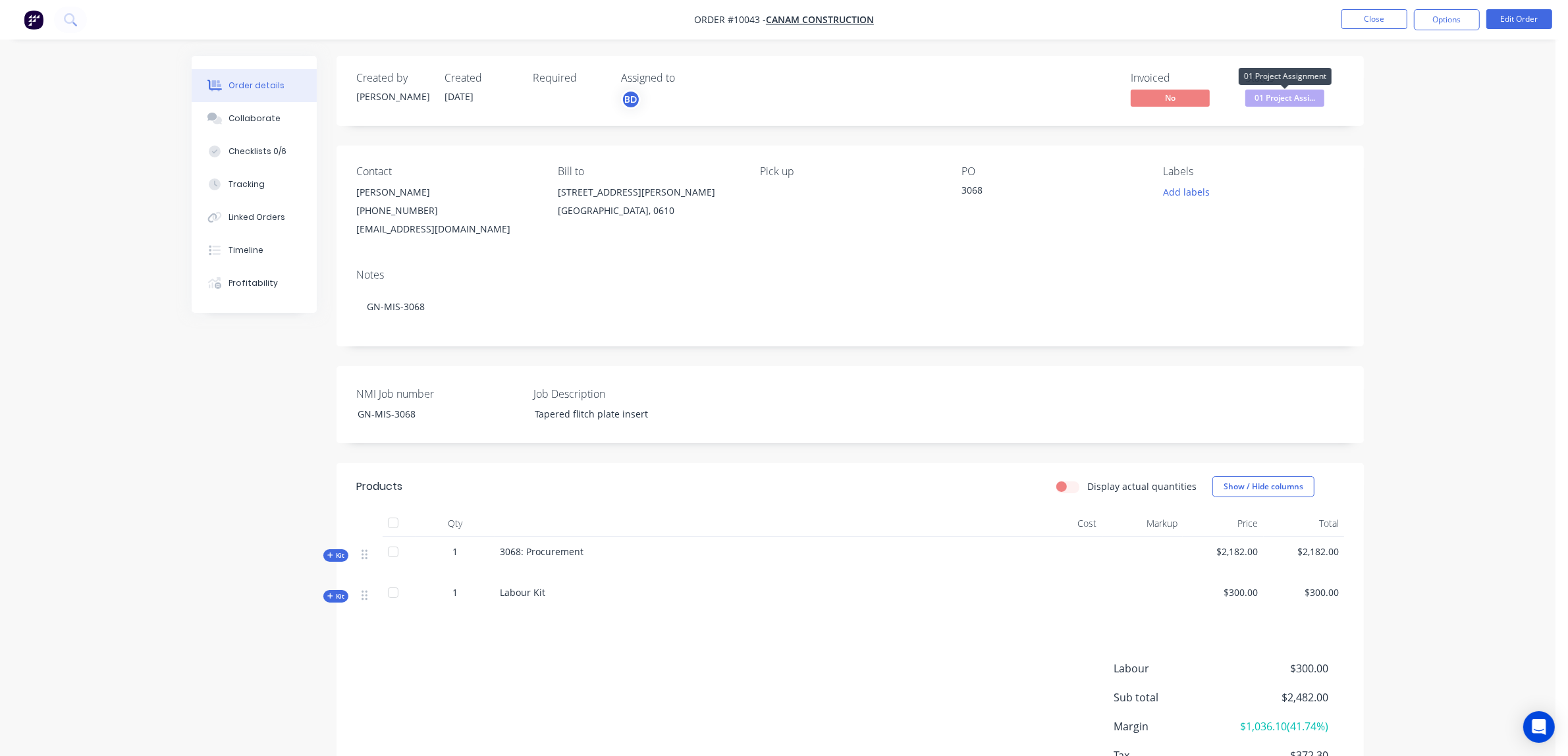
click at [1292, 100] on span "01 Project Assi..." at bounding box center [1284, 97] width 79 height 17
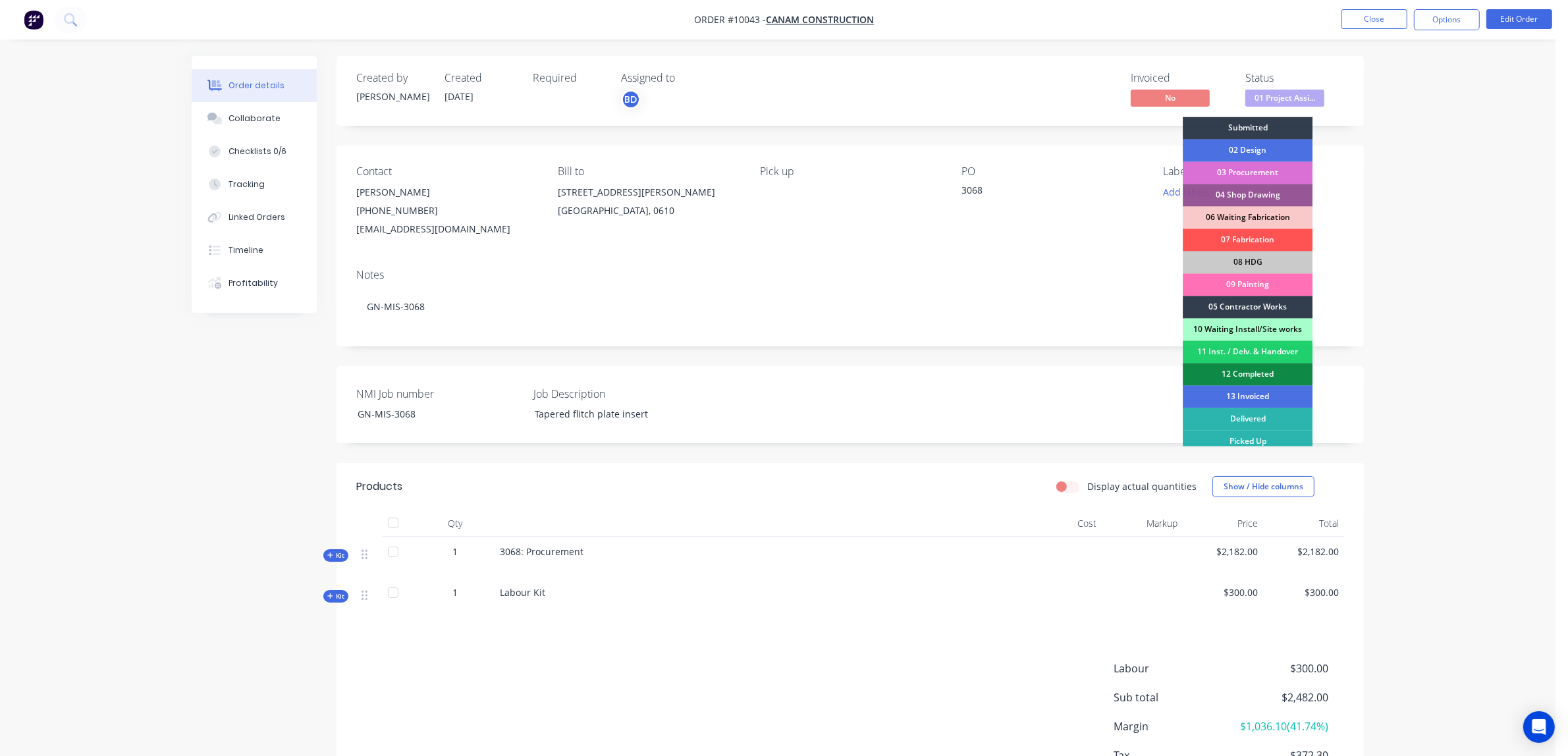
click at [1264, 172] on div "03 Procurement" at bounding box center [1247, 173] width 129 height 22
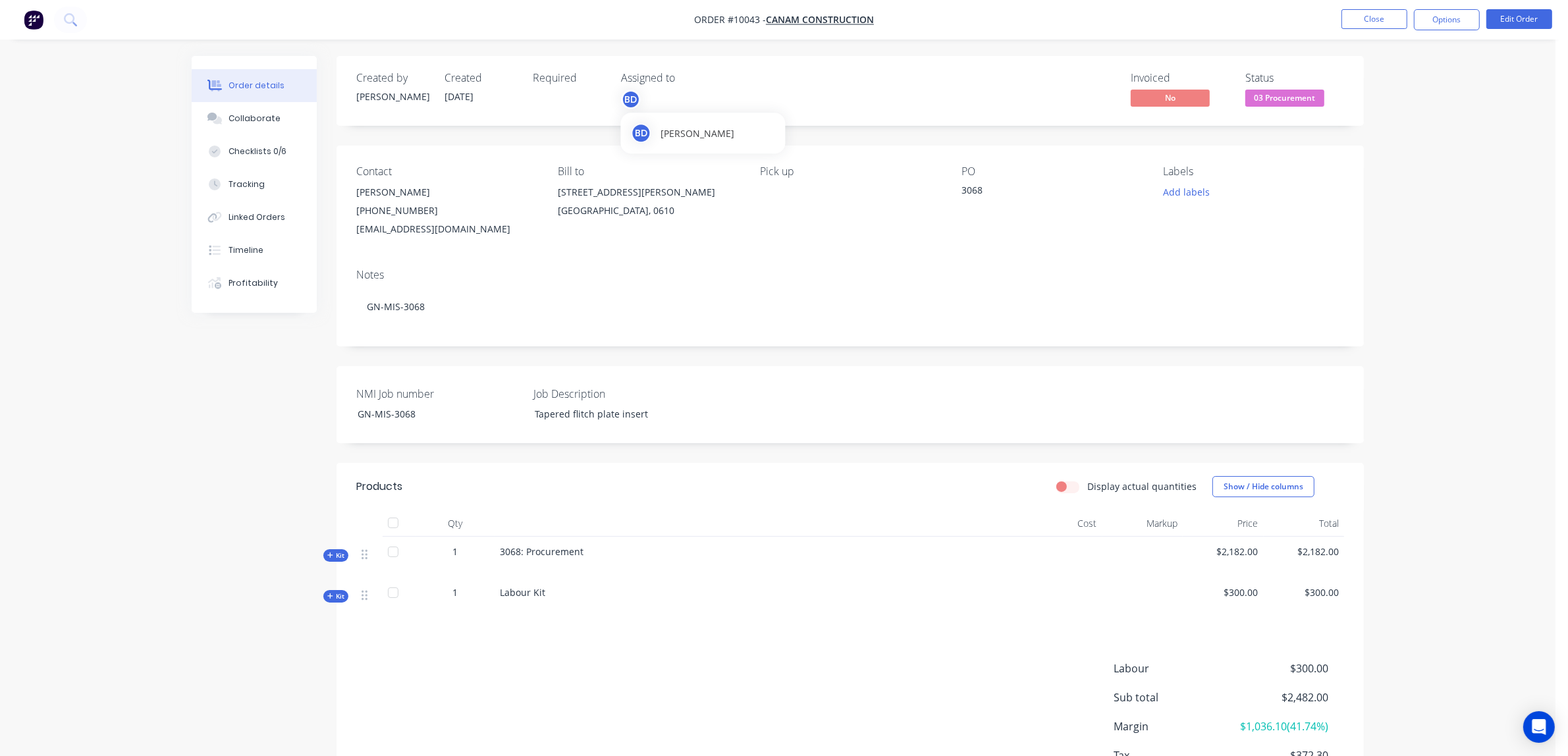
click at [632, 101] on div "BD" at bounding box center [630, 99] width 19 height 19
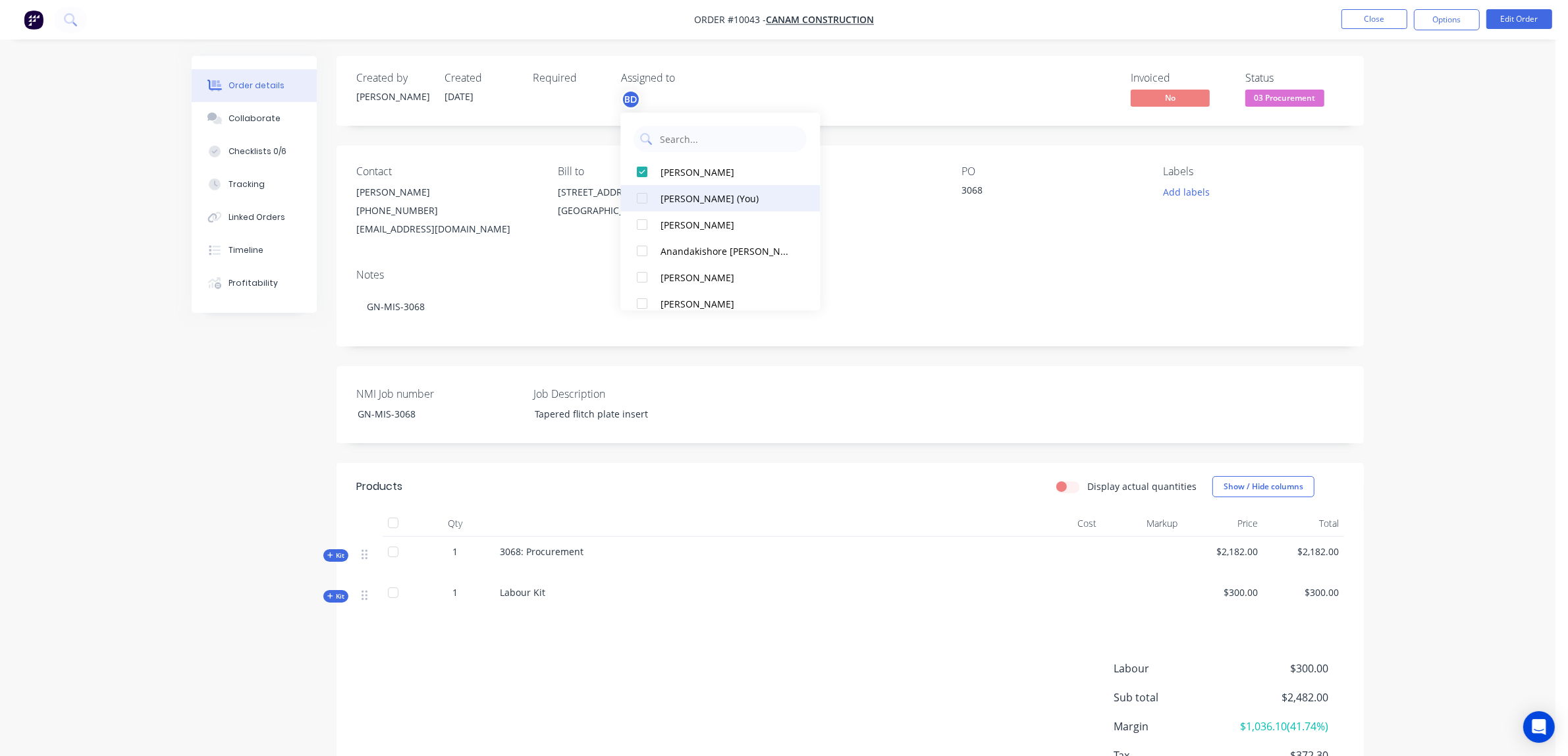
click at [644, 195] on div at bounding box center [642, 198] width 26 height 26
click at [641, 196] on div at bounding box center [642, 198] width 26 height 26
click at [1200, 248] on div "Contact [PERSON_NAME] [PHONE_NUMBER] [EMAIL_ADDRESS][DOMAIN_NAME] Bill to [STRE…" at bounding box center [850, 202] width 1027 height 113
click at [336, 558] on span "Kit" at bounding box center [337, 556] width 18 height 10
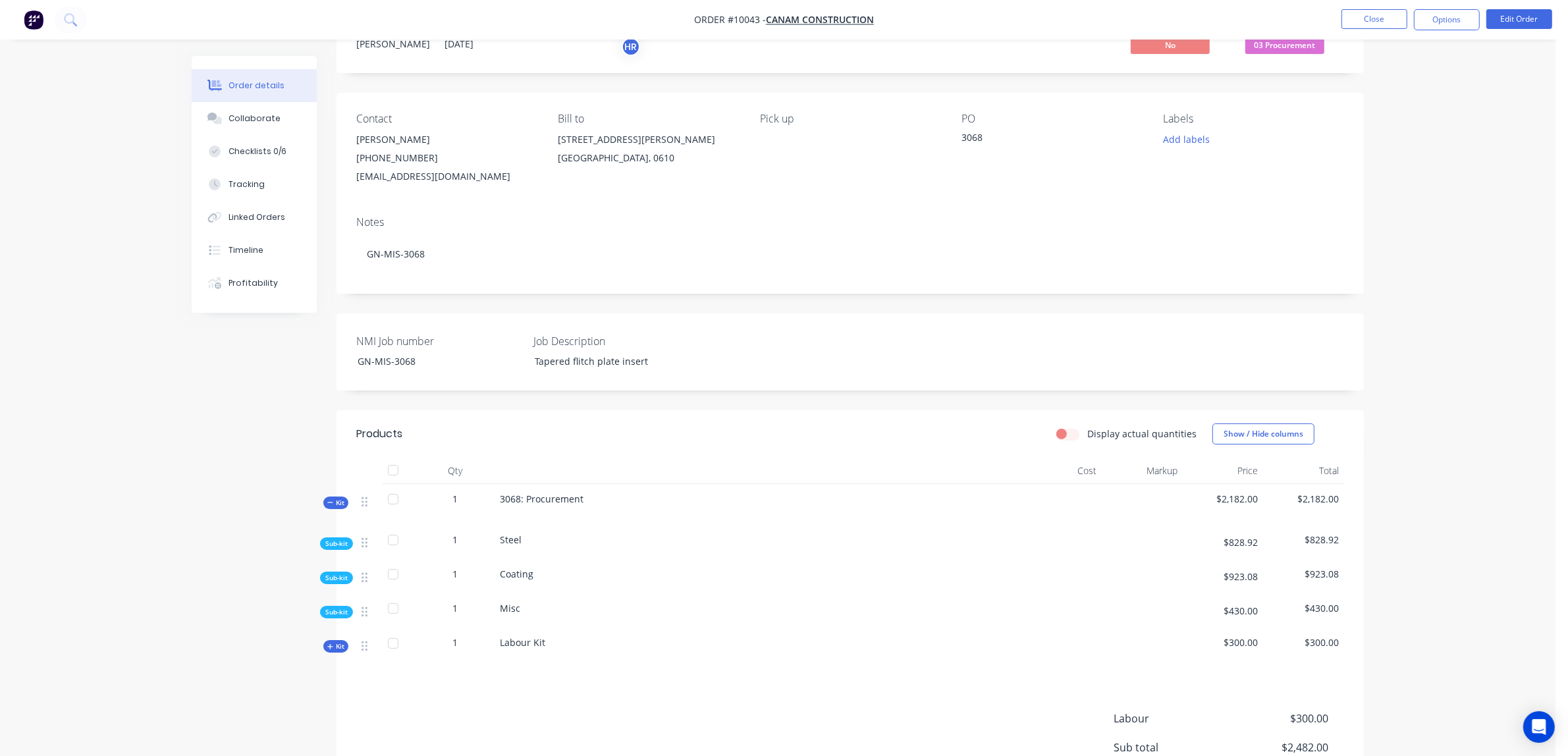
scroll to position [83, 0]
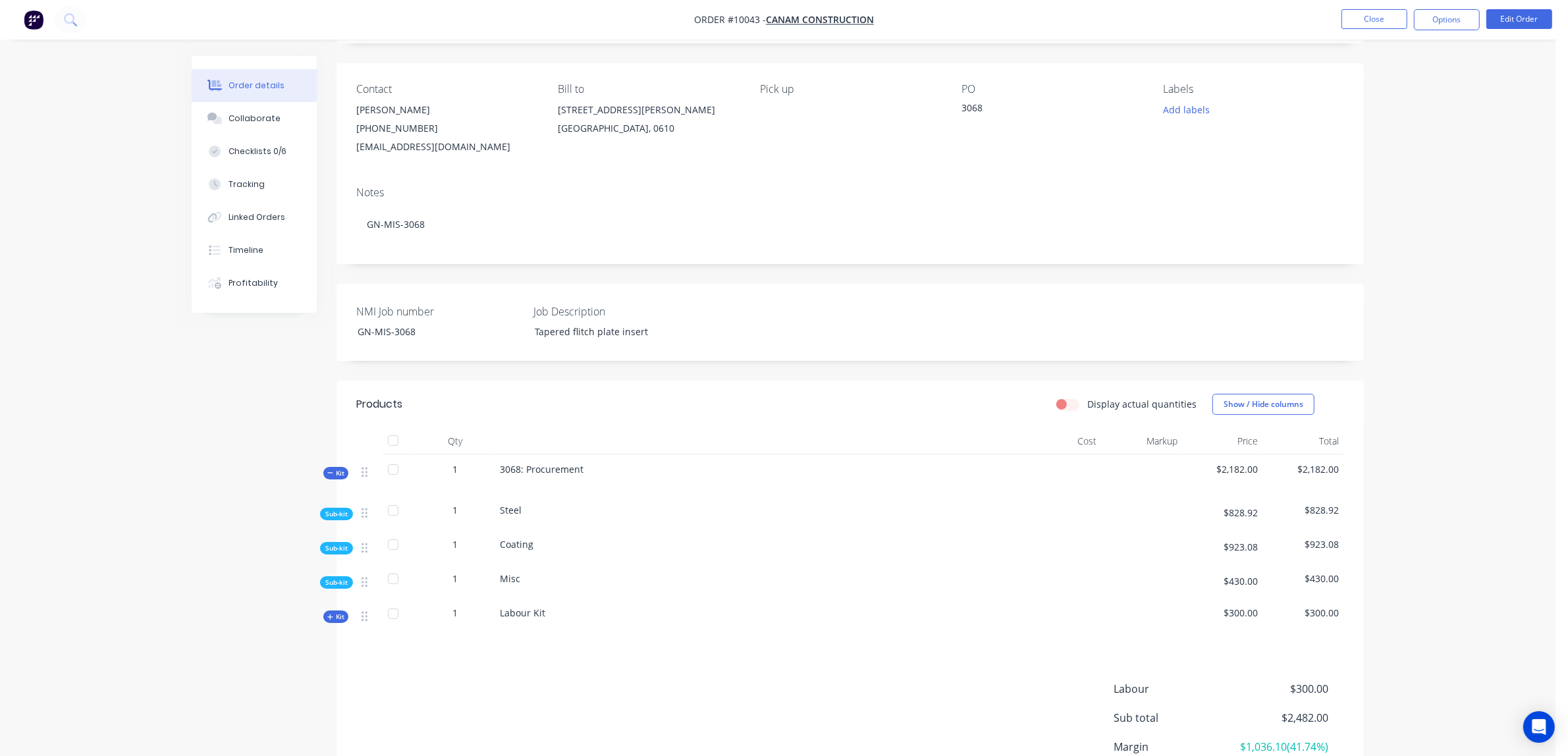
click at [331, 515] on span "Sub-kit" at bounding box center [336, 514] width 22 height 10
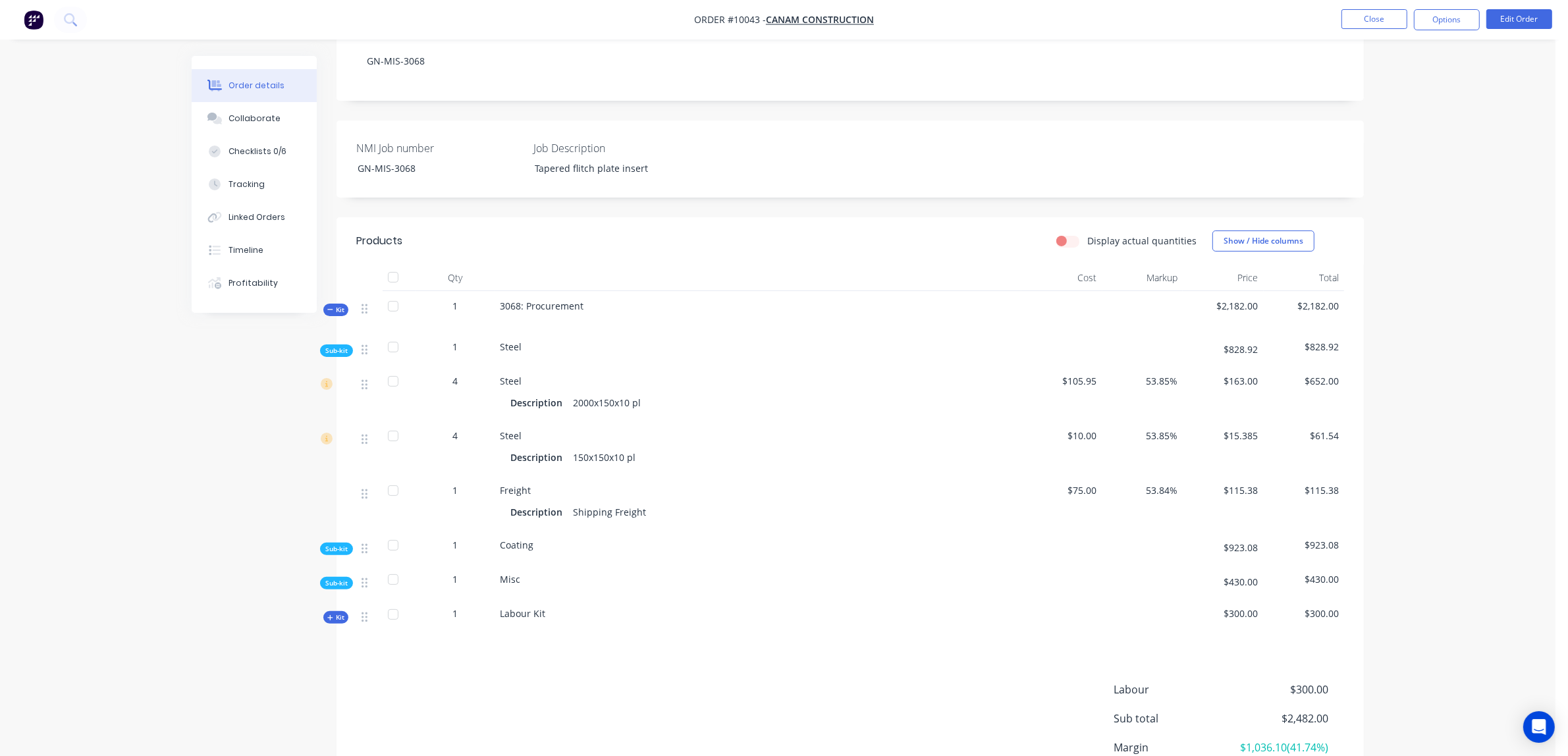
scroll to position [247, 0]
click at [1435, 23] on button "Options" at bounding box center [1447, 19] width 66 height 21
click at [1398, 237] on div "Purchase Products" at bounding box center [1408, 238] width 122 height 19
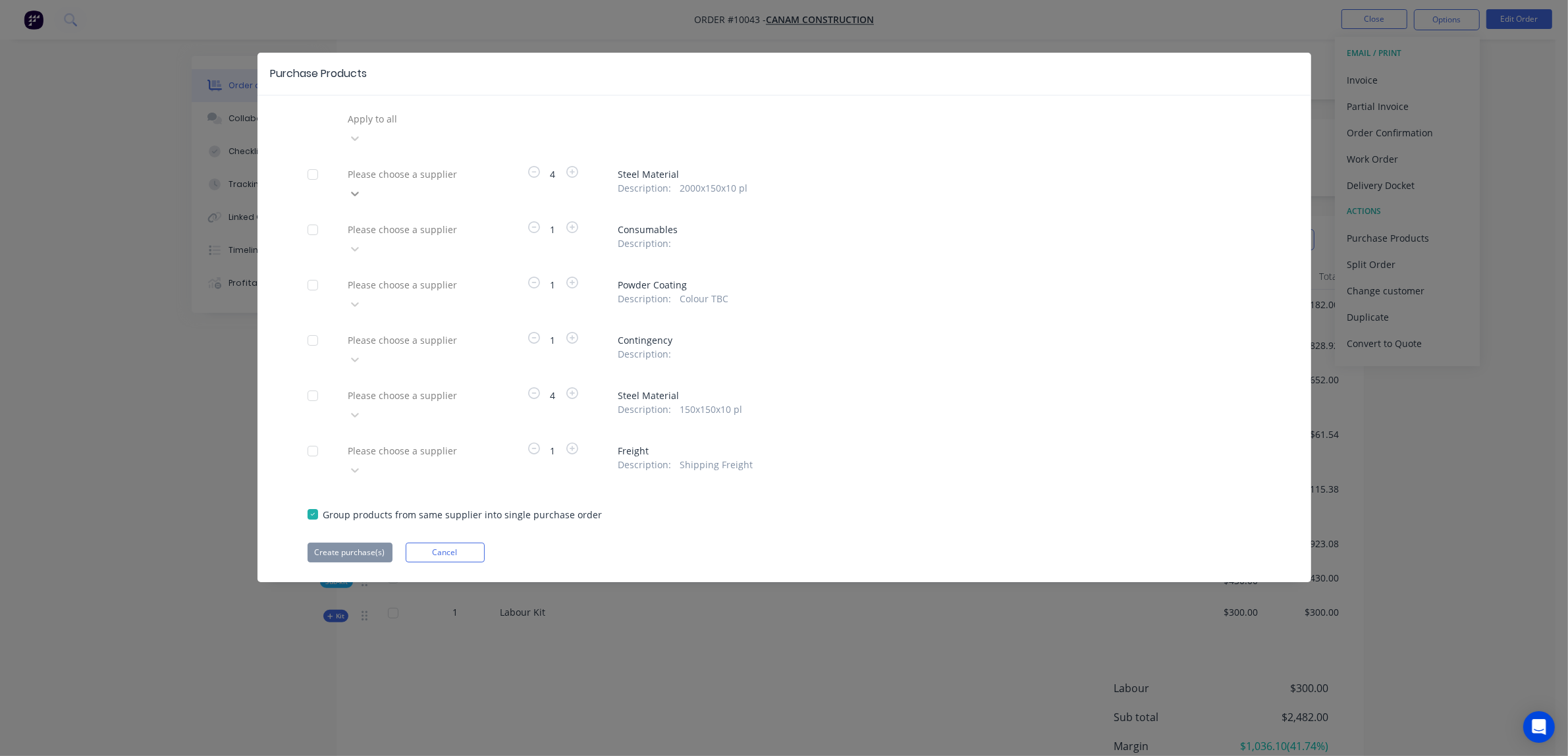
click at [362, 145] on icon at bounding box center [355, 138] width 14 height 14
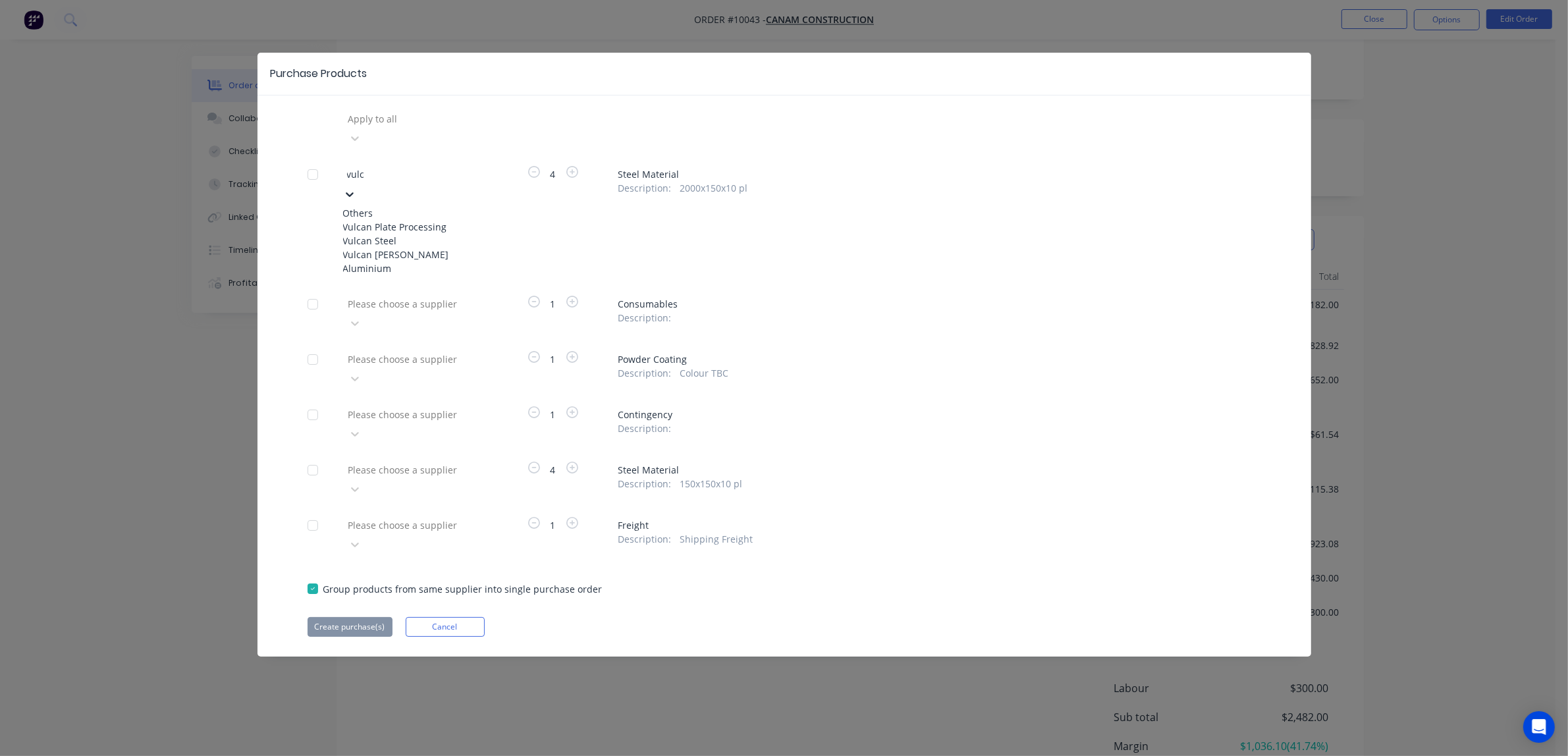
type input "vulca"
click at [436, 220] on div "Vulcan Plate Processing" at bounding box center [415, 227] width 145 height 14
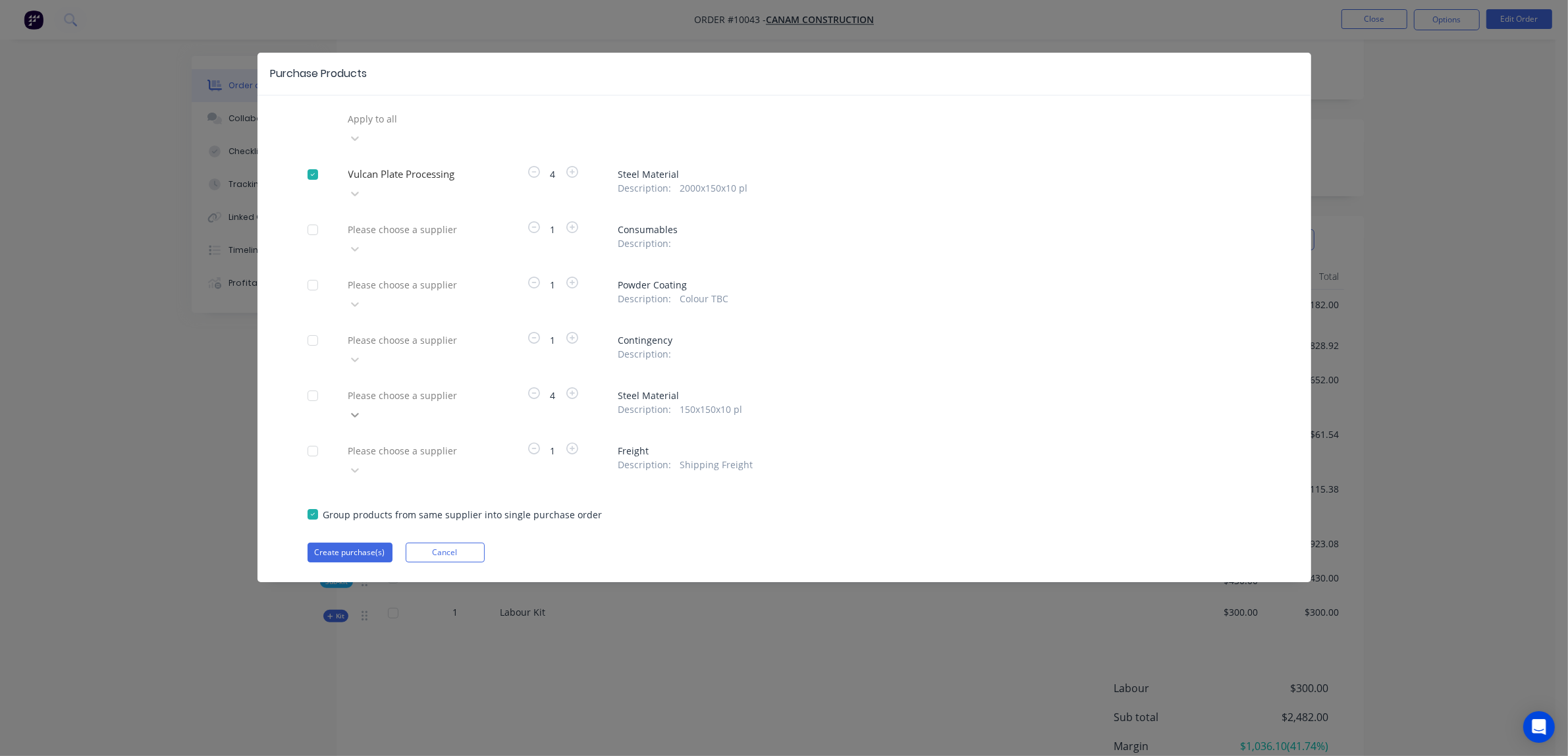
click at [362, 145] on icon at bounding box center [355, 138] width 14 height 14
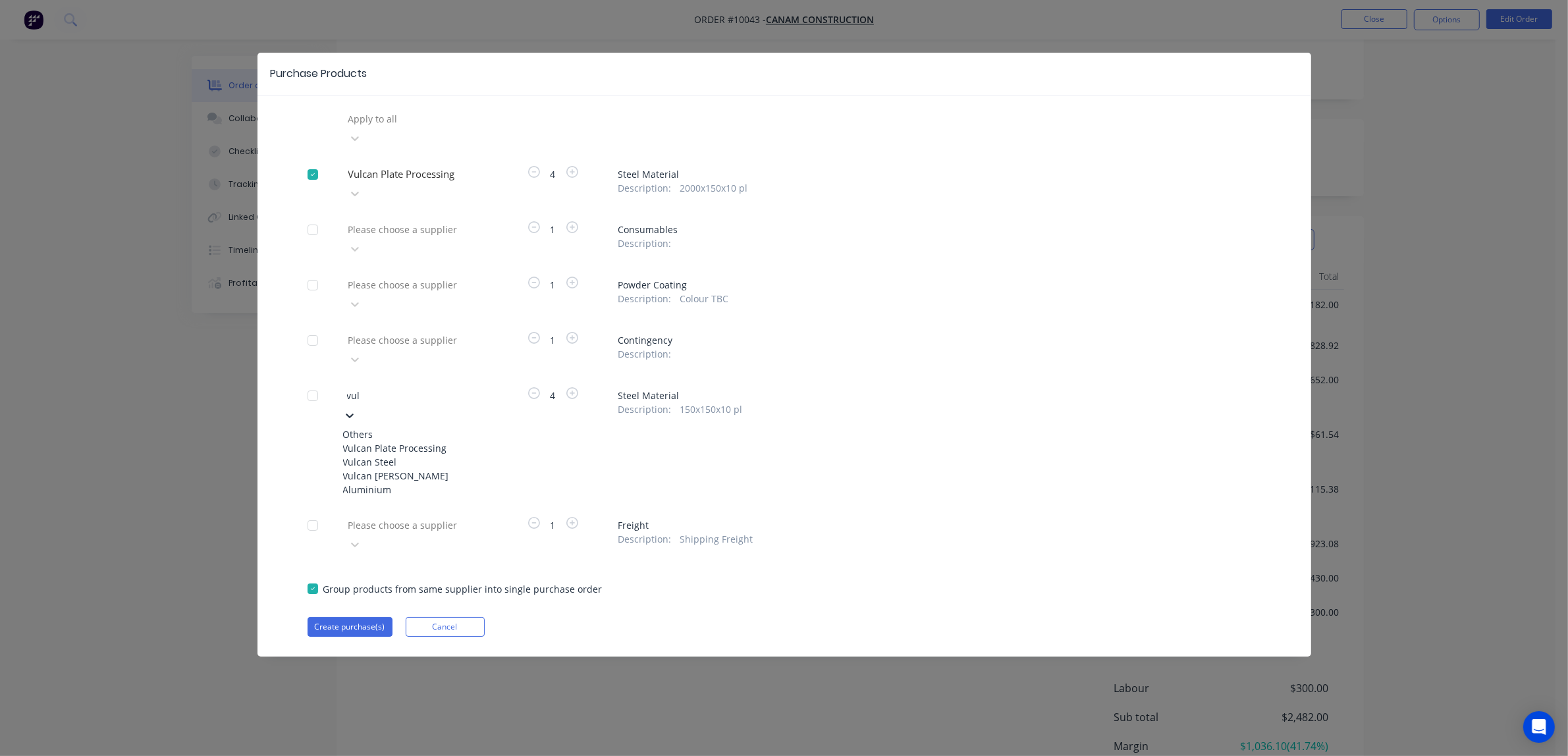
type input "vulc"
click at [446, 442] on div "Vulcan Plate Processing" at bounding box center [415, 449] width 145 height 14
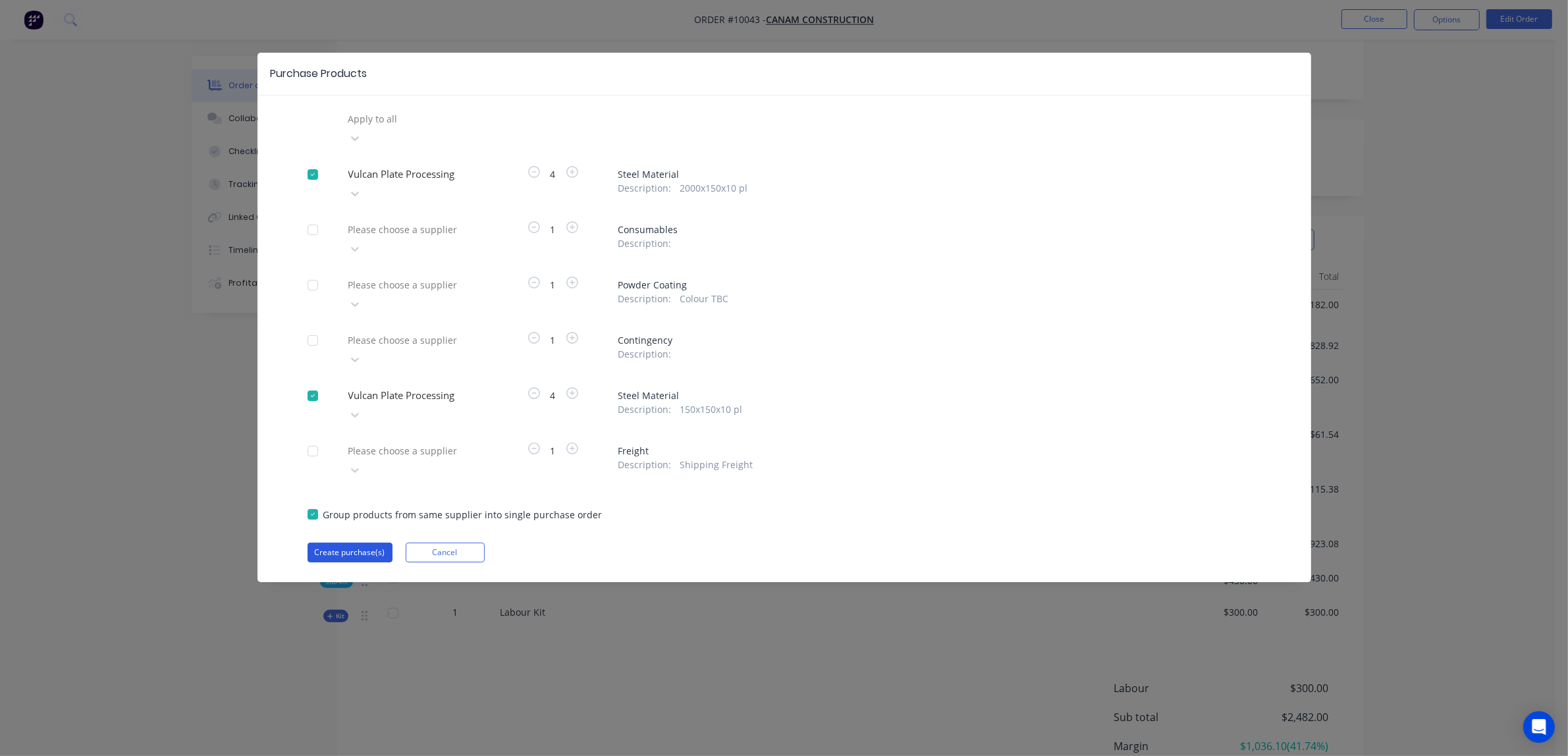
click at [356, 543] on button "Create purchase(s)" at bounding box center [349, 553] width 85 height 19
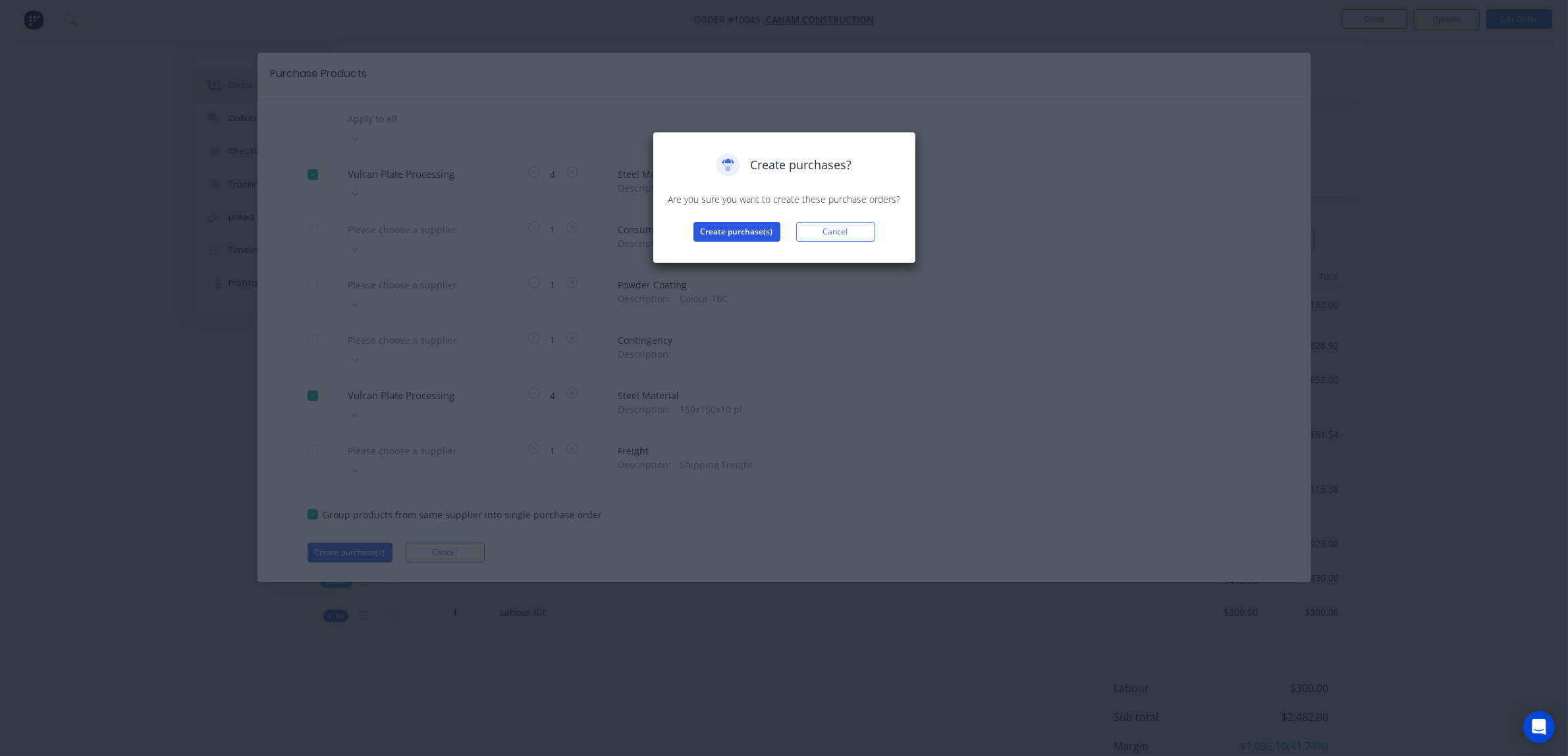
click at [747, 233] on button "Create purchase(s)" at bounding box center [736, 232] width 87 height 19
click at [761, 256] on button "View purchase(s)" at bounding box center [736, 253] width 79 height 19
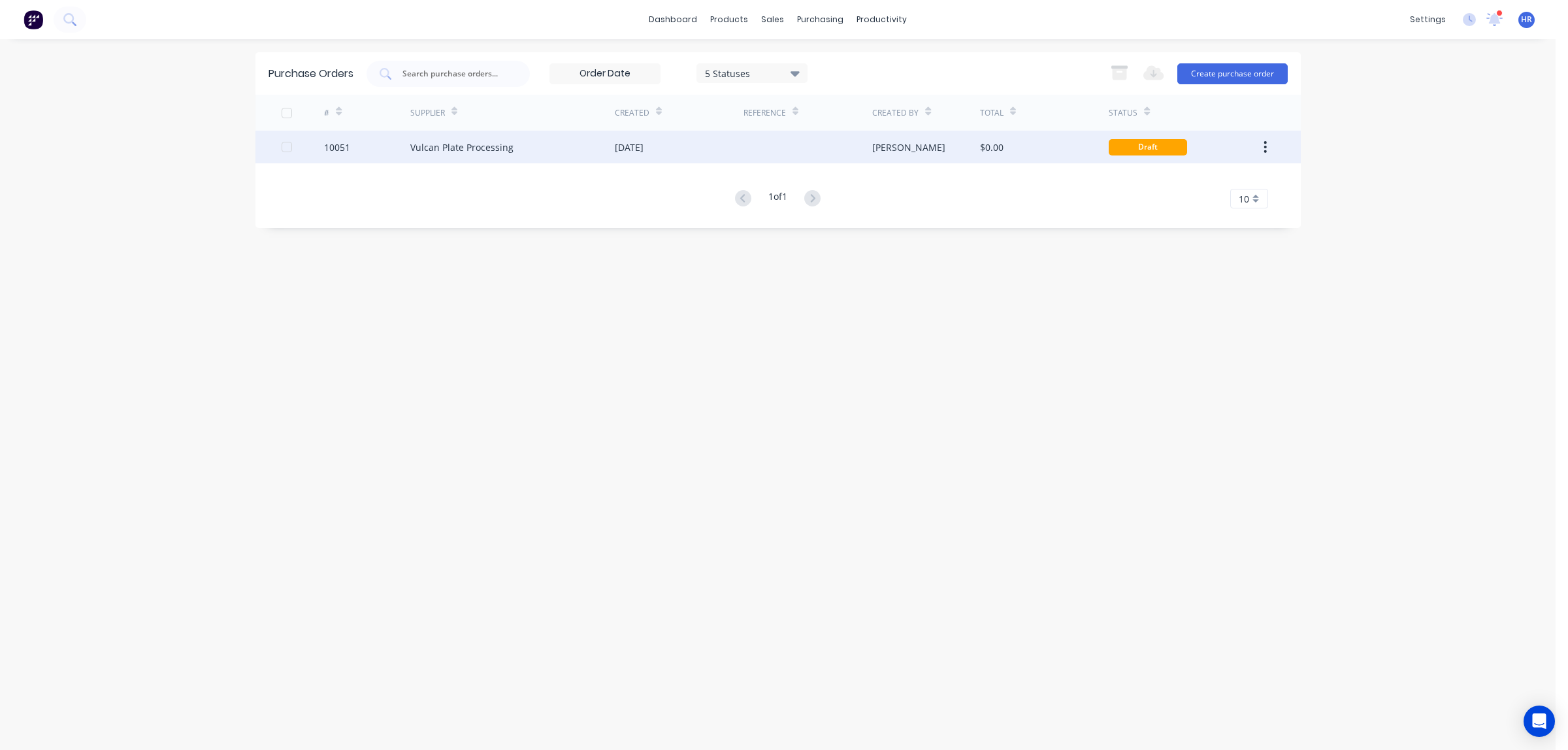
click at [472, 146] on div "Vulcan Plate Processing" at bounding box center [461, 148] width 103 height 14
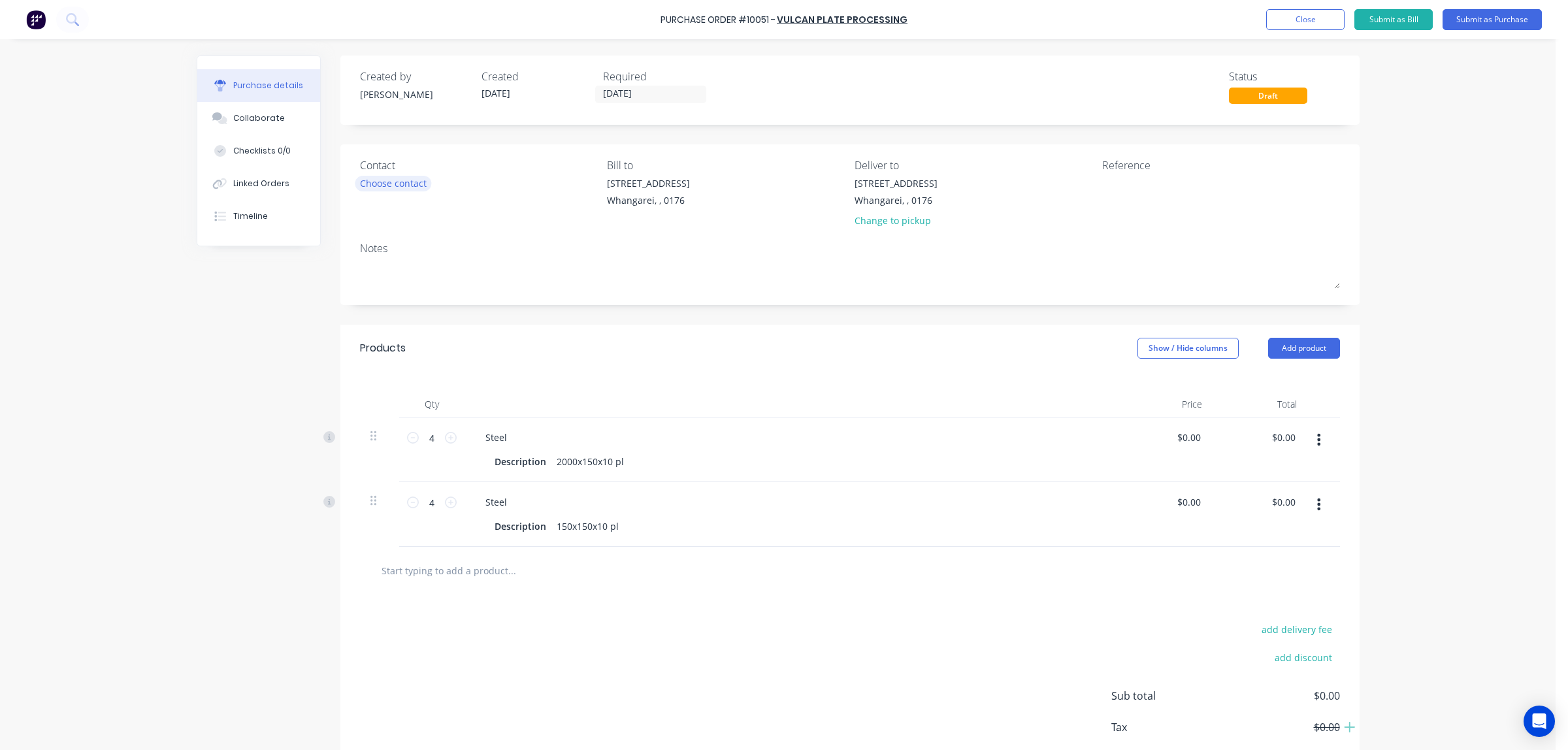
click at [381, 187] on div "Choose contact" at bounding box center [393, 183] width 67 height 14
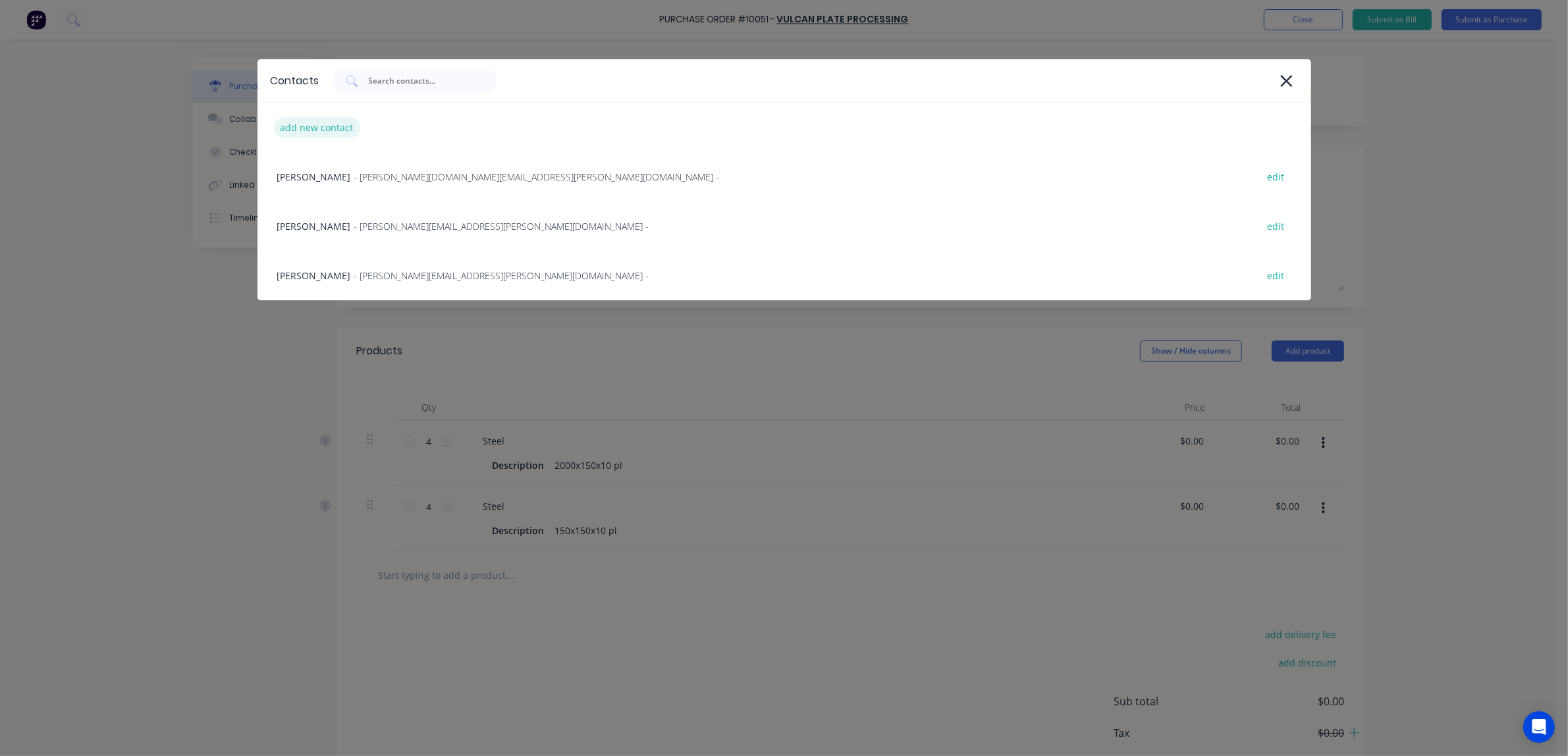
click at [340, 133] on div "add new contact" at bounding box center [317, 127] width 87 height 20
select select "AU"
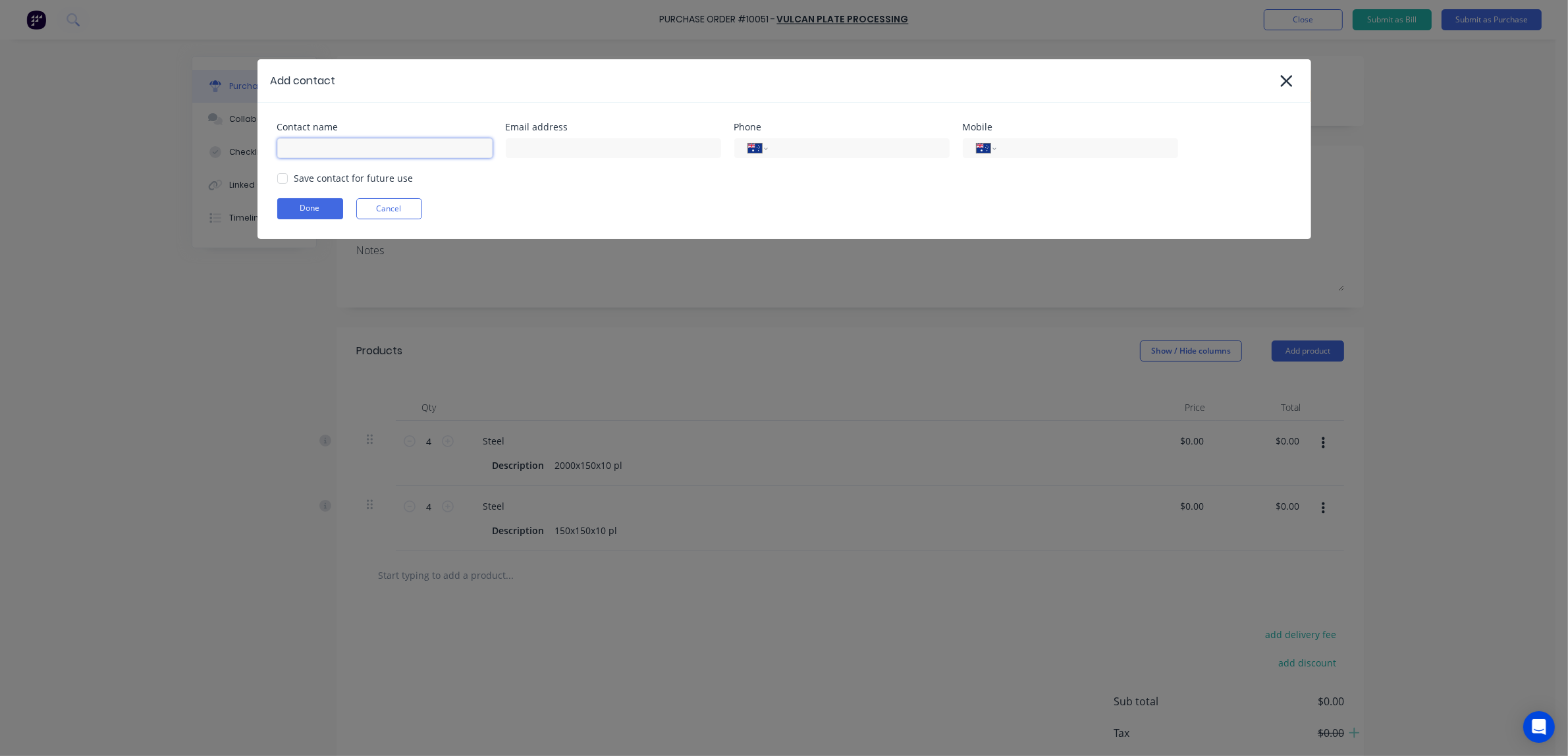
click at [337, 149] on input at bounding box center [384, 148] width 215 height 19
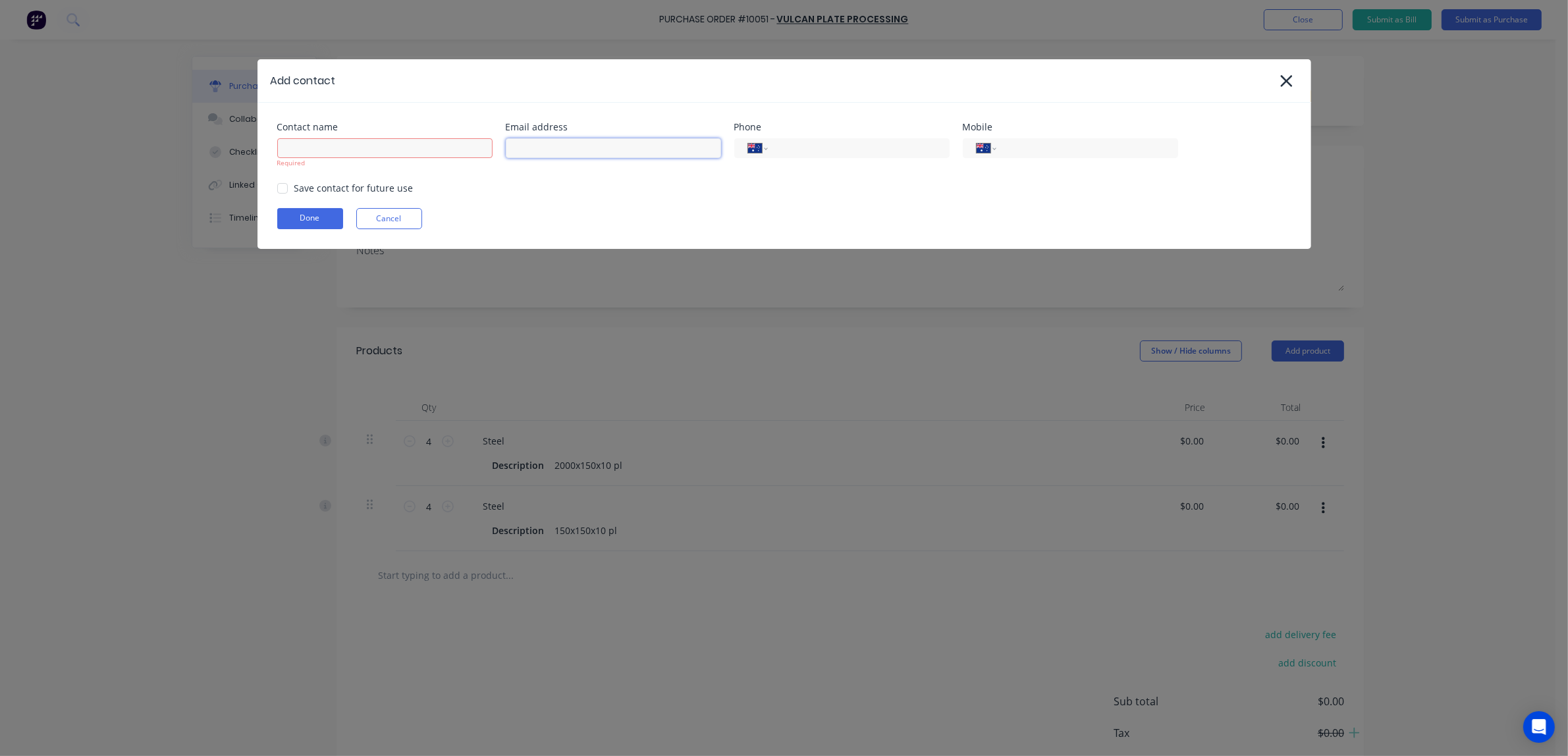
click at [556, 148] on input at bounding box center [613, 148] width 215 height 19
paste input "[PERSON_NAME][EMAIL_ADDRESS][PERSON_NAME][DOMAIN_NAME]"
type input "[PERSON_NAME][EMAIL_ADDRESS][PERSON_NAME][DOMAIN_NAME]"
click at [289, 152] on input at bounding box center [384, 148] width 215 height 19
click at [284, 188] on div at bounding box center [282, 188] width 26 height 26
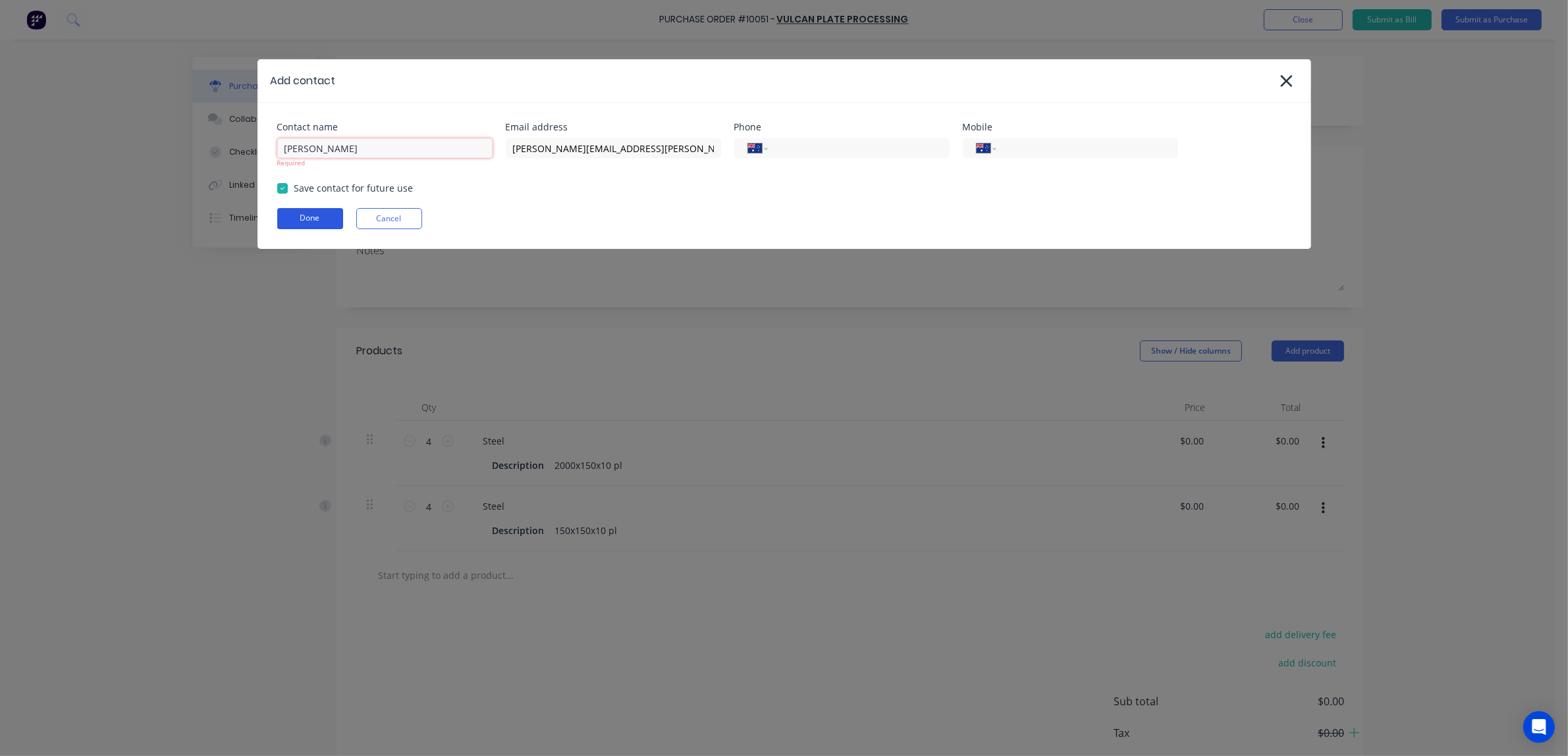
type input "[PERSON_NAME]"
click at [313, 217] on button "Done" at bounding box center [310, 219] width 66 height 21
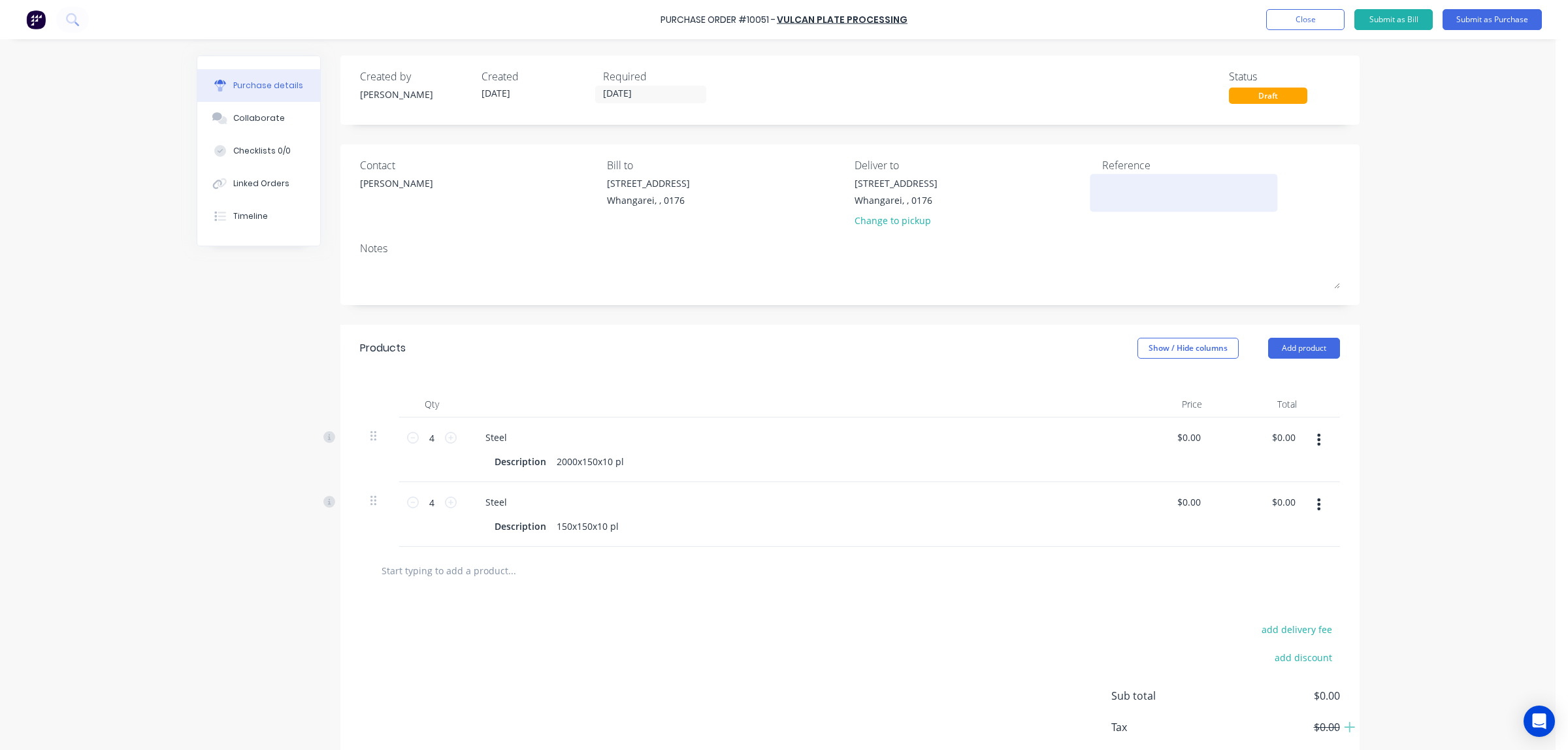
click at [1130, 183] on textarea at bounding box center [1183, 191] width 163 height 29
click at [1114, 191] on textarea at bounding box center [1183, 191] width 163 height 29
type textarea "3068"
type textarea "x"
type textarea "3068"
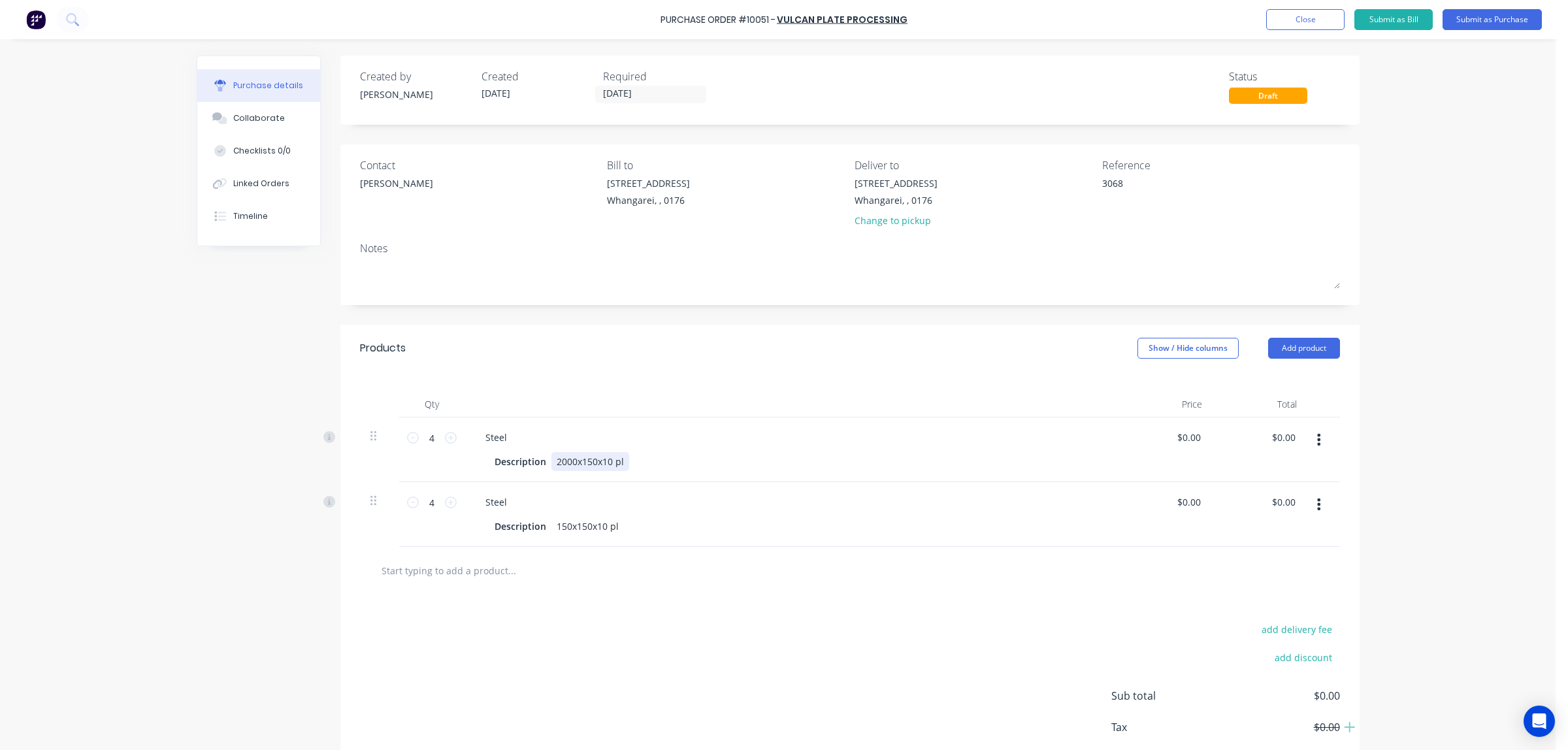
click at [606, 464] on div "2000x150x10 pl" at bounding box center [590, 462] width 78 height 19
click at [620, 464] on div "2000x150x10 assymetrical pl" at bounding box center [619, 462] width 135 height 19
click at [629, 462] on div "2000x150x10 asymetrical pl" at bounding box center [616, 462] width 130 height 19
click at [773, 446] on div "Steel" at bounding box center [790, 437] width 632 height 19
click at [1290, 634] on button "add delivery fee" at bounding box center [1297, 629] width 86 height 17
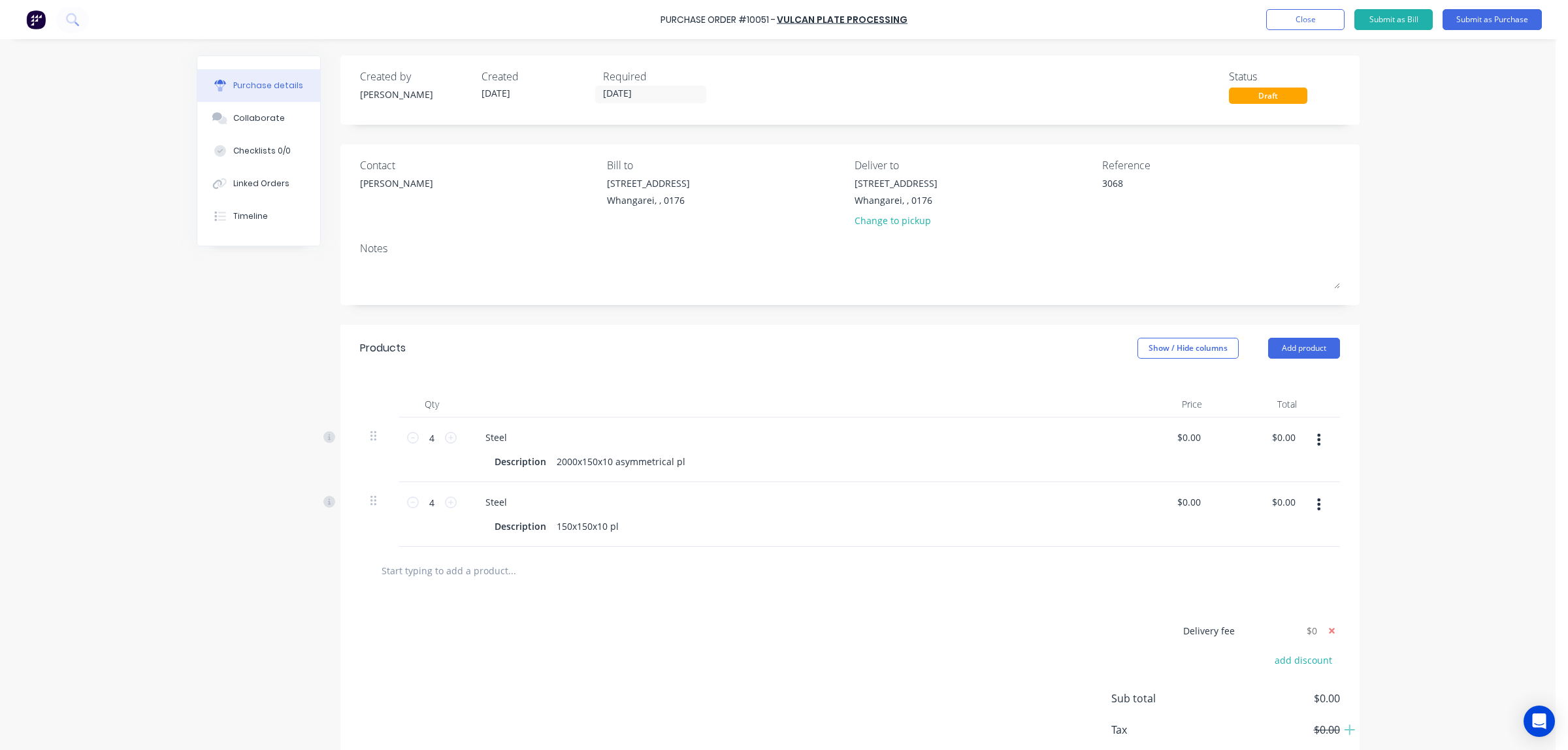
click at [931, 621] on div "Delivery fee add discount Sub total $0.00 Tax $0.00 Total $0.00" at bounding box center [850, 703] width 1019 height 217
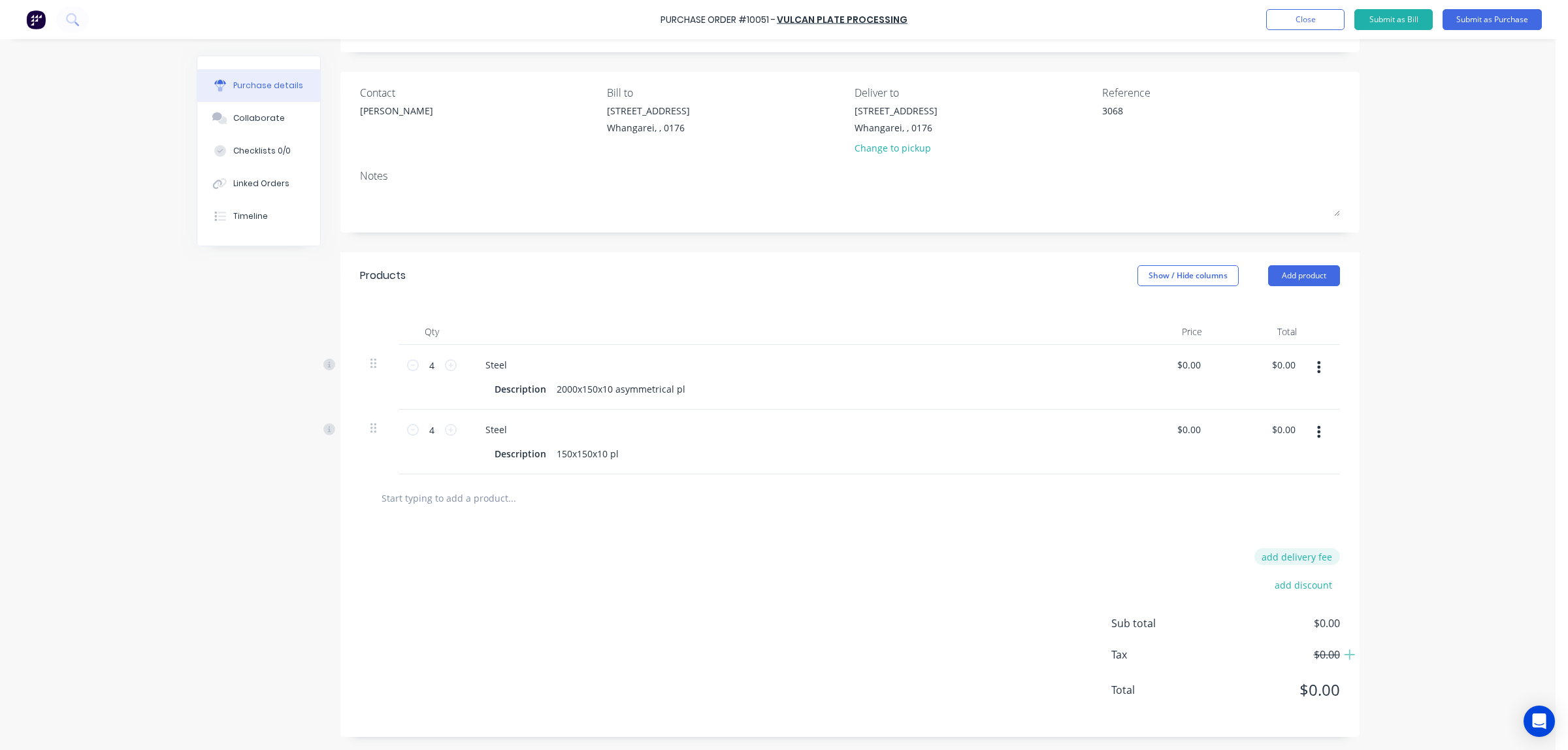
type textarea "x"
click at [1283, 559] on button "add delivery fee" at bounding box center [1297, 557] width 86 height 17
type input "0"
click at [1085, 562] on div "Delivery fee 0 add discount Sub total $0.00 Tax $0.00 Total $0.00" at bounding box center [850, 629] width 1019 height 217
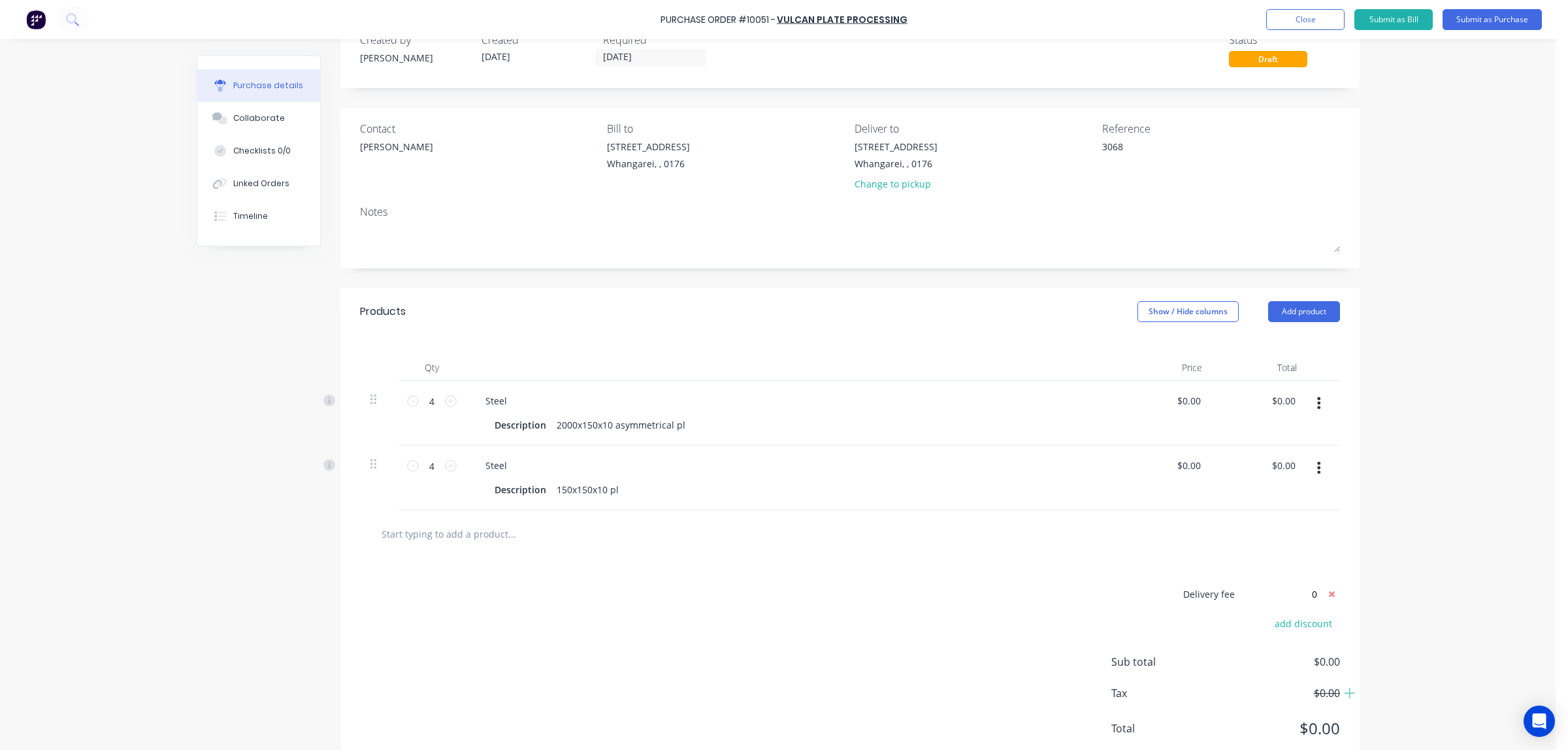
scroll to position [0, 0]
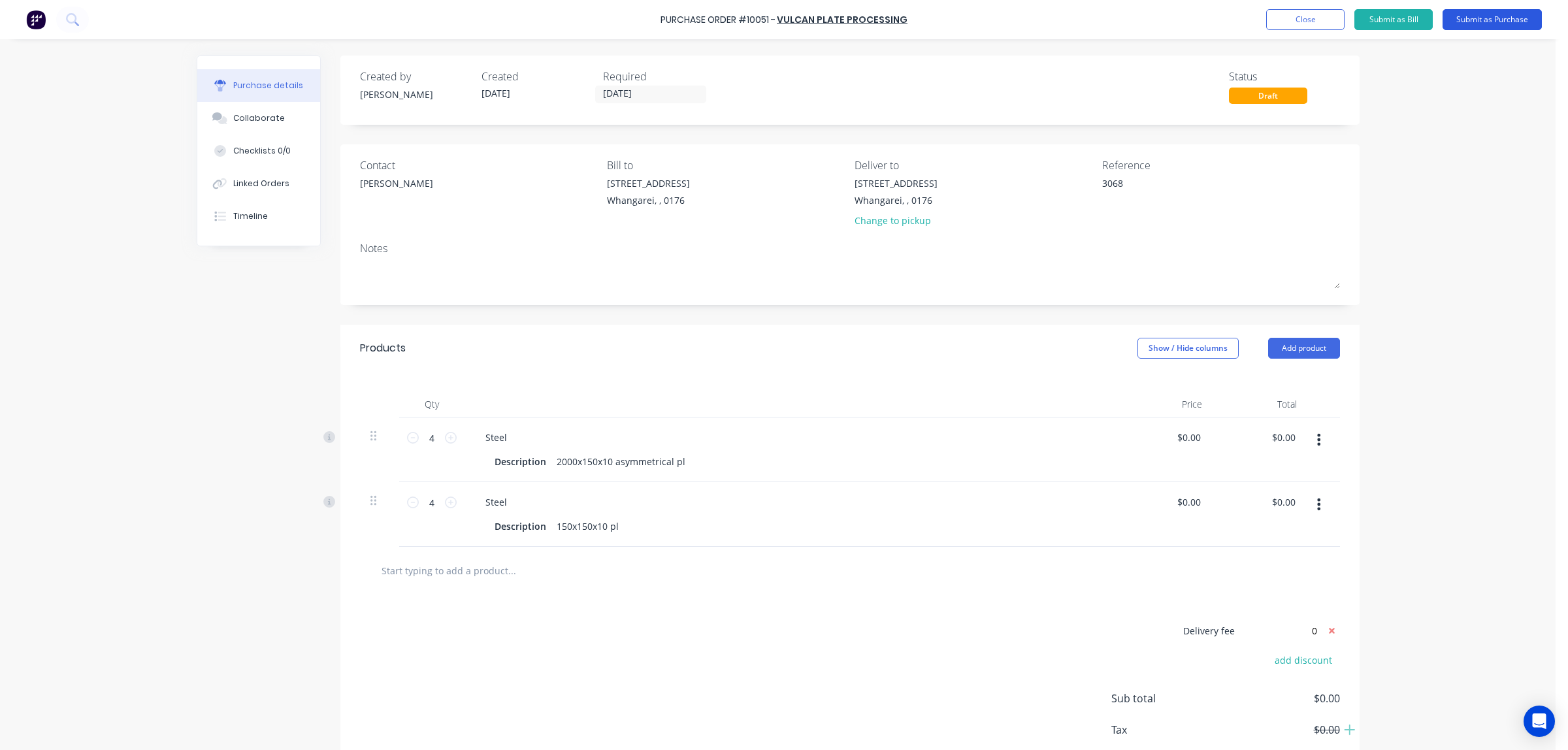
click at [1480, 20] on button "Submit as Purchase" at bounding box center [1492, 19] width 99 height 21
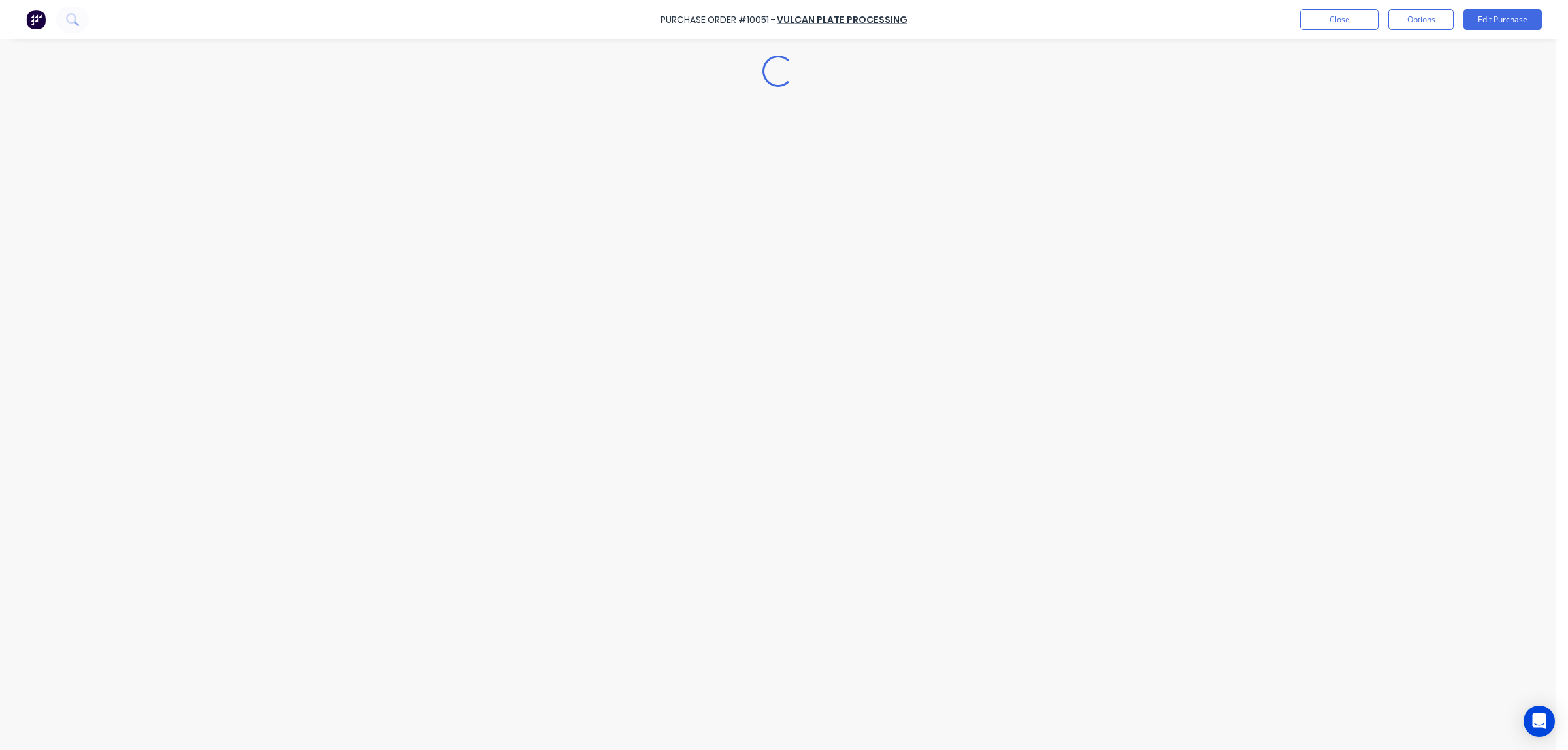
type textarea "x"
